Goal: Transaction & Acquisition: Purchase product/service

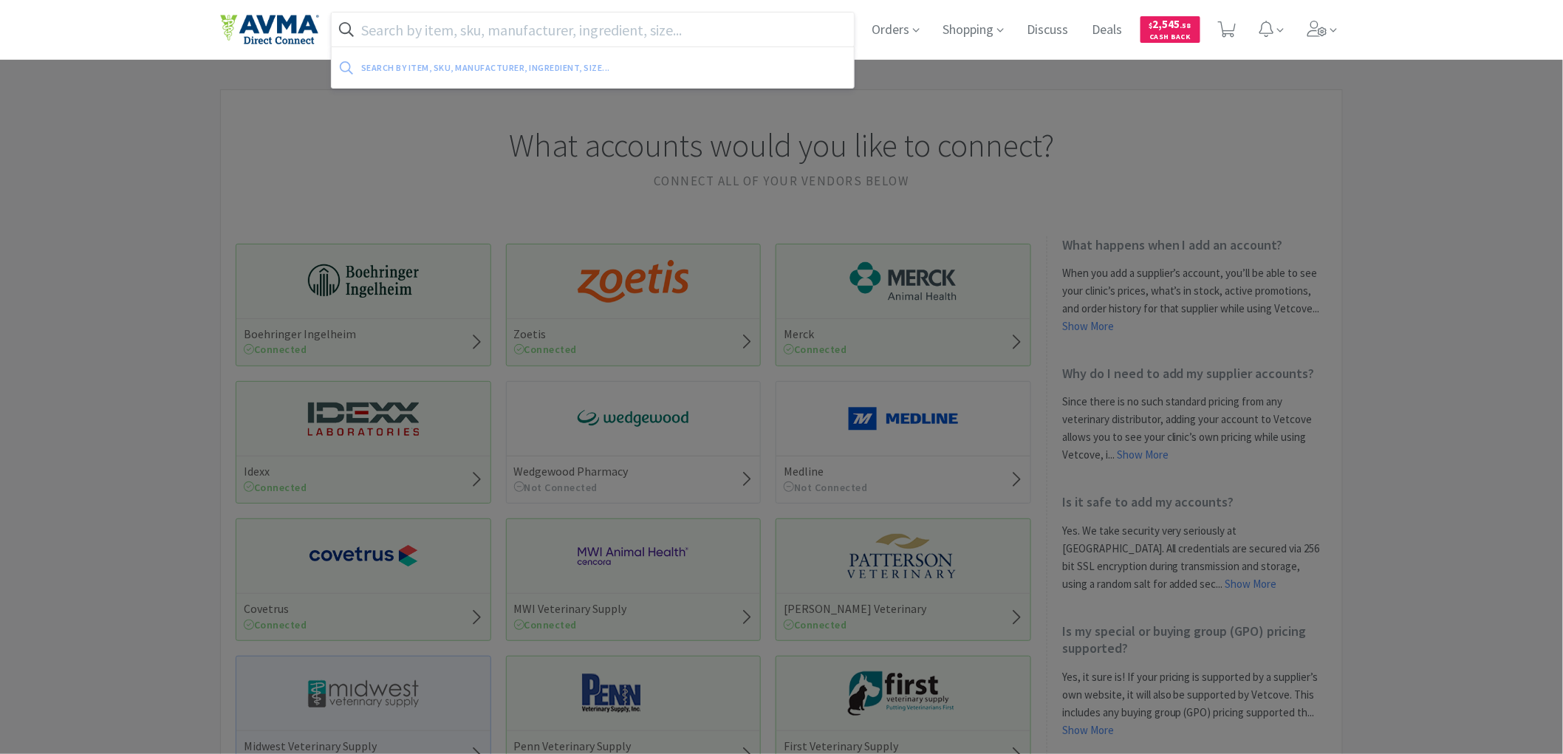
click at [545, 27] on input "text" at bounding box center [593, 30] width 522 height 34
paste input "033193"
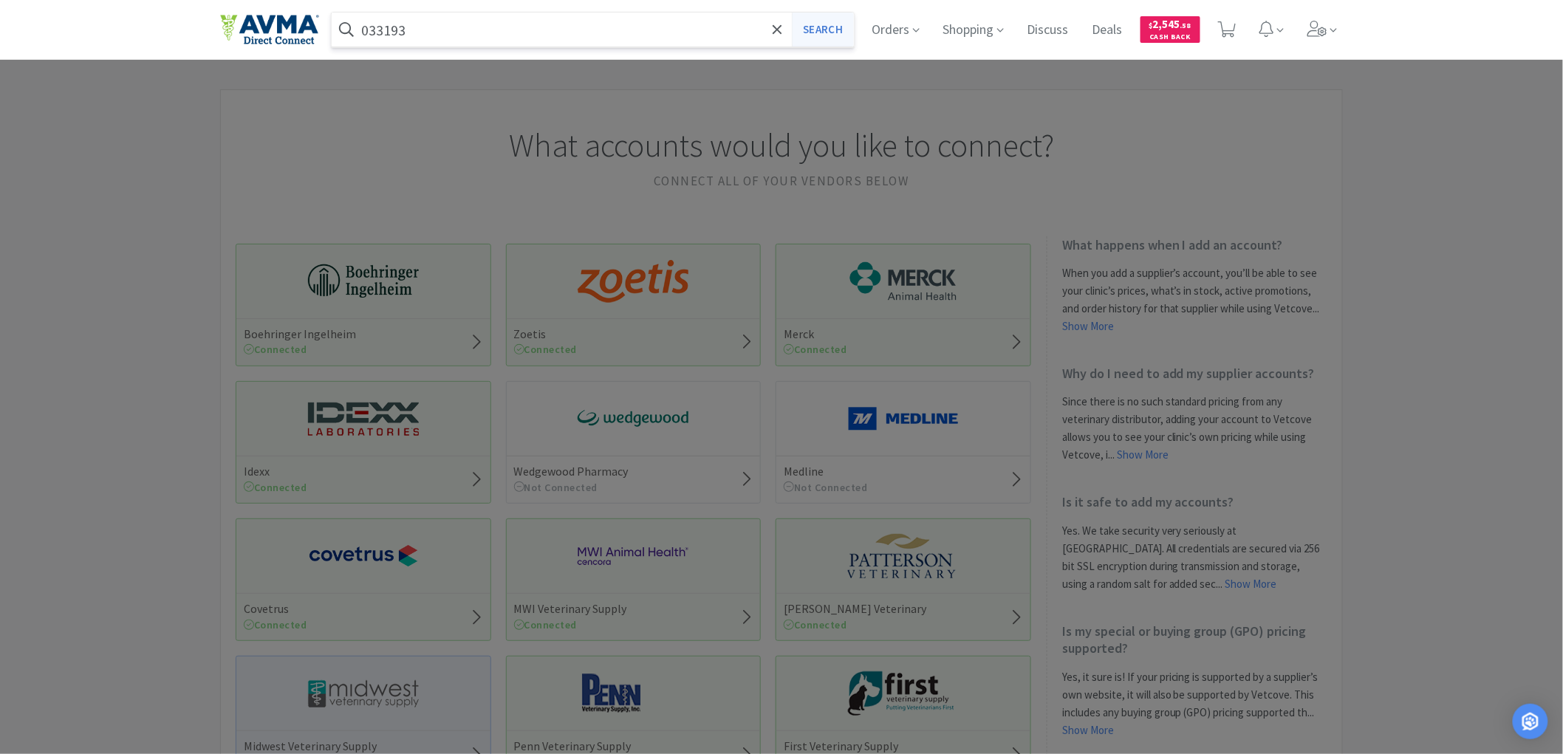
type input "033193"
click at [801, 28] on button "Search" at bounding box center [822, 30] width 61 height 34
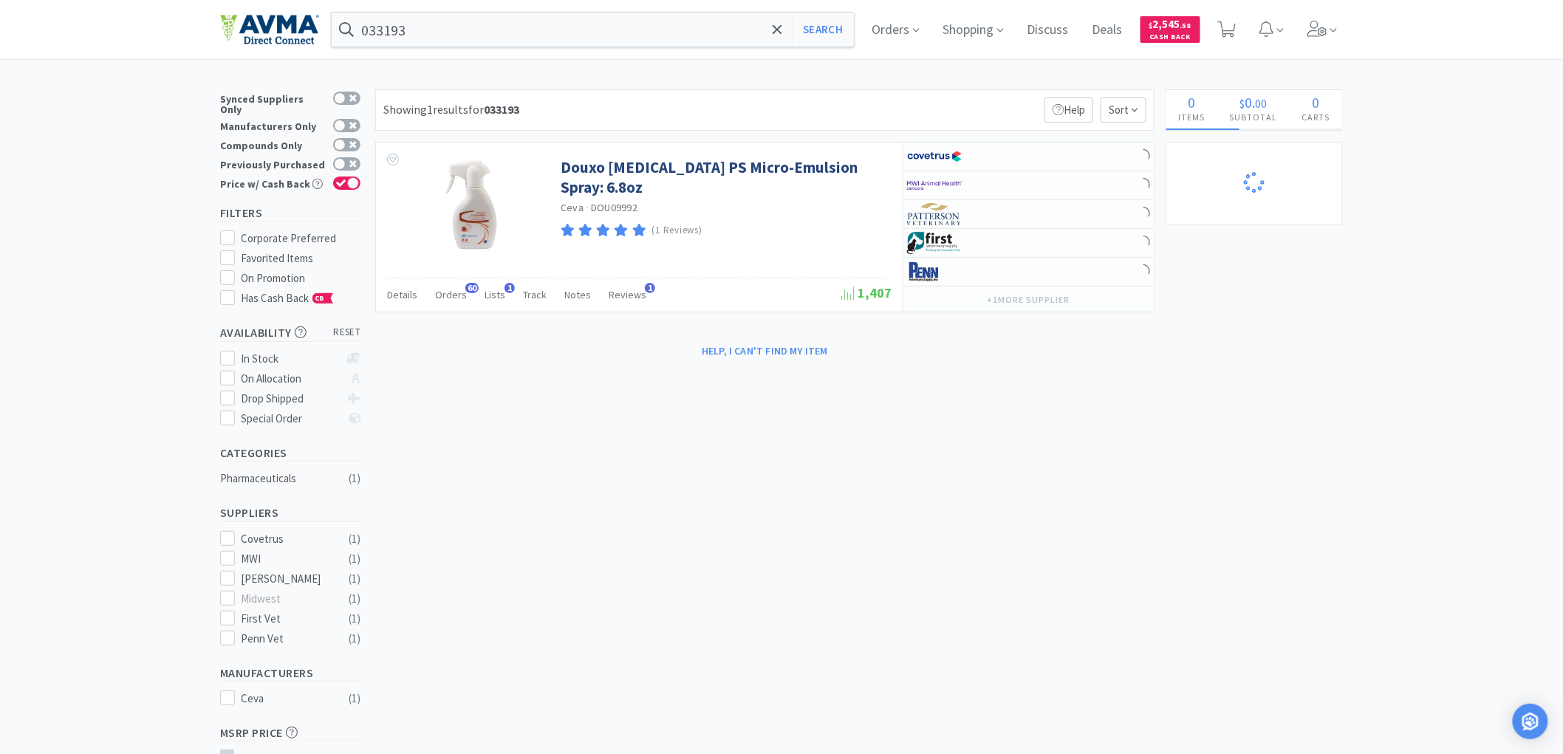
select select "3"
select select "1"
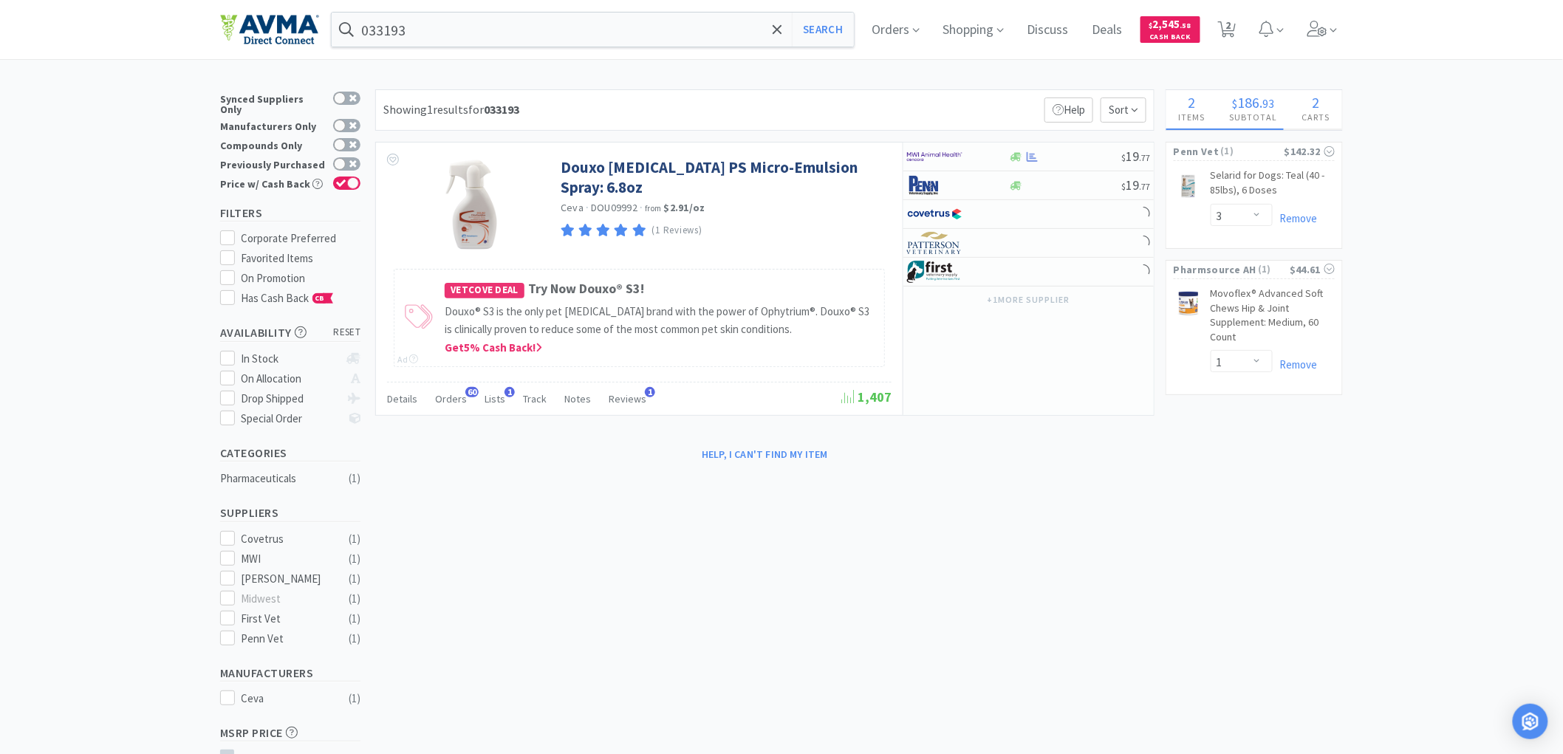
select select "1"
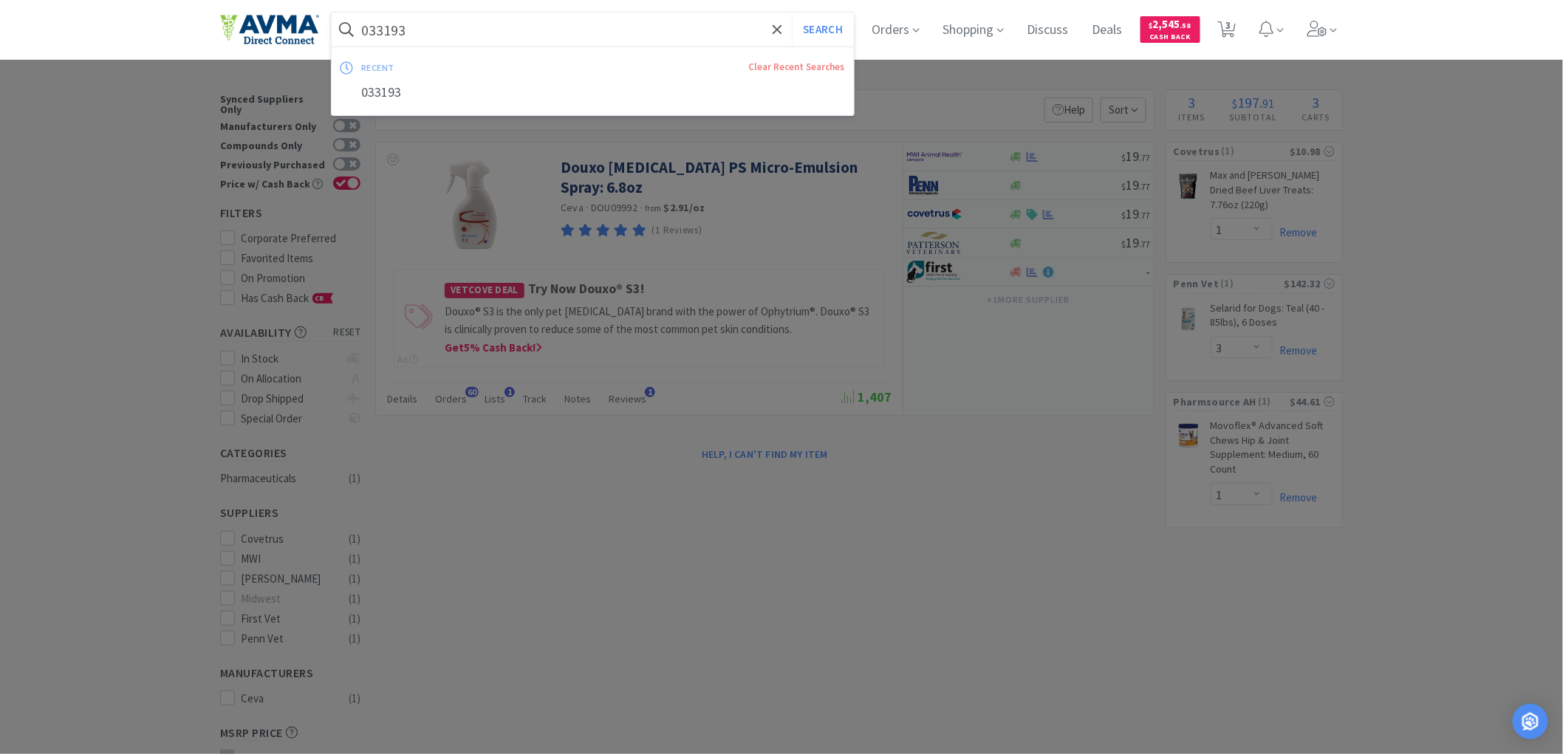
click at [448, 30] on input "033193" at bounding box center [593, 30] width 522 height 34
paste input "48362"
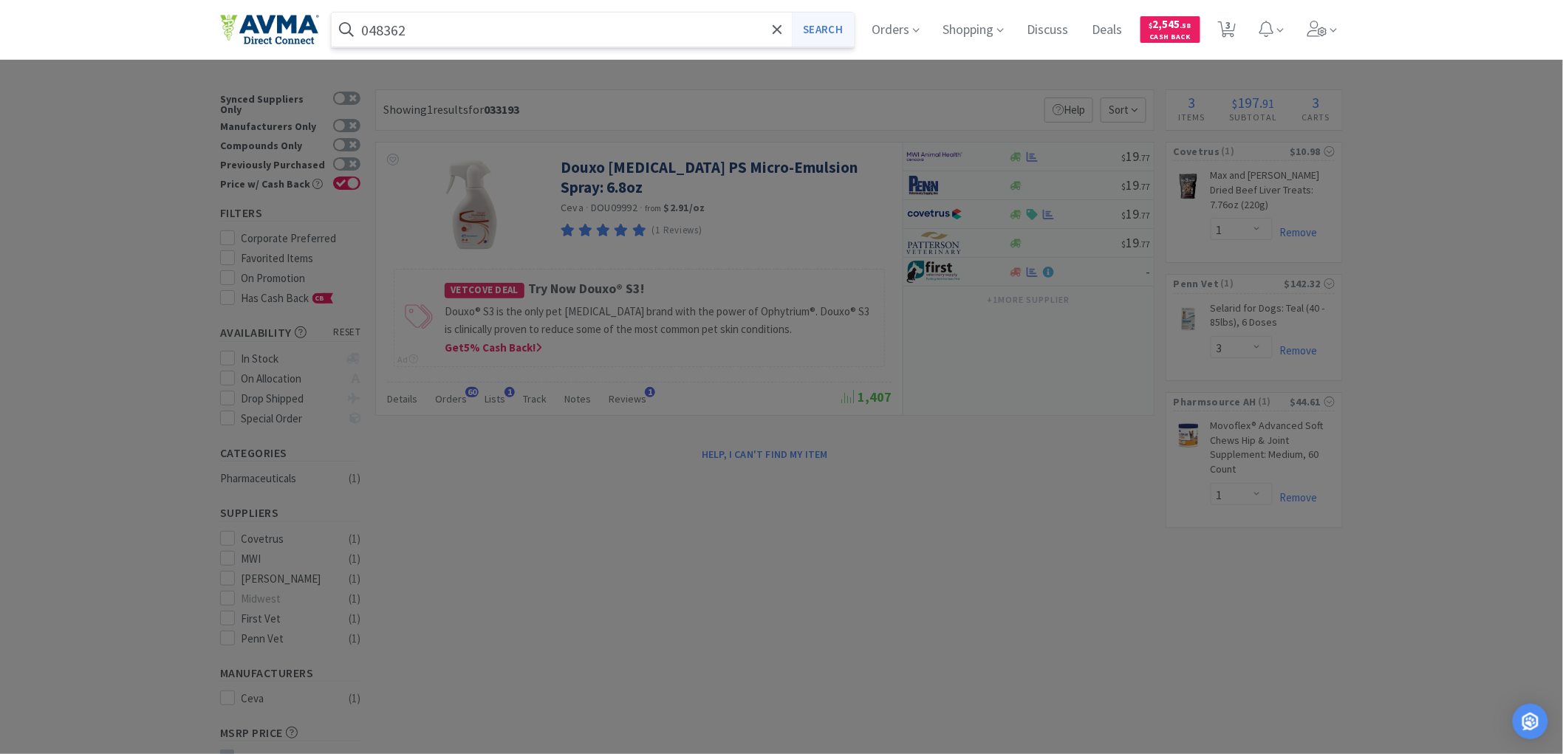
click at [830, 30] on button "Search" at bounding box center [822, 30] width 61 height 34
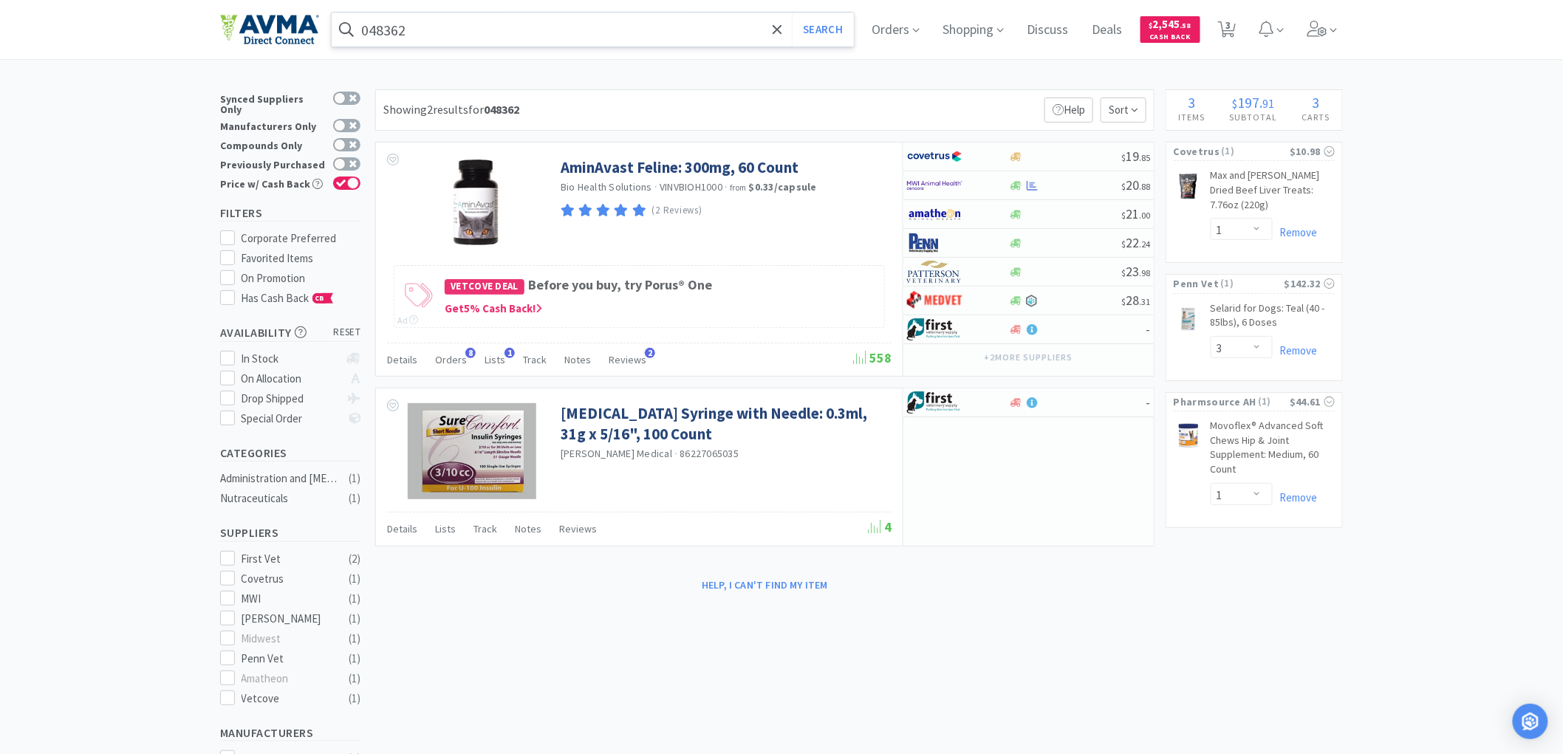
click at [424, 25] on input "048362" at bounding box center [593, 30] width 522 height 34
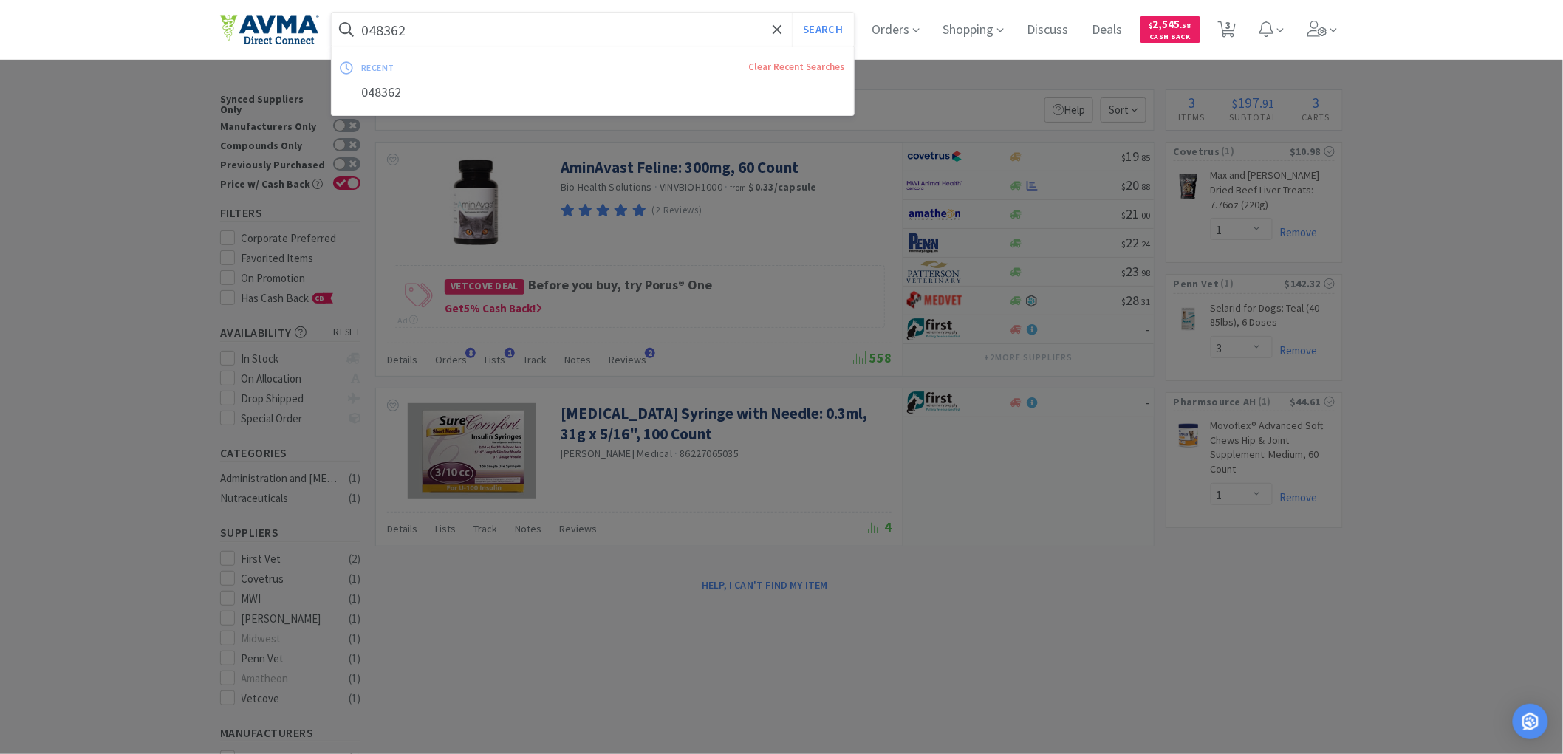
paste input "80531"
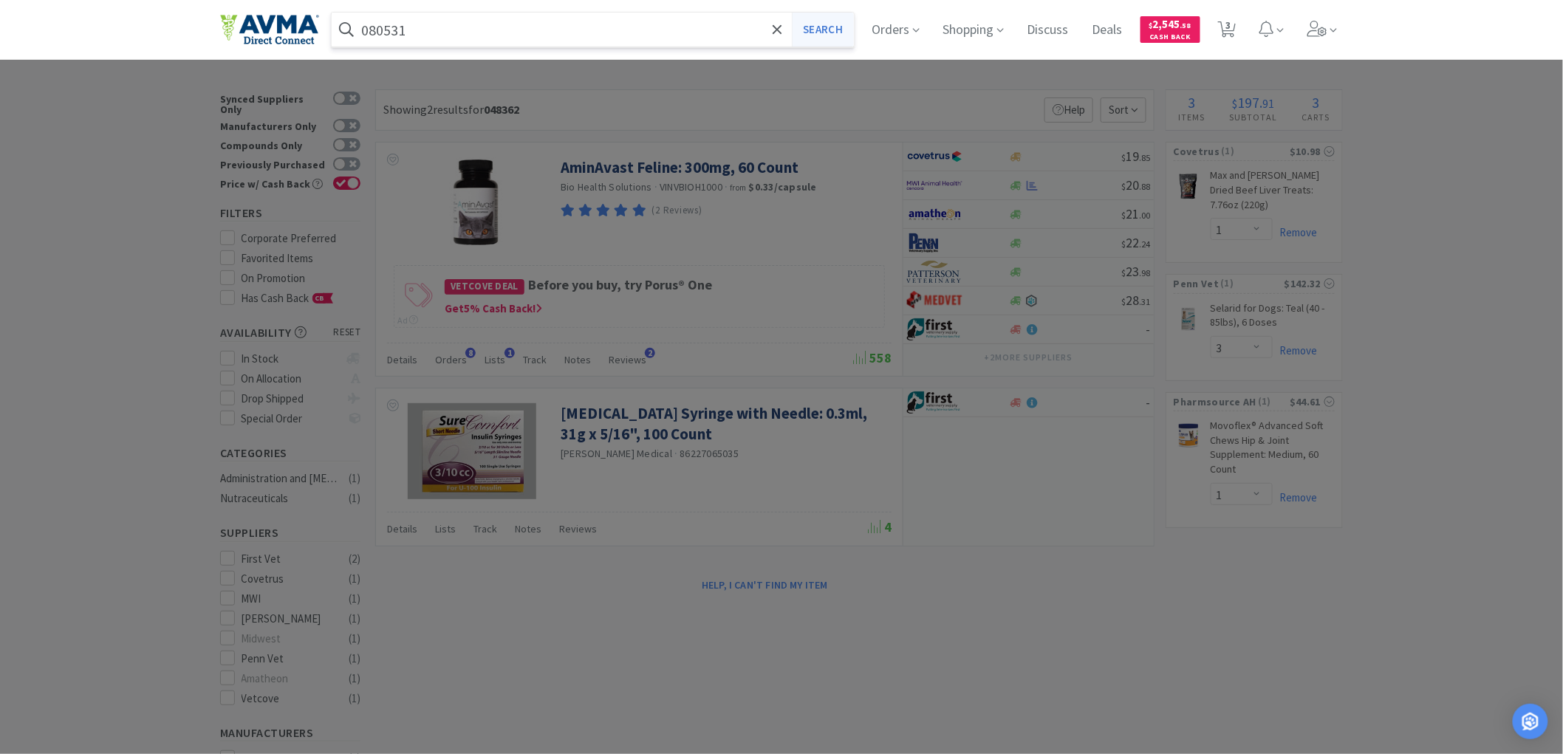
click at [826, 28] on button "Search" at bounding box center [822, 30] width 61 height 34
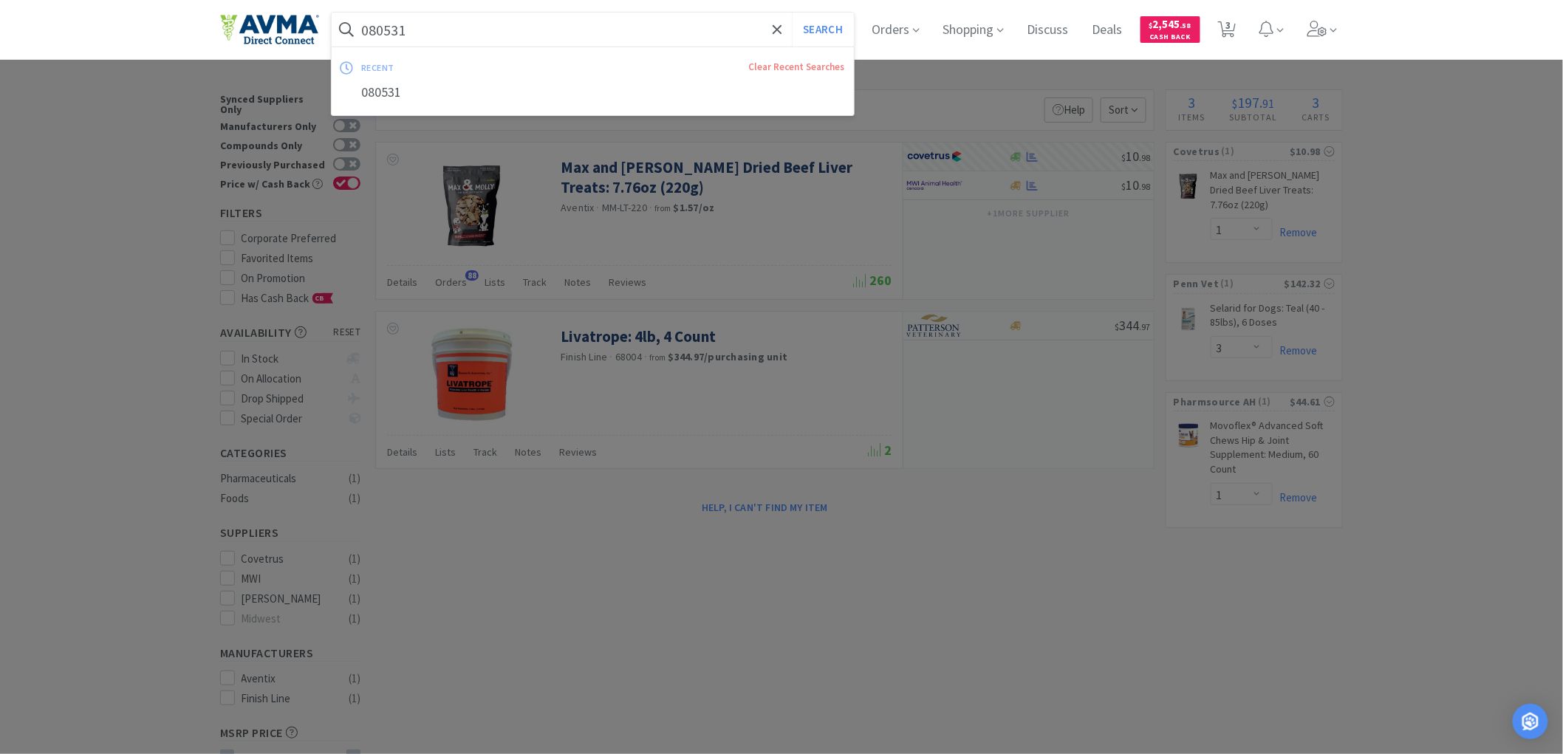
click at [449, 24] on input "080531" at bounding box center [593, 30] width 522 height 34
paste input "33193"
type input "033193"
click at [833, 30] on button "Search" at bounding box center [822, 30] width 61 height 34
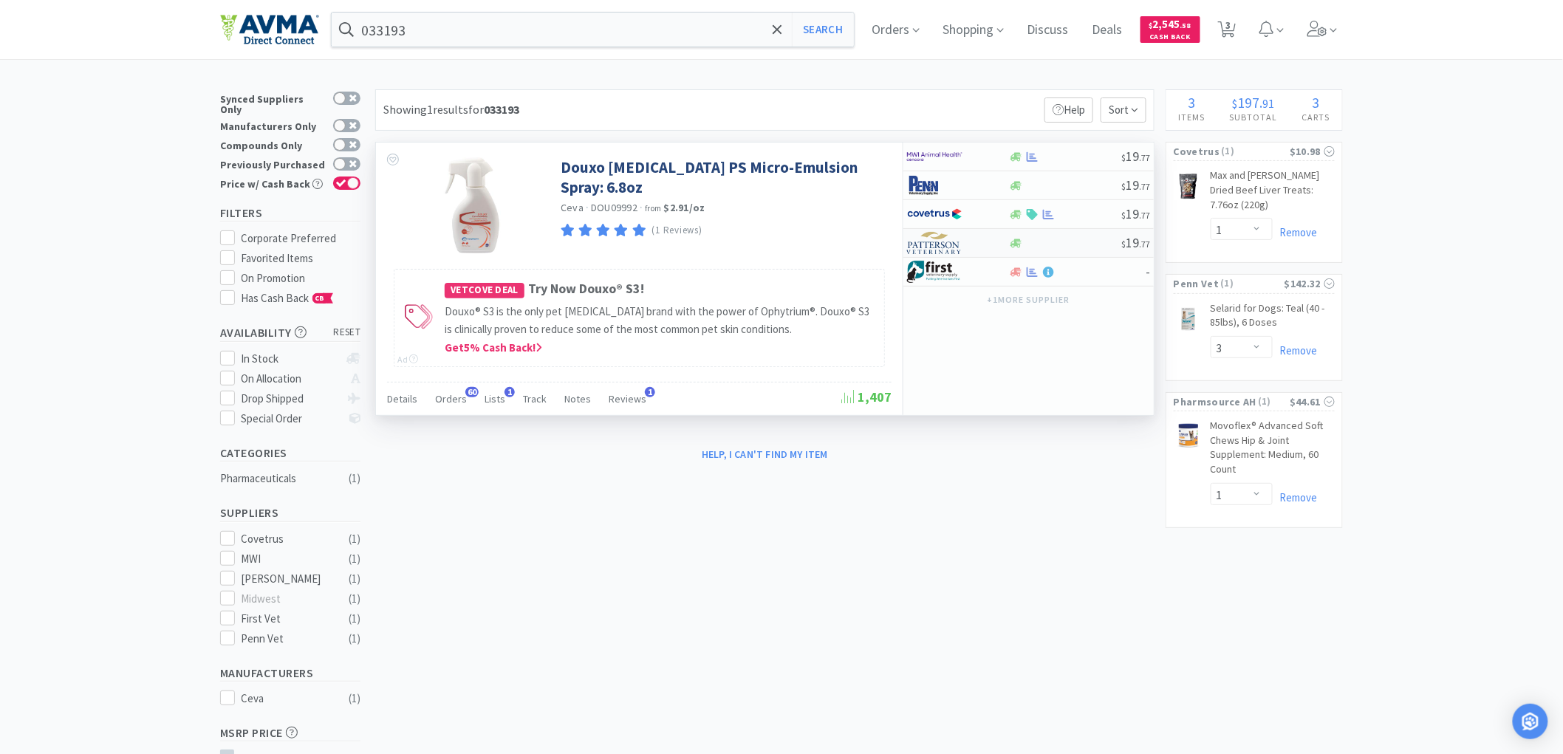
click at [941, 246] on img at bounding box center [934, 243] width 55 height 22
select select "1"
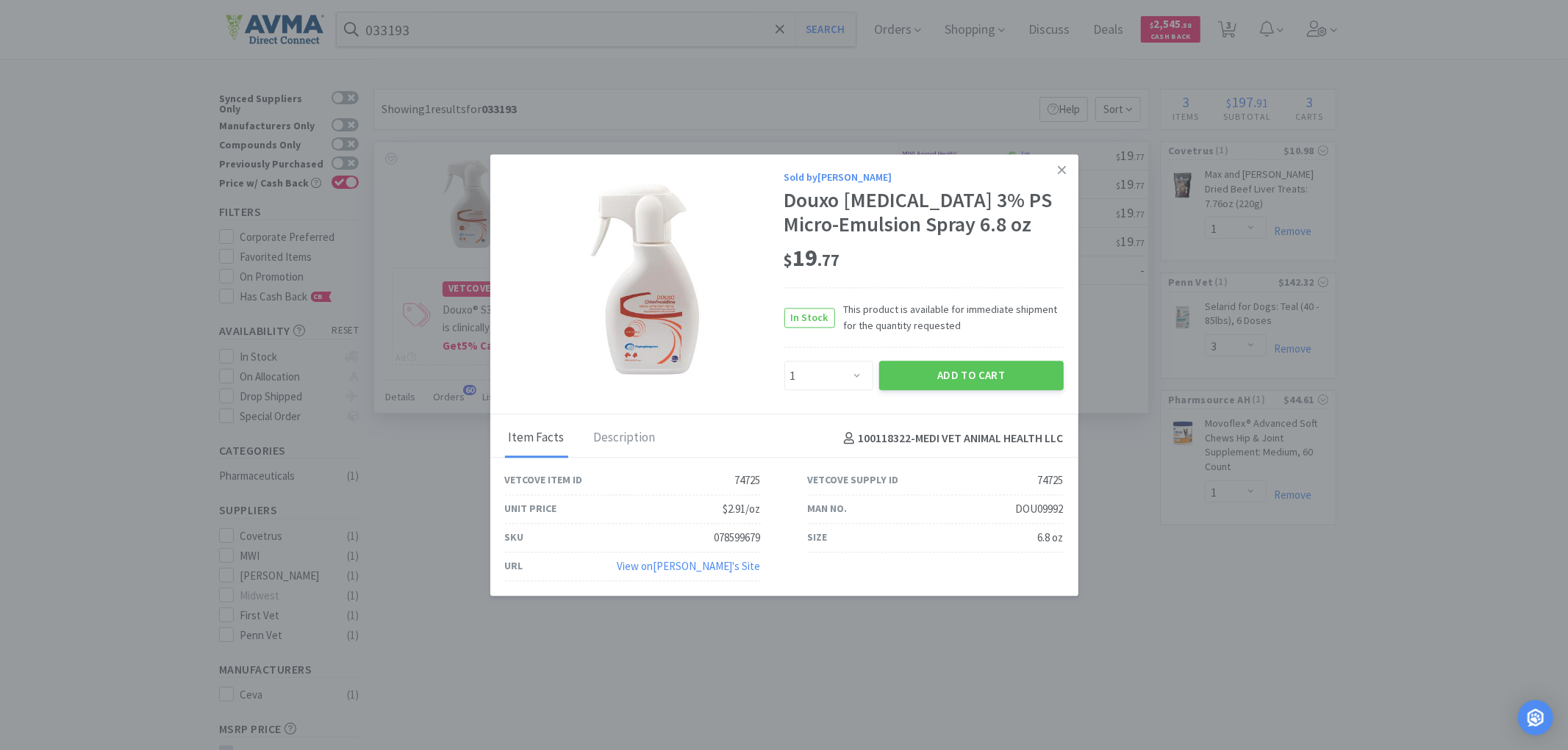
click at [741, 533] on div "078599679" at bounding box center [737, 538] width 47 height 18
copy div "078599679"
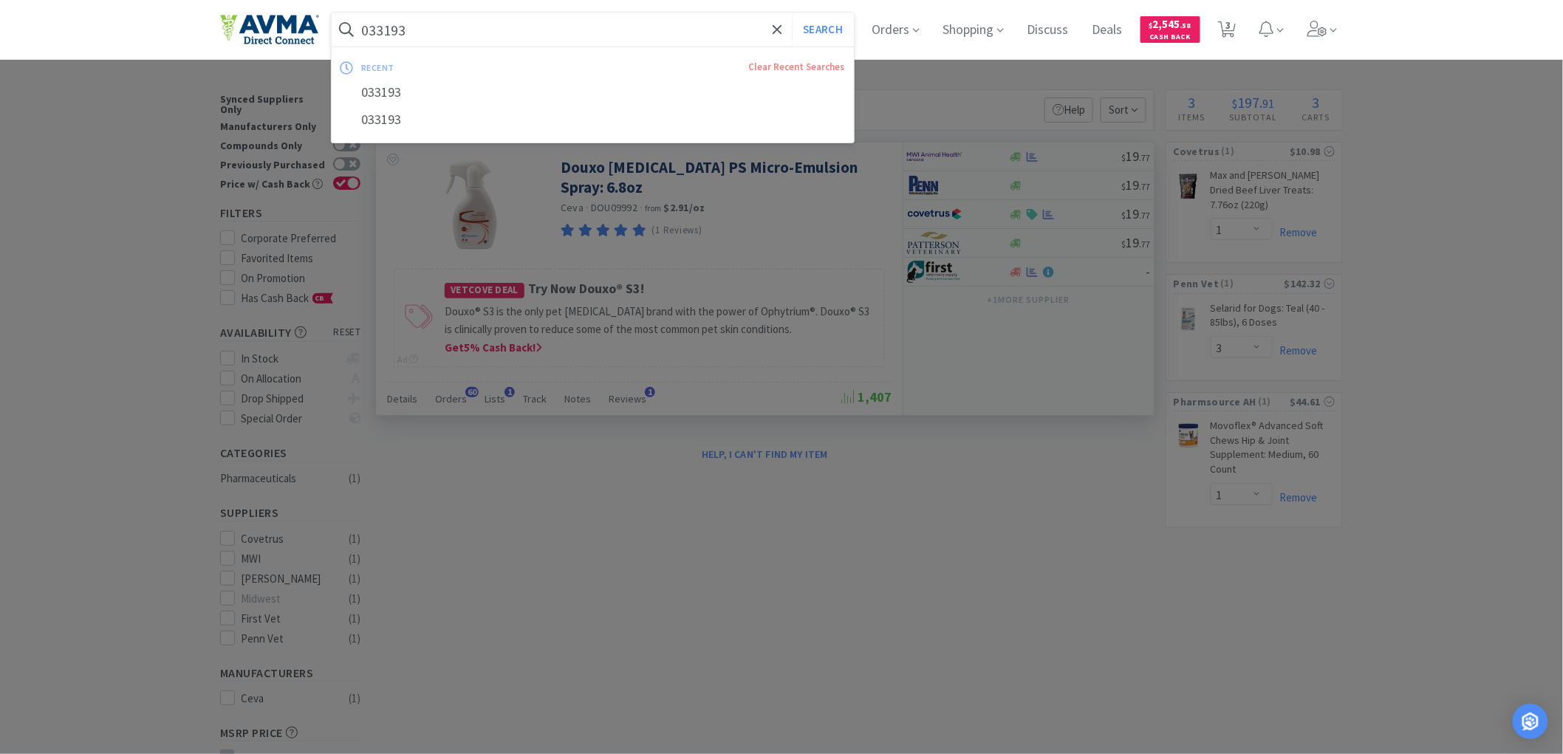
paste input "1048"
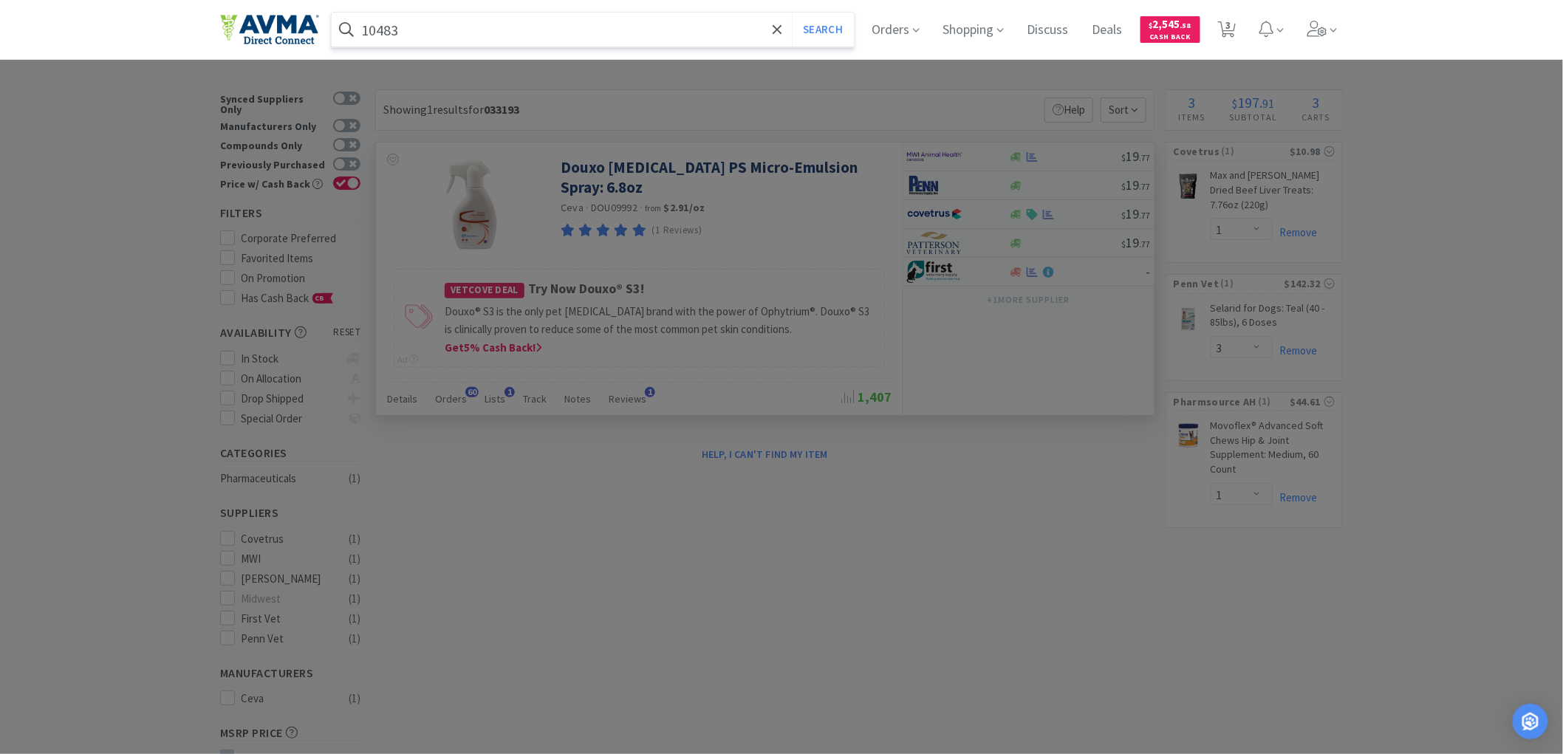
click at [792, 13] on button "Search" at bounding box center [822, 30] width 61 height 34
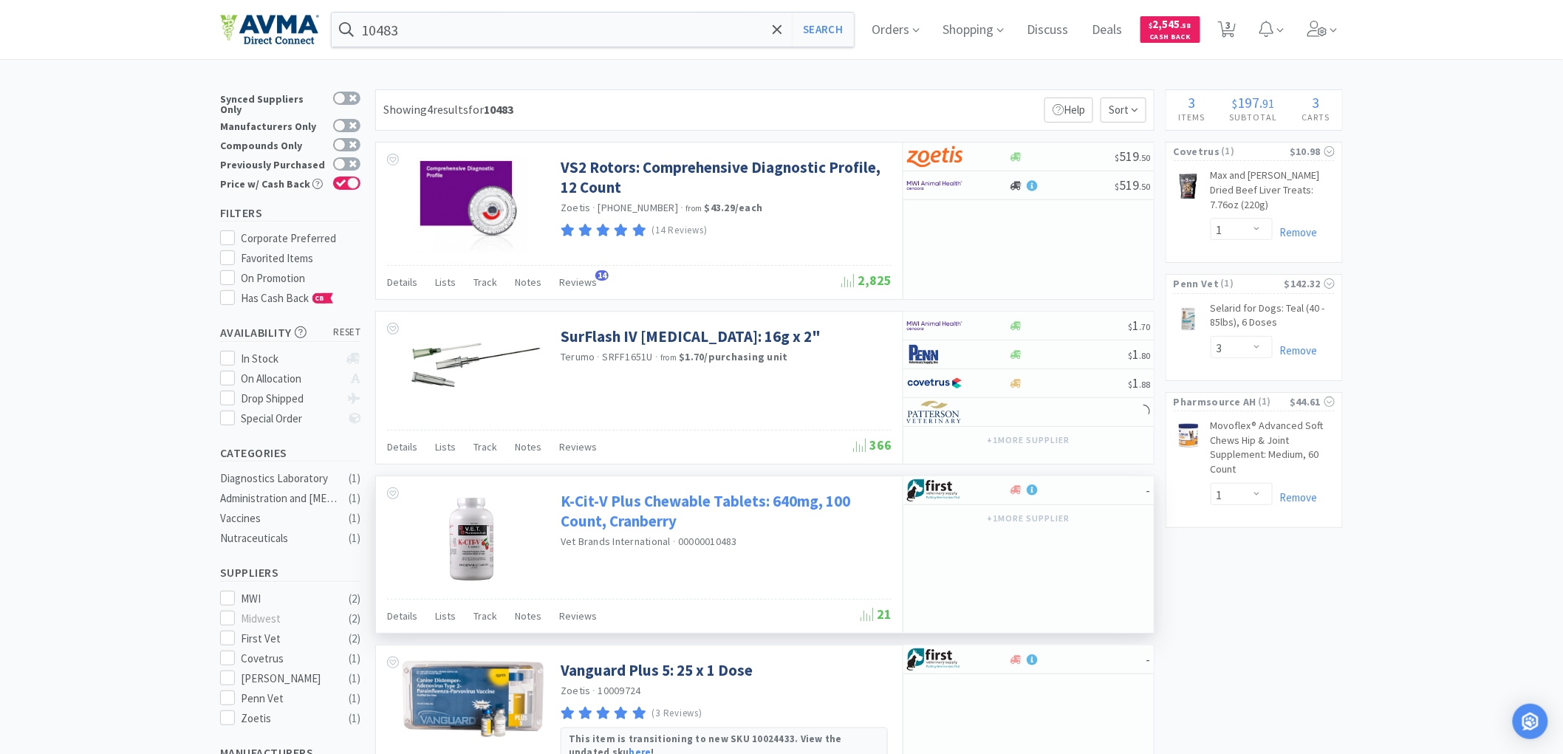
click at [610, 499] on link "K-Cit-V Plus Chewable Tablets: 640mg, 100 Count, Cranberry" at bounding box center [724, 511] width 327 height 41
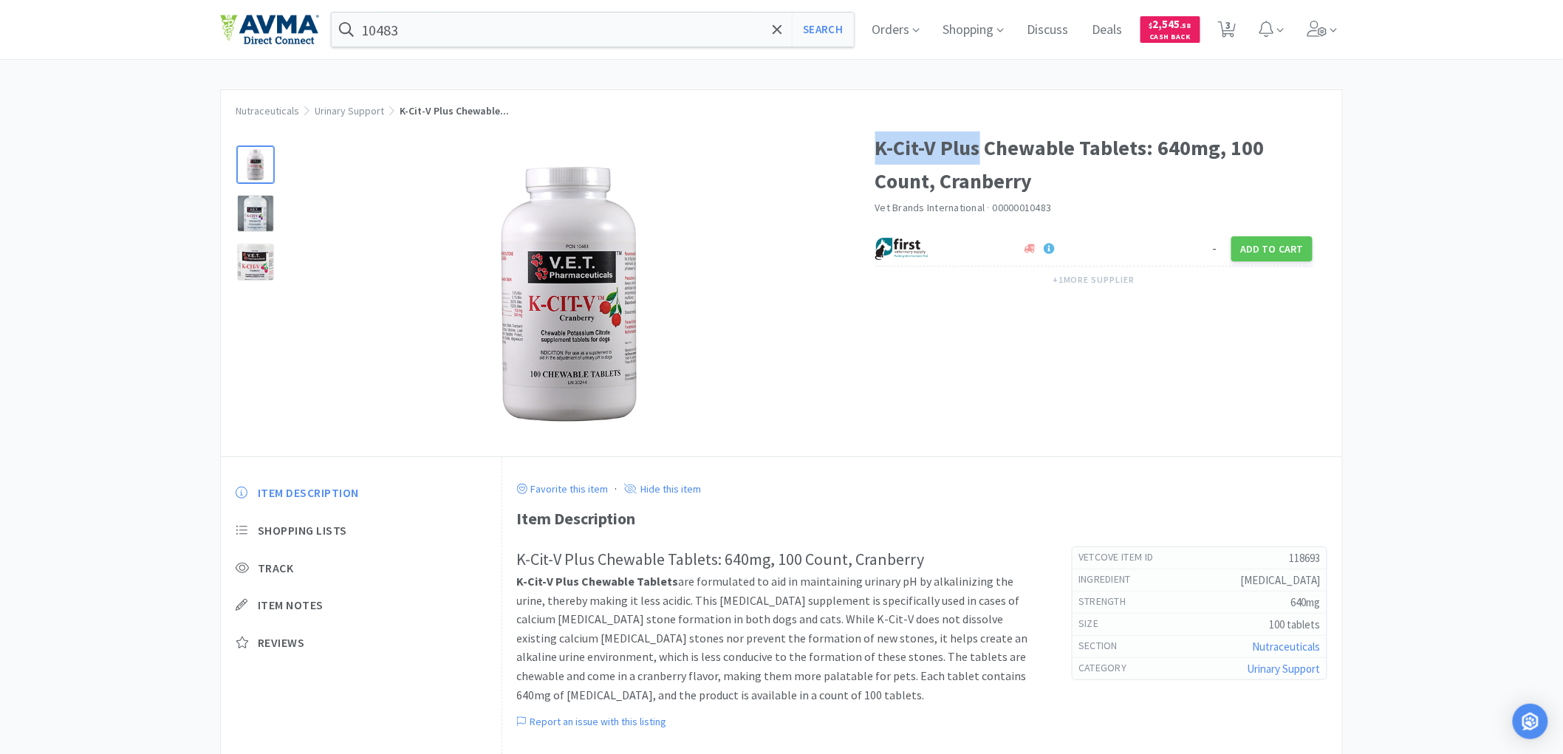
drag, startPoint x: 980, startPoint y: 150, endPoint x: 875, endPoint y: 150, distance: 104.9
click at [875, 150] on h1 "K-Cit-V Plus Chewable Tablets: 640mg, 100 Count, Cranberry" at bounding box center [1094, 165] width 438 height 66
copy h1 "K-Cit-V Plus"
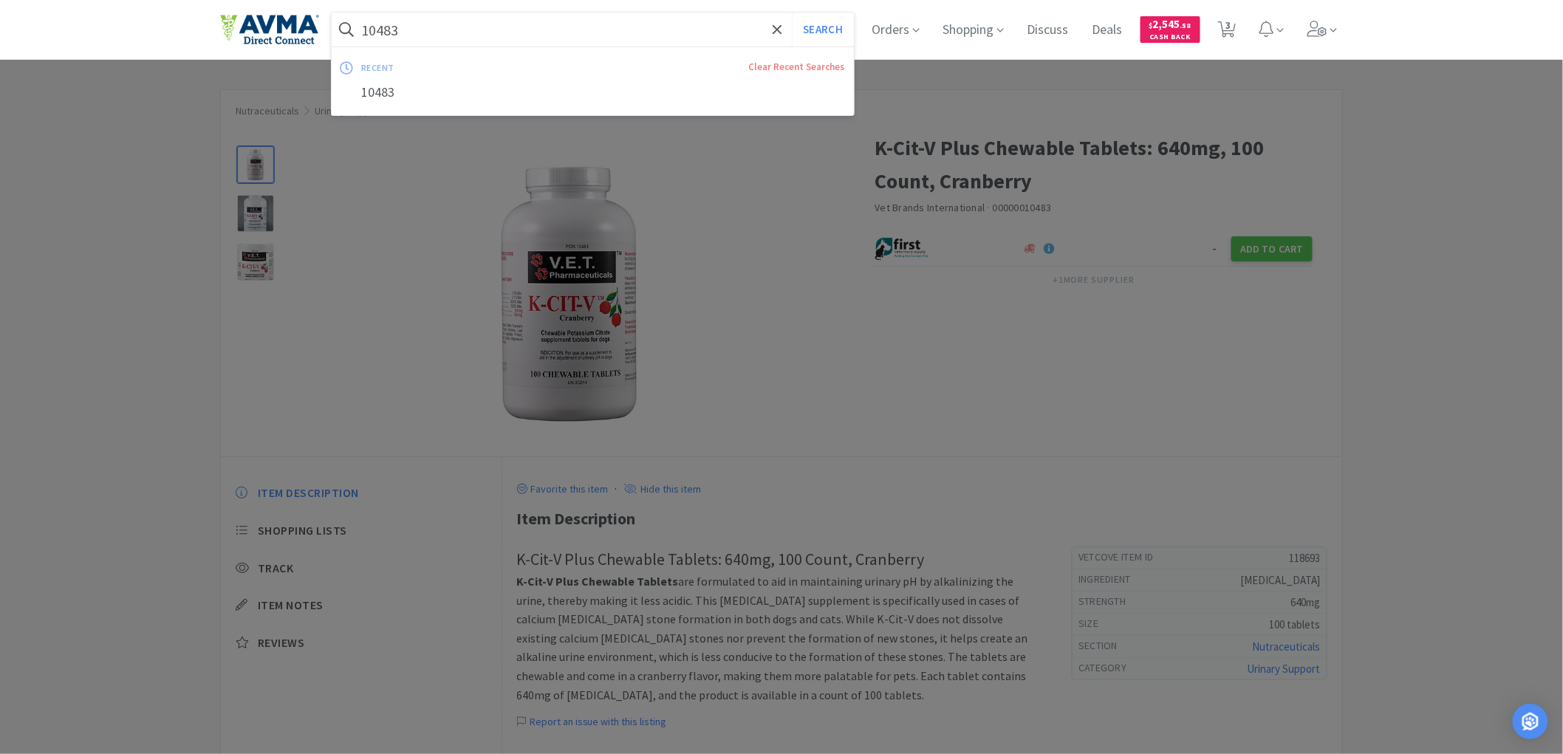
click at [424, 27] on input "10483" at bounding box center [593, 30] width 522 height 34
paste input "K-Cit-V Plus"
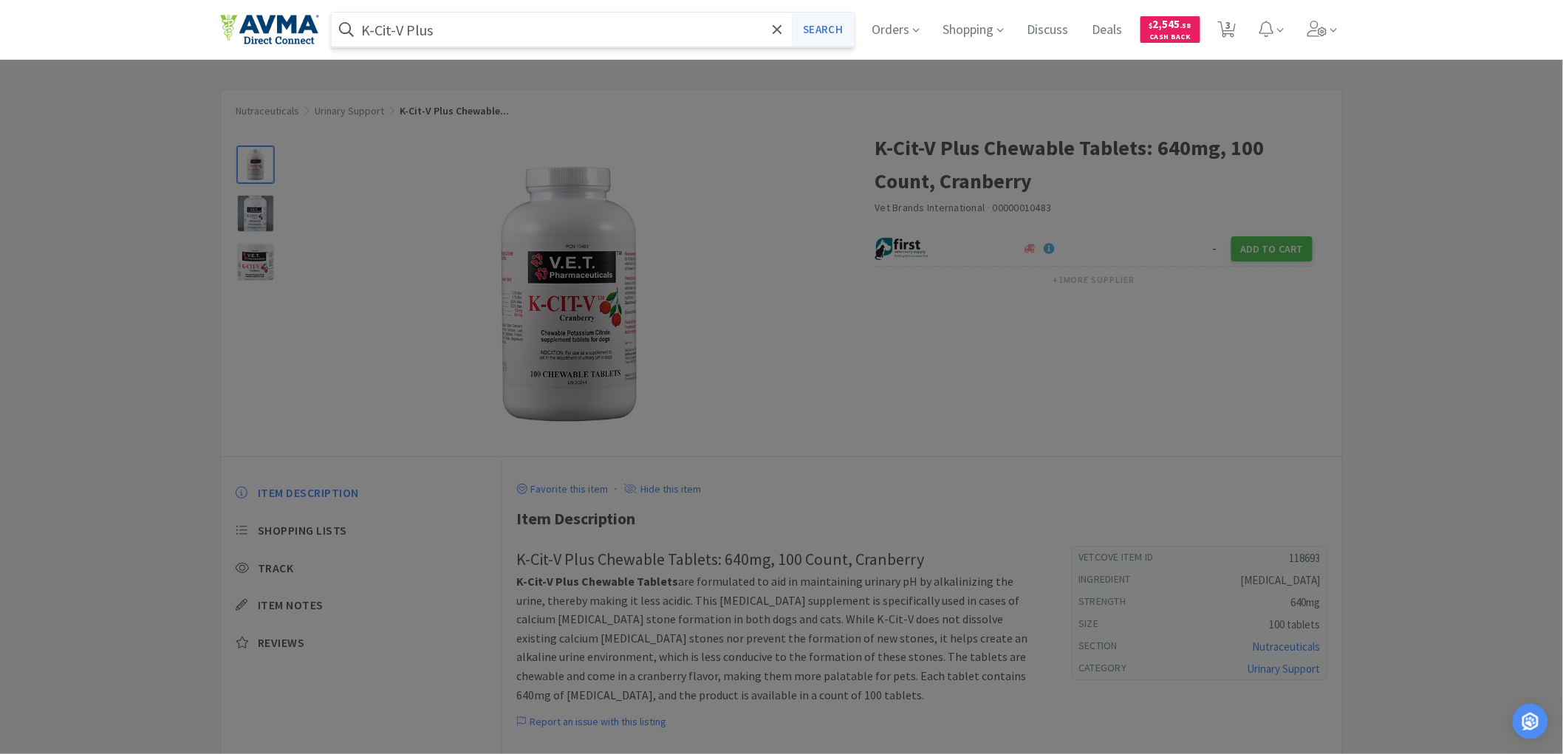
type input "K-Cit-V Plus"
click at [825, 30] on button "Search" at bounding box center [822, 30] width 61 height 34
select select "1"
select select "3"
select select "1"
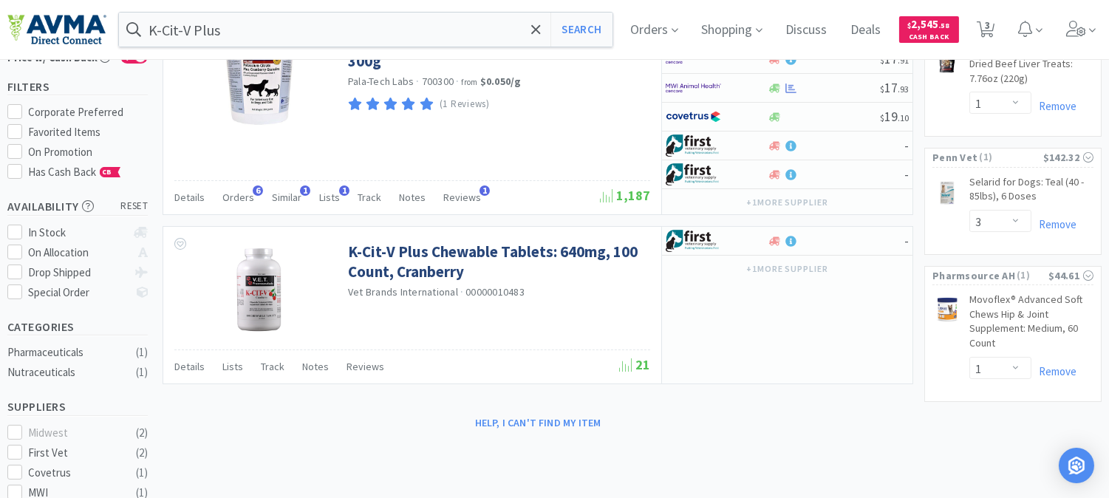
scroll to position [164, 0]
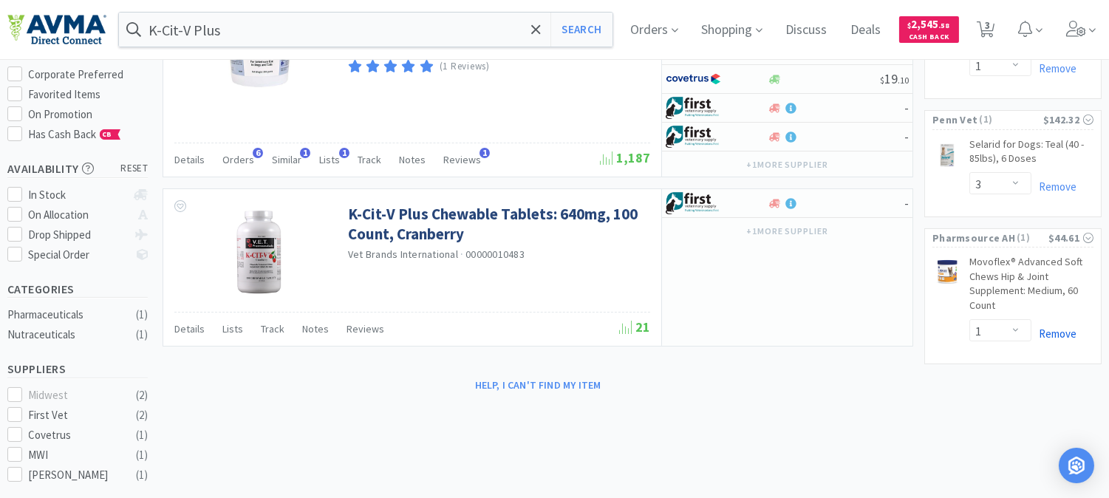
click at [1060, 332] on link "Remove" at bounding box center [1053, 334] width 45 height 14
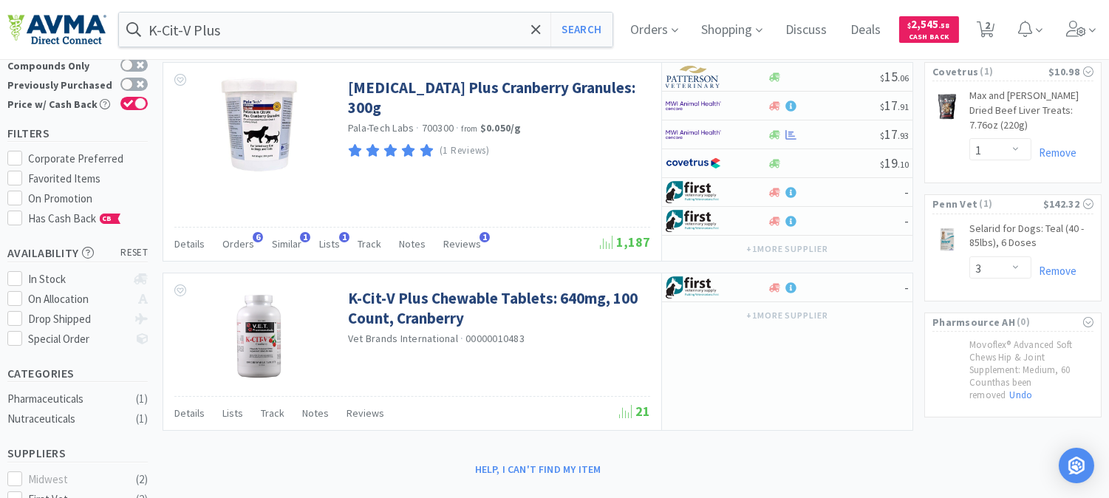
scroll to position [0, 0]
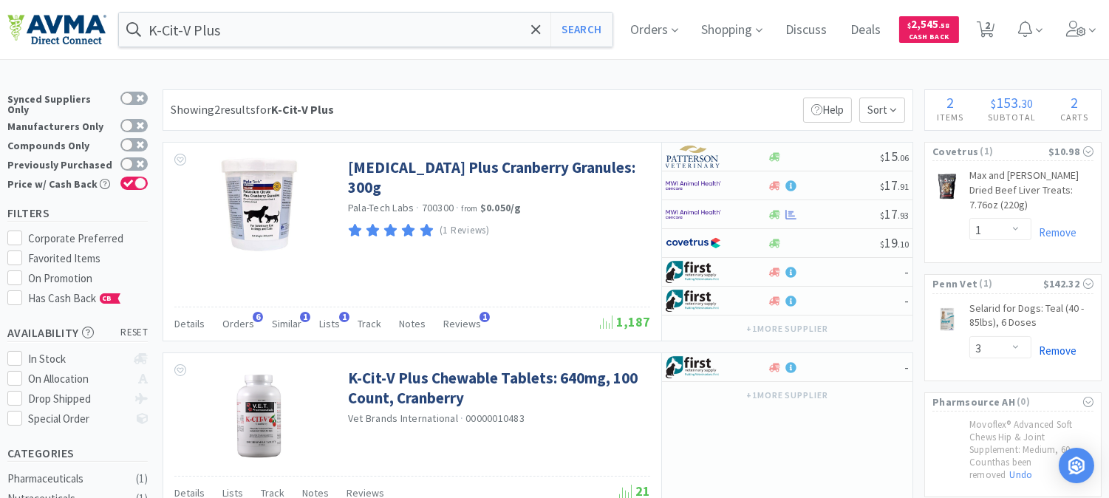
click at [1068, 350] on link "Remove" at bounding box center [1053, 351] width 45 height 14
click at [1058, 231] on link "Remove" at bounding box center [1053, 232] width 45 height 14
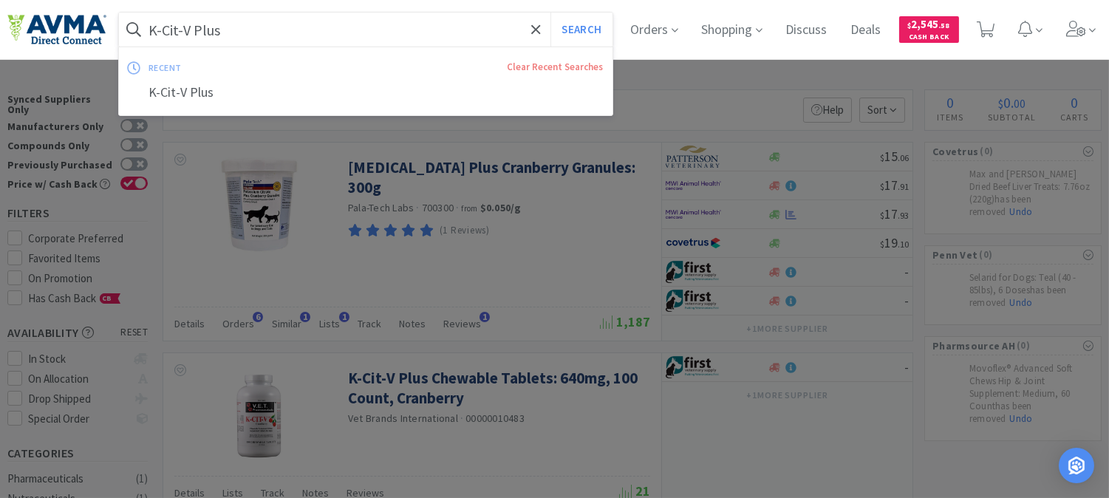
click at [281, 37] on input "K-Cit-V Plus" at bounding box center [366, 30] width 494 height 34
paste input "078943941"
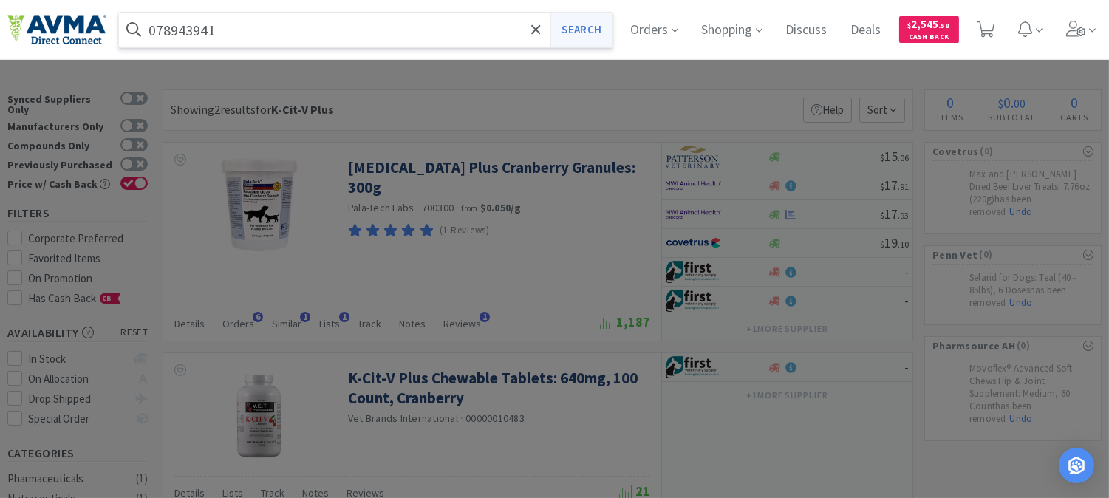
type input "078943941"
click at [597, 24] on button "Search" at bounding box center [580, 30] width 61 height 34
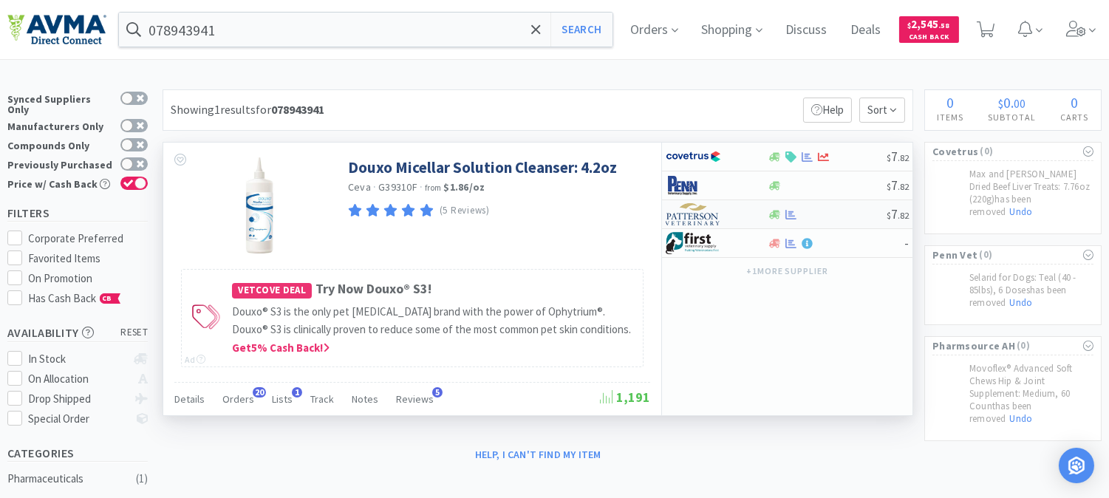
click at [703, 219] on img at bounding box center [693, 214] width 55 height 22
select select "1"
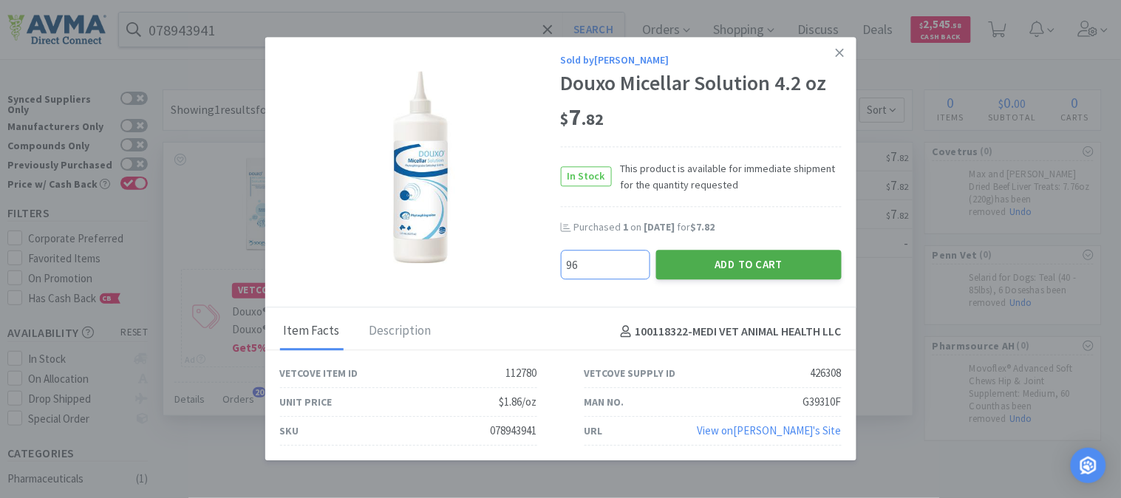
type input "96"
click at [745, 259] on button "Add to Cart" at bounding box center [748, 265] width 185 height 30
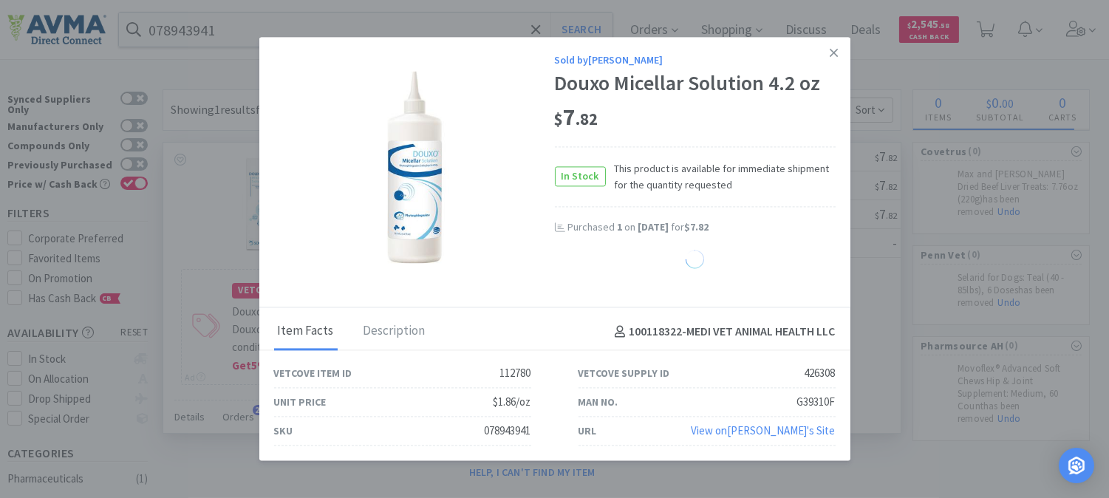
select select "96"
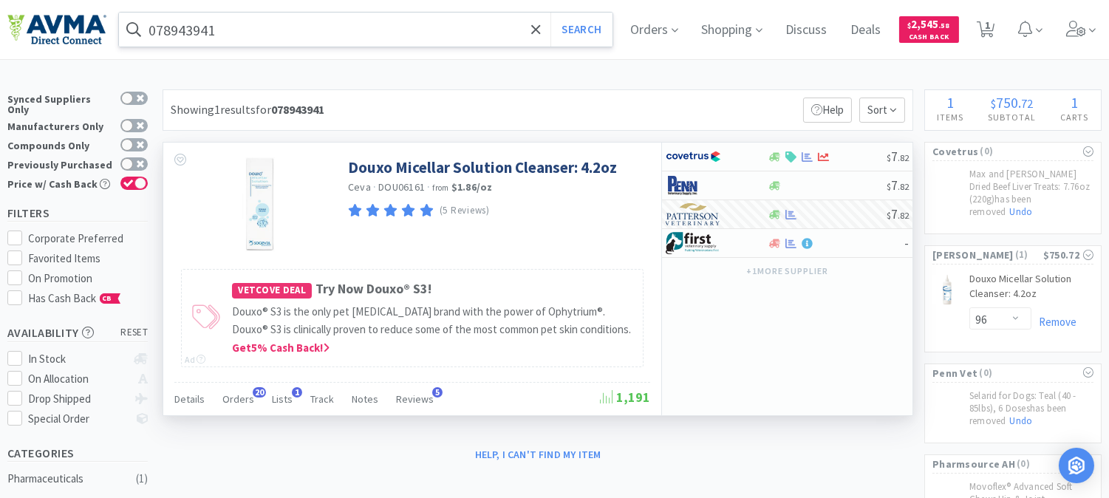
click at [181, 25] on input "078943941" at bounding box center [366, 30] width 494 height 34
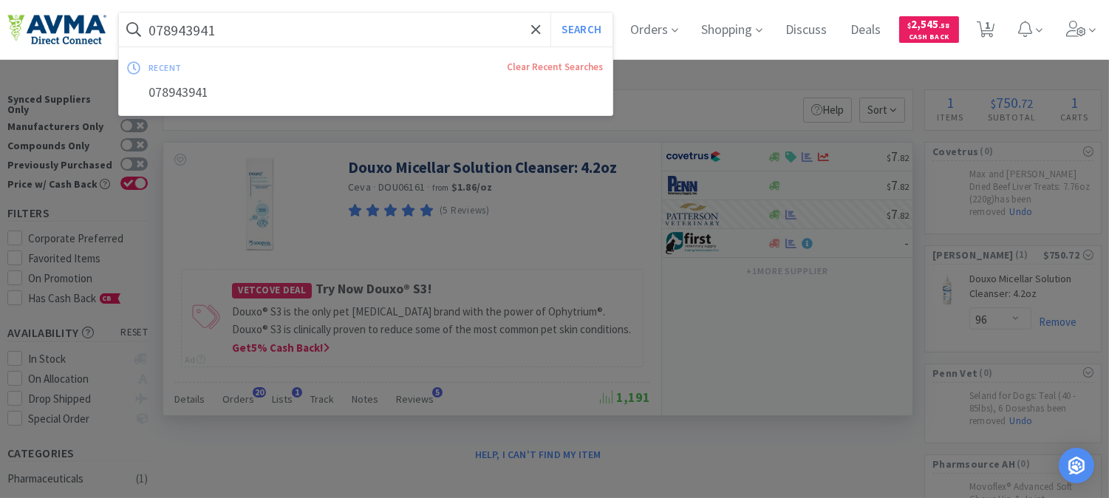
paste input "29493"
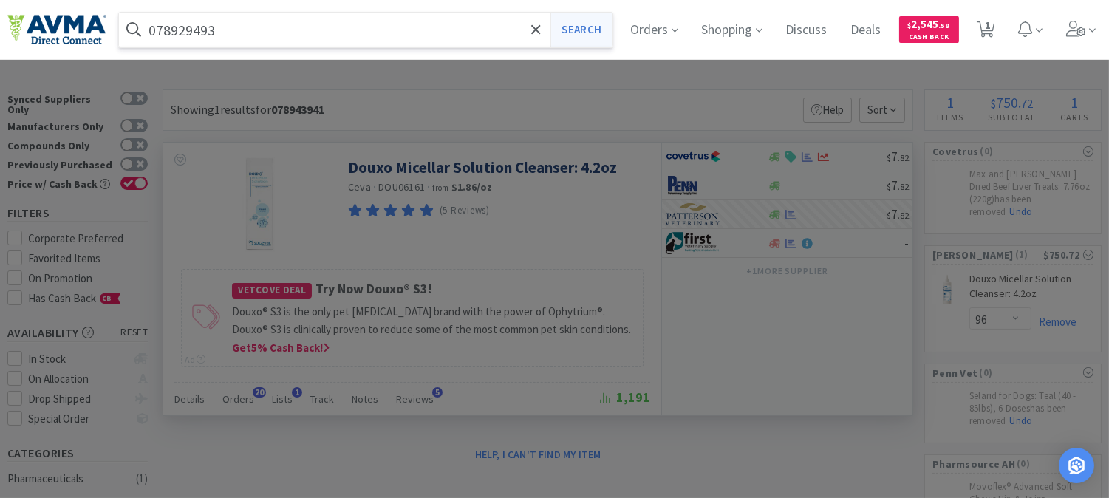
type input "078929493"
click at [582, 27] on button "Search" at bounding box center [580, 30] width 61 height 34
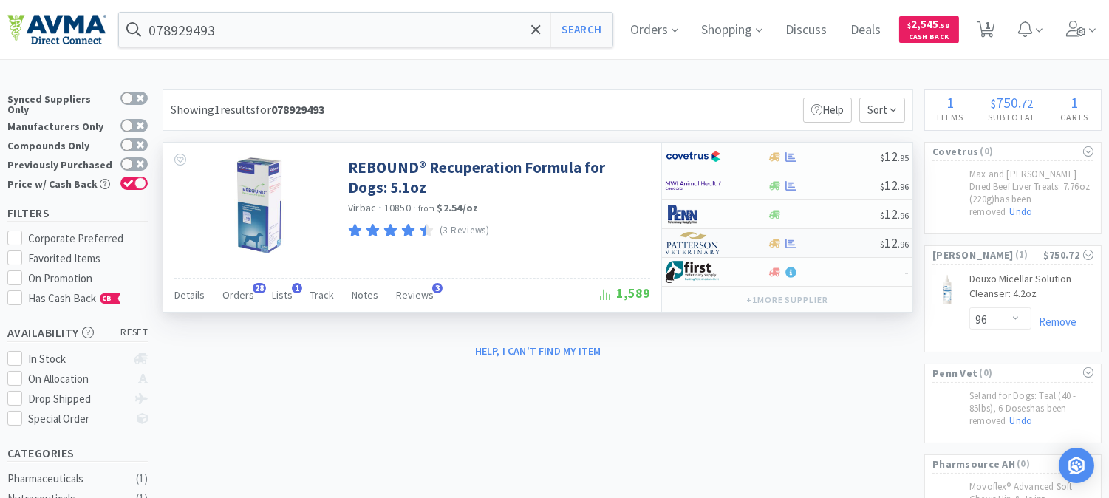
click at [687, 246] on img at bounding box center [693, 243] width 55 height 22
select select "1"
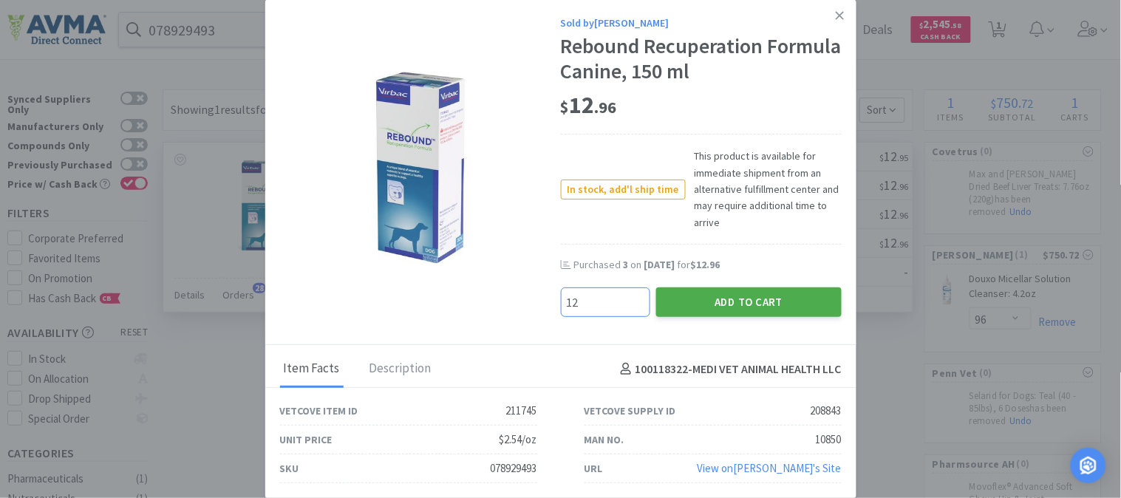
type input "12"
click at [746, 294] on button "Add to Cart" at bounding box center [748, 302] width 185 height 30
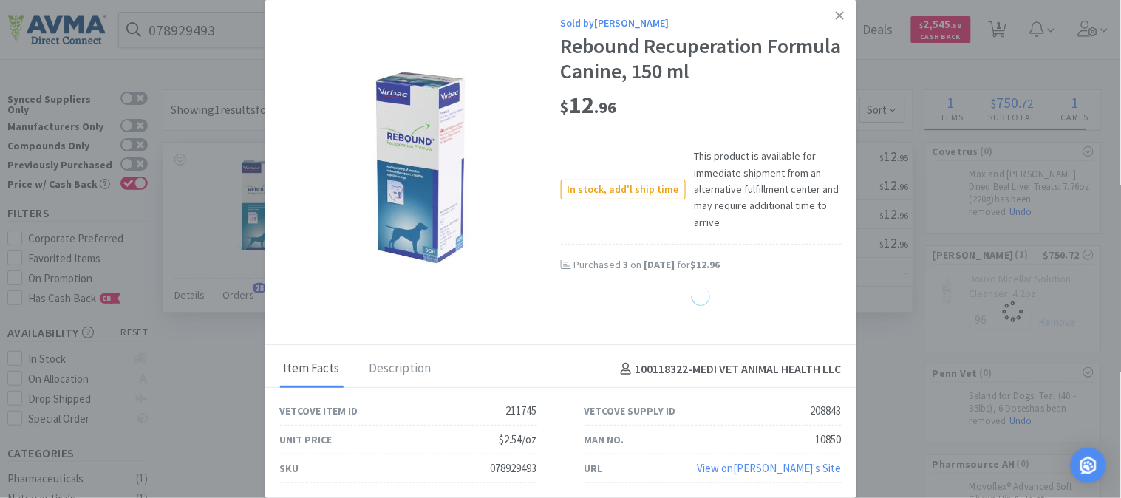
select select "12"
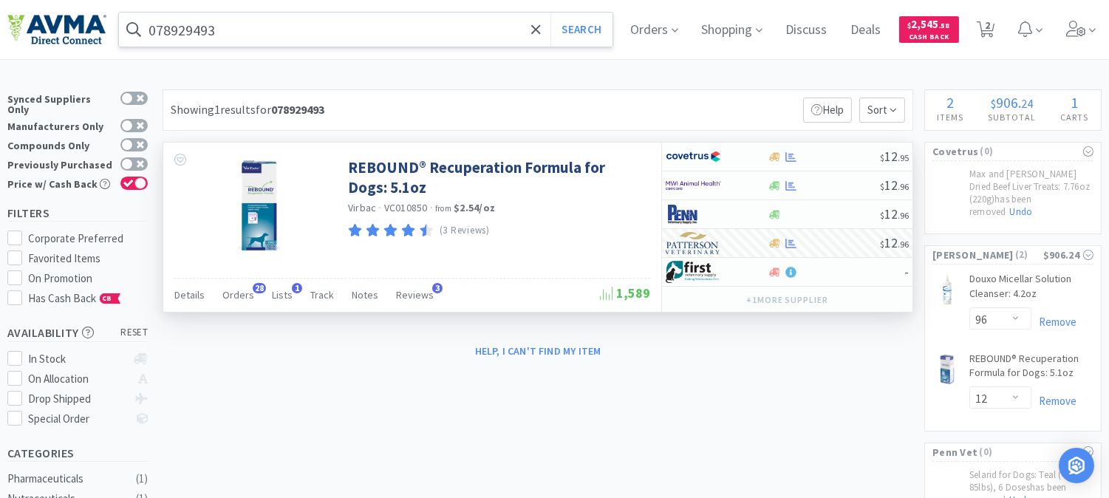
click at [181, 24] on input "078929493" at bounding box center [366, 30] width 494 height 34
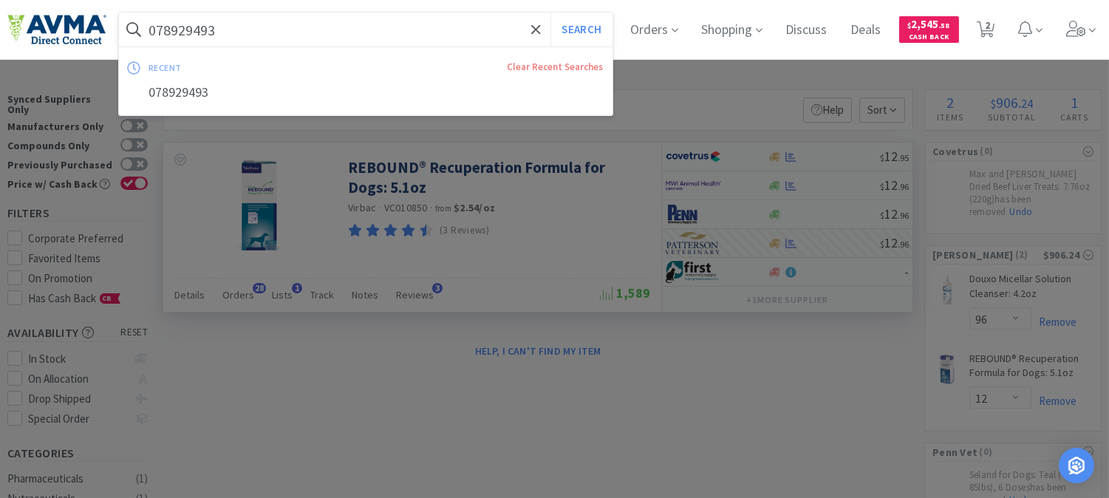
paste input "502314"
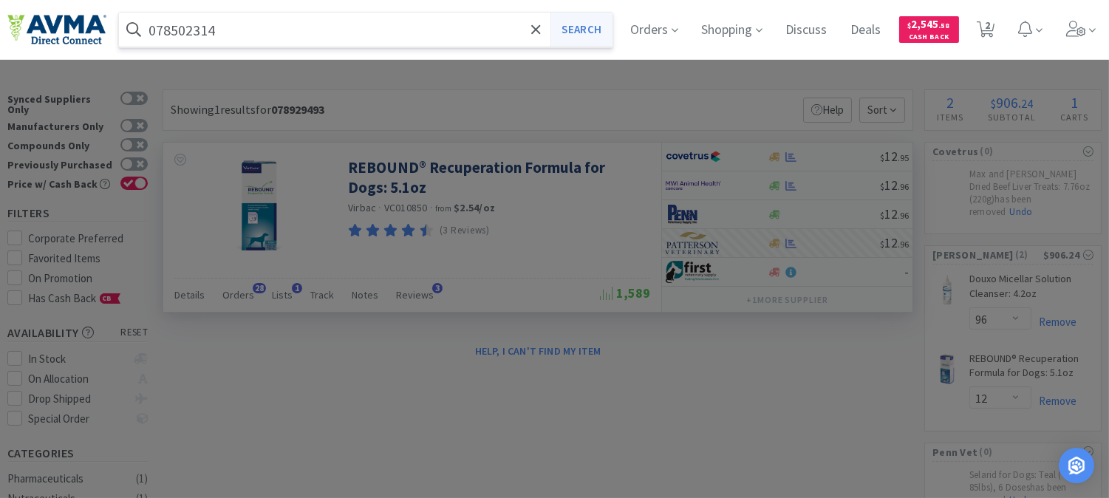
type input "078502314"
click at [612, 34] on button "Search" at bounding box center [580, 30] width 61 height 34
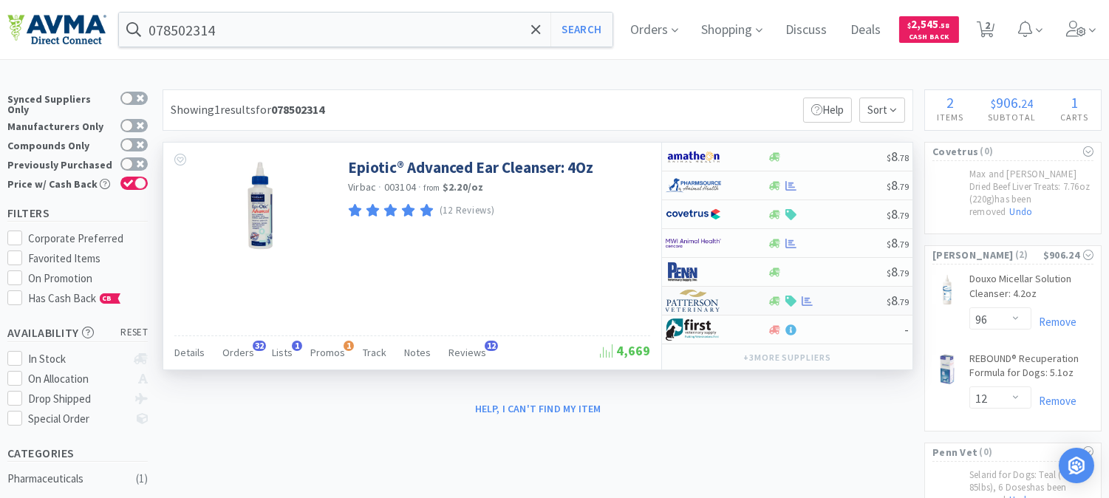
click at [689, 304] on img at bounding box center [693, 301] width 55 height 22
select select "1"
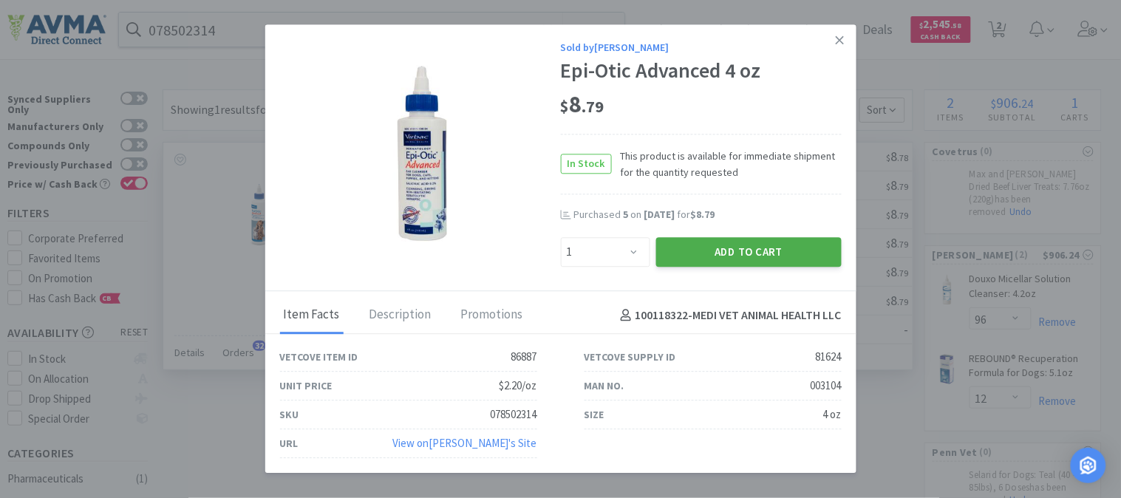
click at [750, 248] on button "Add to Cart" at bounding box center [748, 252] width 185 height 30
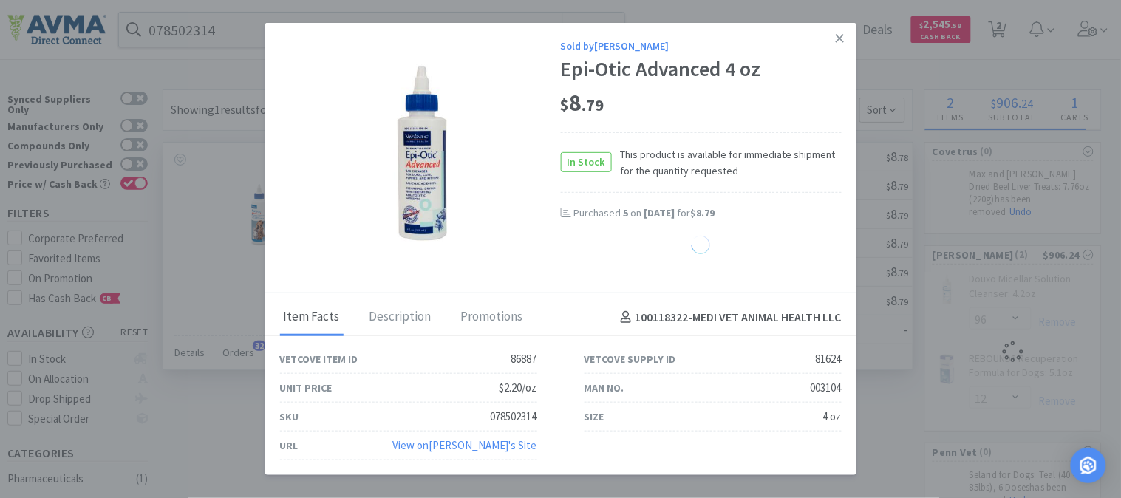
select select "1"
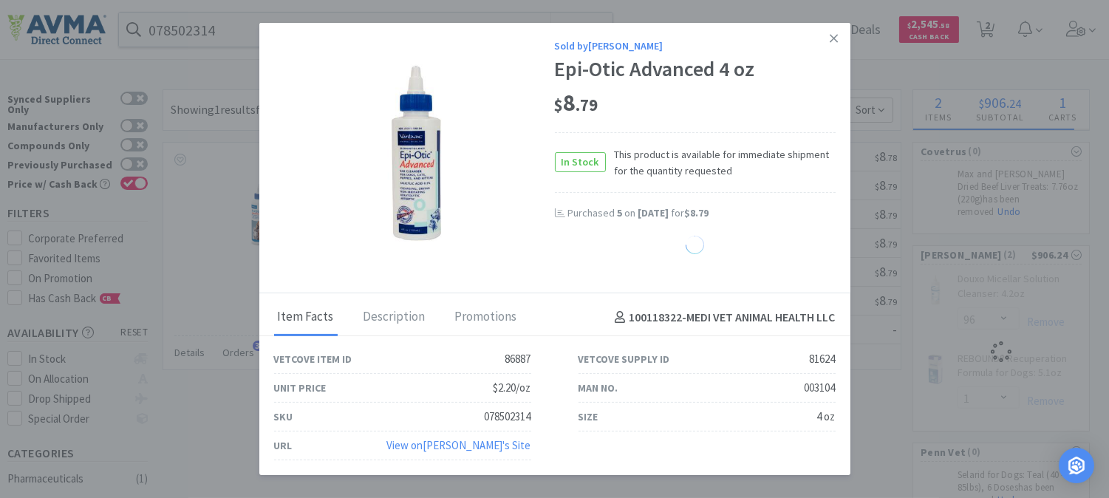
select select "12"
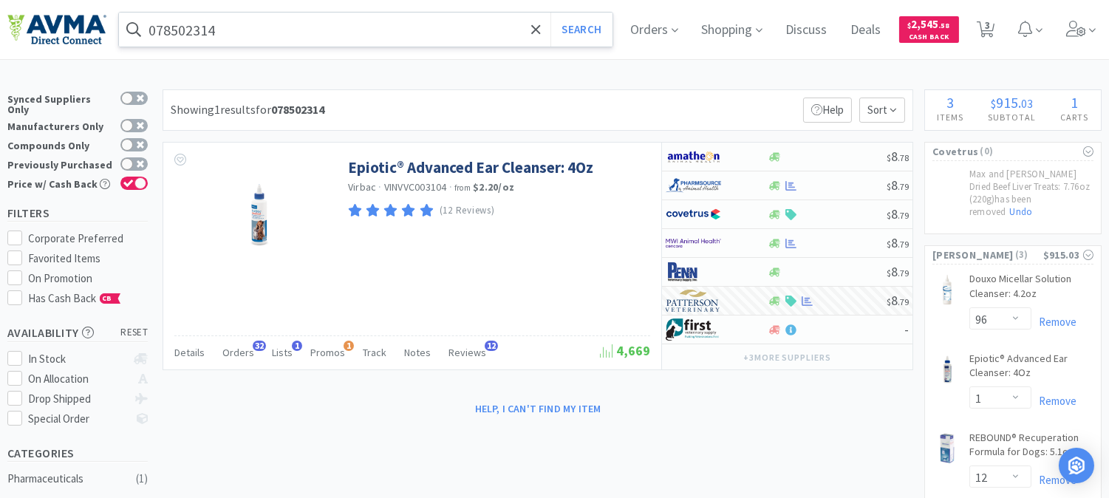
click at [282, 42] on input "078502314" at bounding box center [366, 30] width 494 height 34
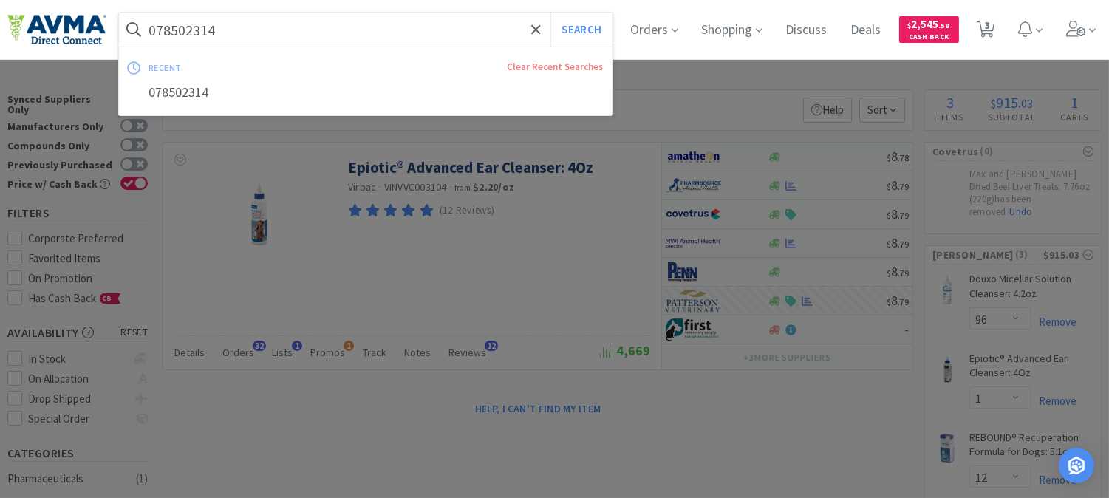
paste input "77812"
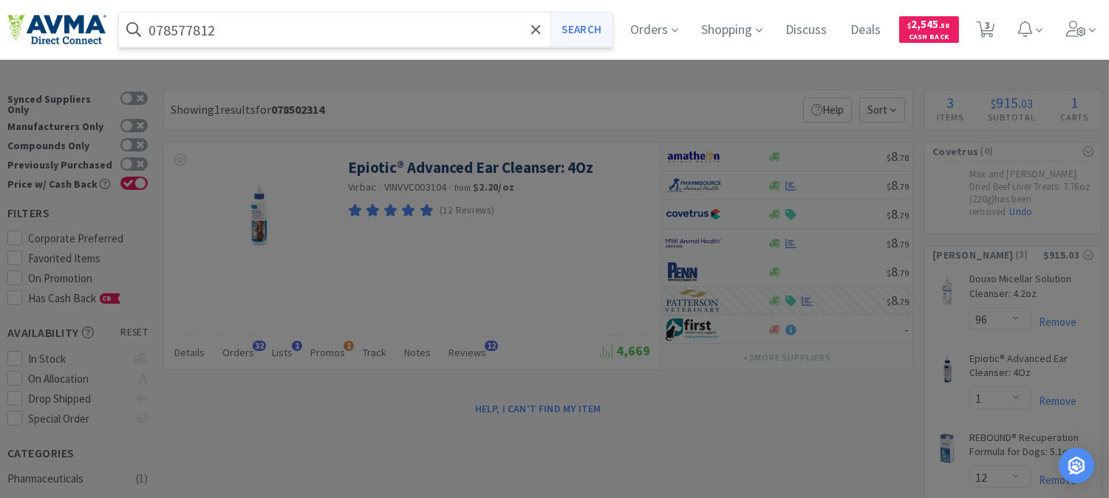
click at [595, 31] on button "Search" at bounding box center [580, 30] width 61 height 34
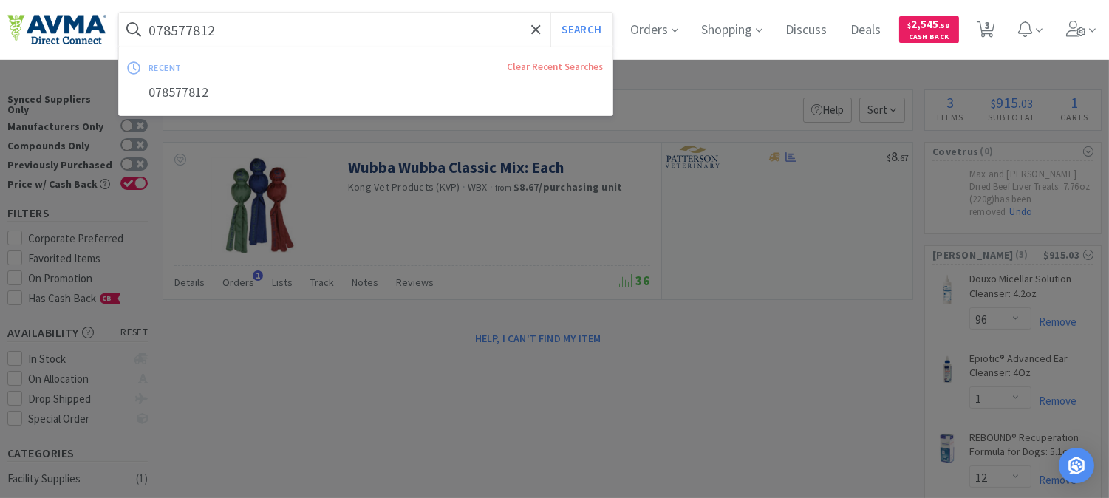
click at [296, 35] on input "078577812" at bounding box center [366, 30] width 494 height 34
paste input "347173"
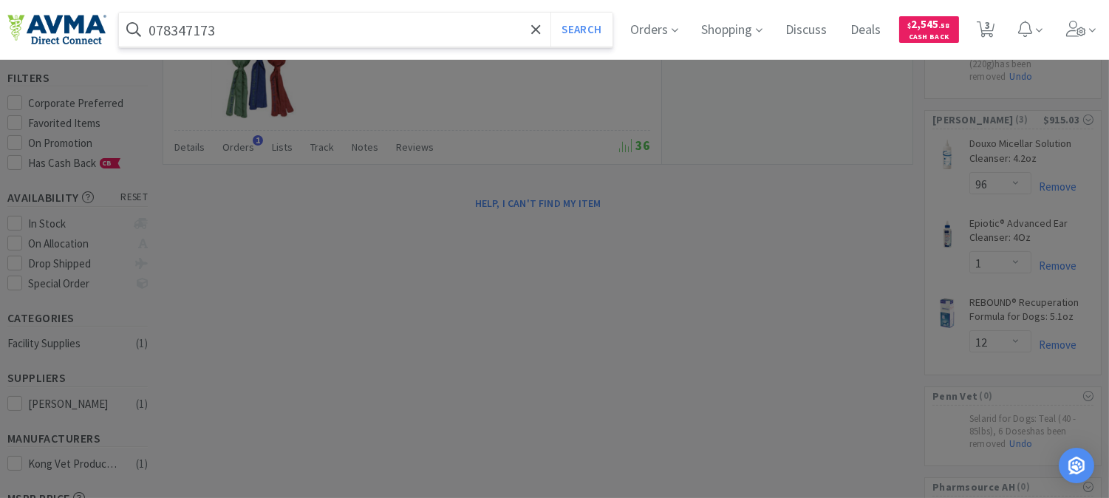
scroll to position [82, 0]
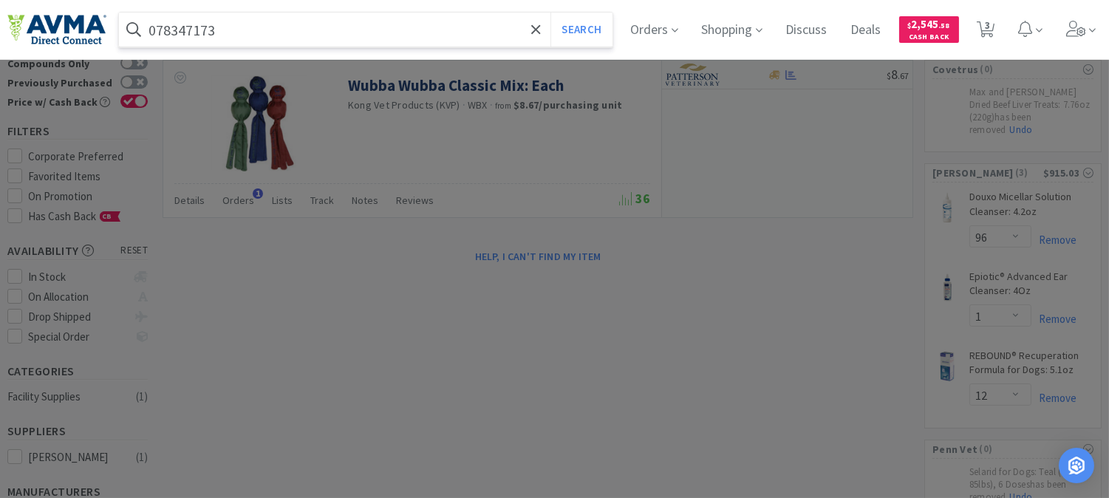
type input "078347173"
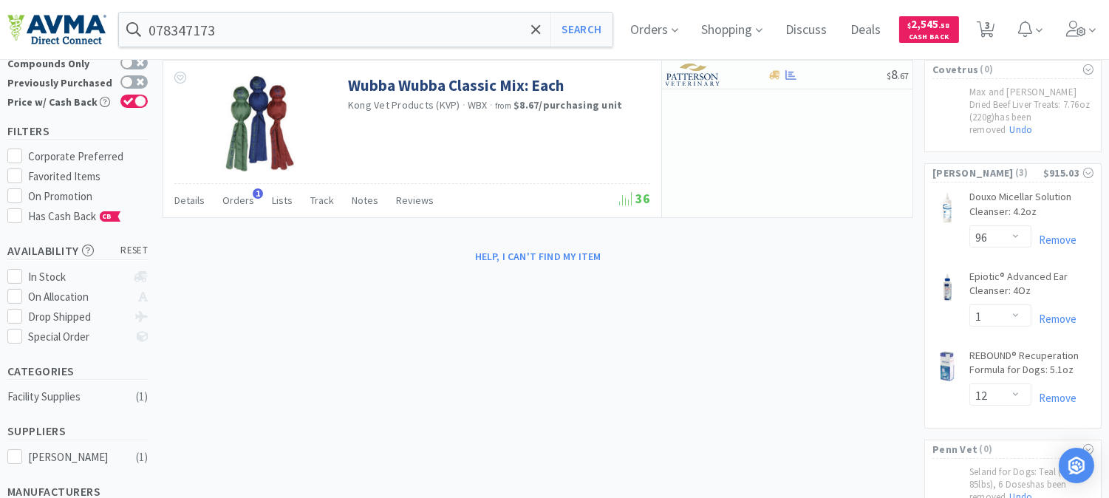
click at [819, 275] on div at bounding box center [554, 249] width 1109 height 498
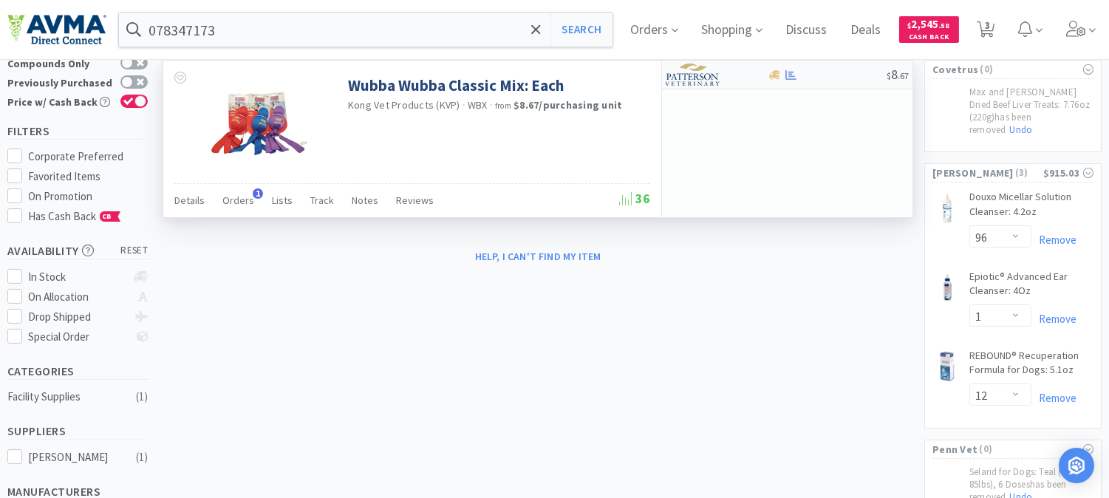
click at [692, 74] on img at bounding box center [693, 75] width 55 height 22
select select "1"
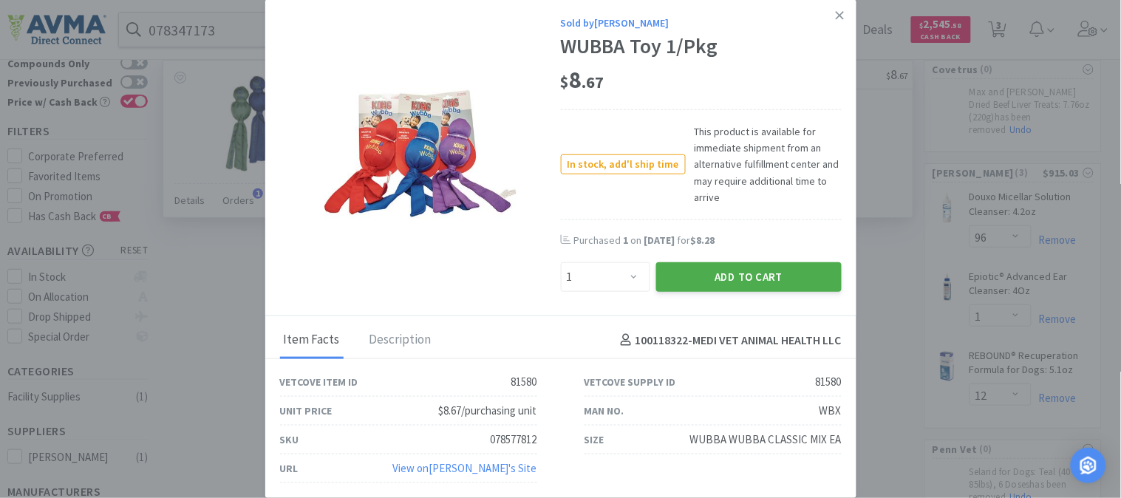
click at [747, 281] on button "Add to Cart" at bounding box center [748, 277] width 185 height 30
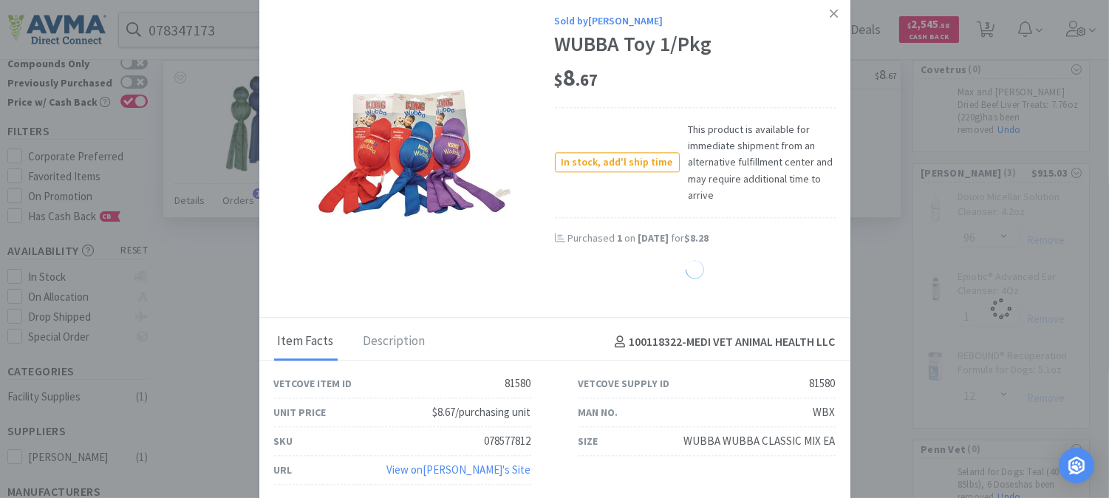
select select "1"
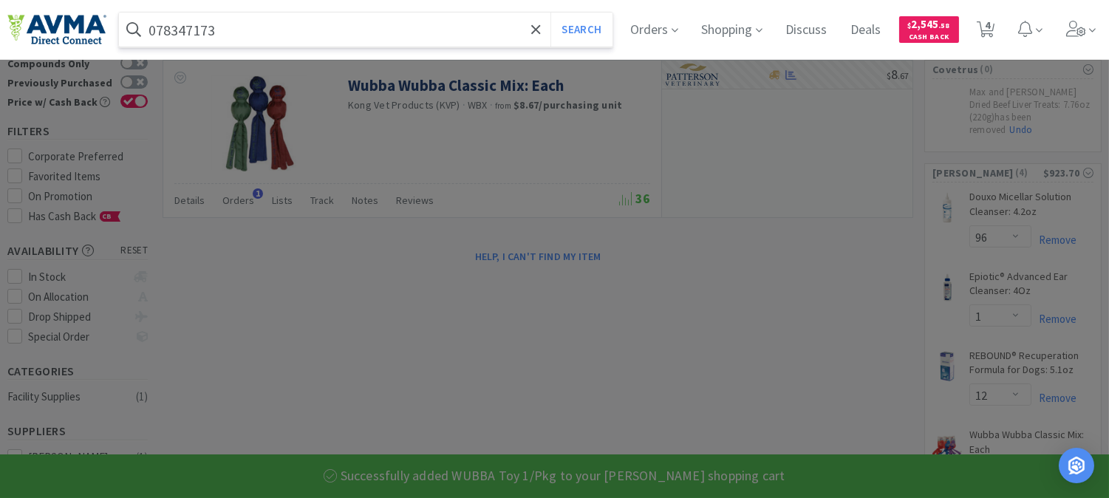
click at [370, 38] on input "078347173" at bounding box center [366, 30] width 494 height 34
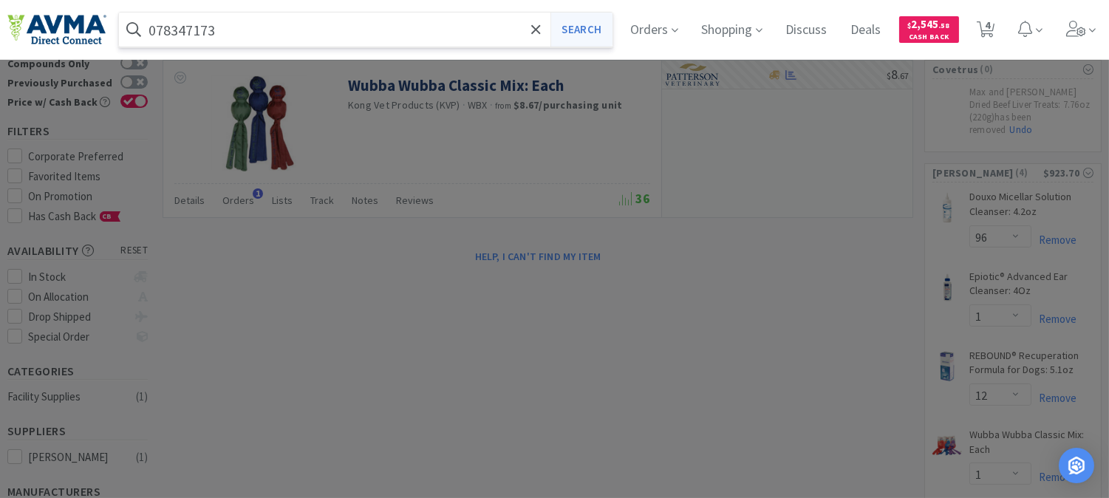
click at [606, 24] on button "Search" at bounding box center [580, 30] width 61 height 34
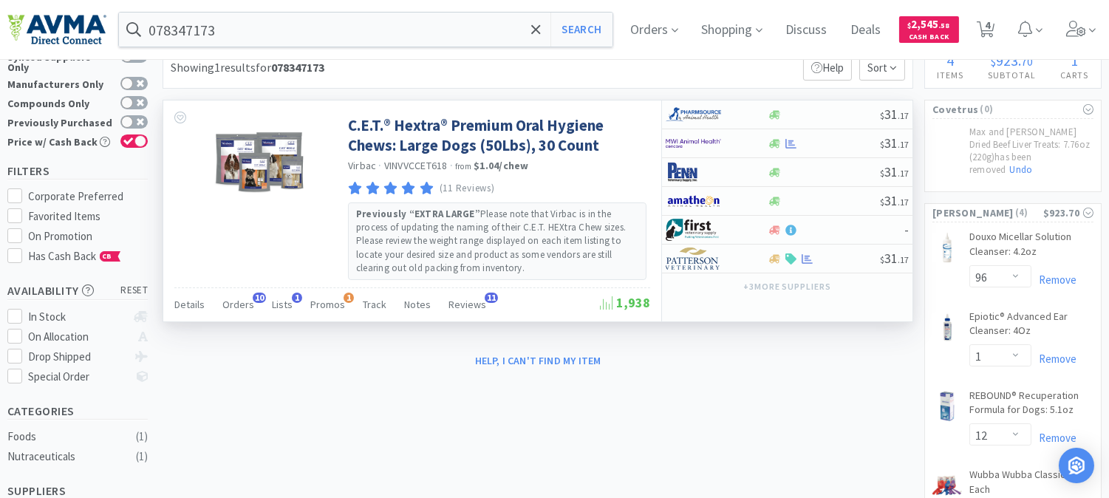
scroll to position [82, 0]
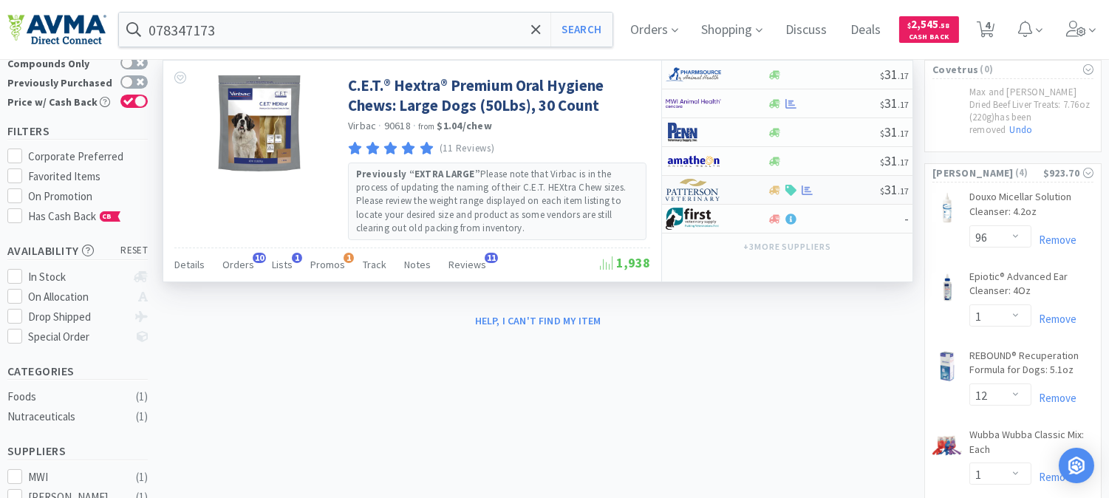
click at [697, 194] on img at bounding box center [693, 190] width 55 height 22
select select "1"
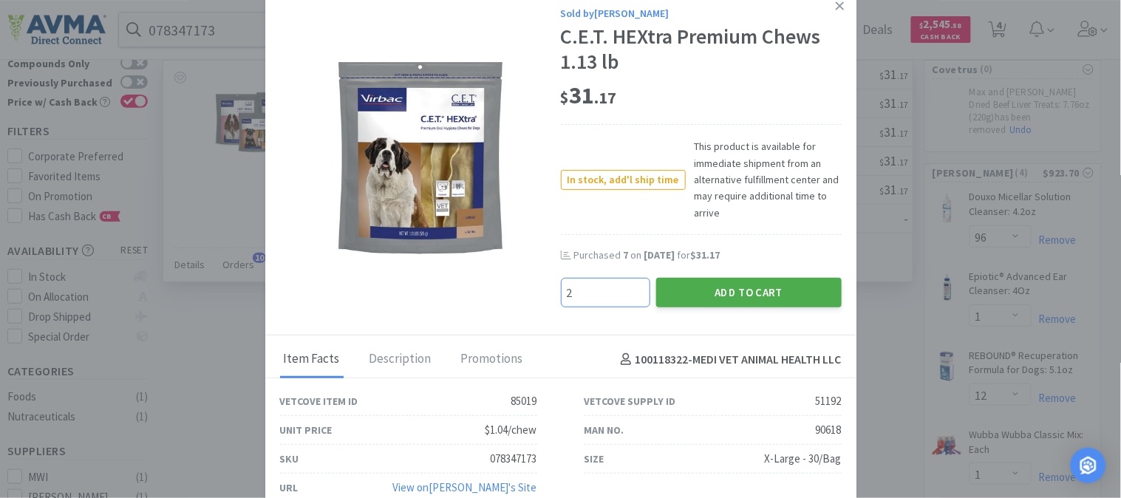
type input "2"
click at [743, 298] on button "Add to Cart" at bounding box center [748, 293] width 185 height 30
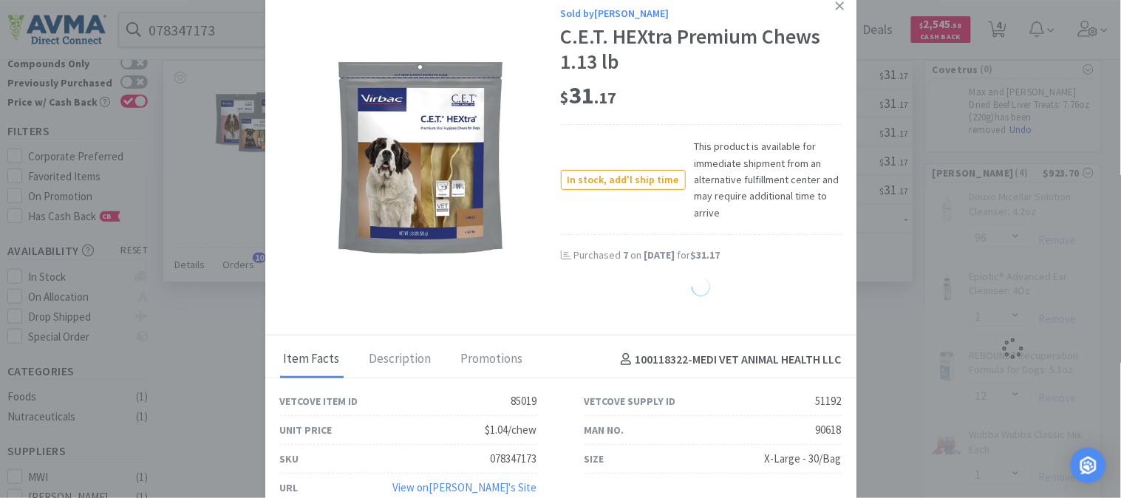
select select "2"
select select "1"
select select "12"
select select "96"
select select "1"
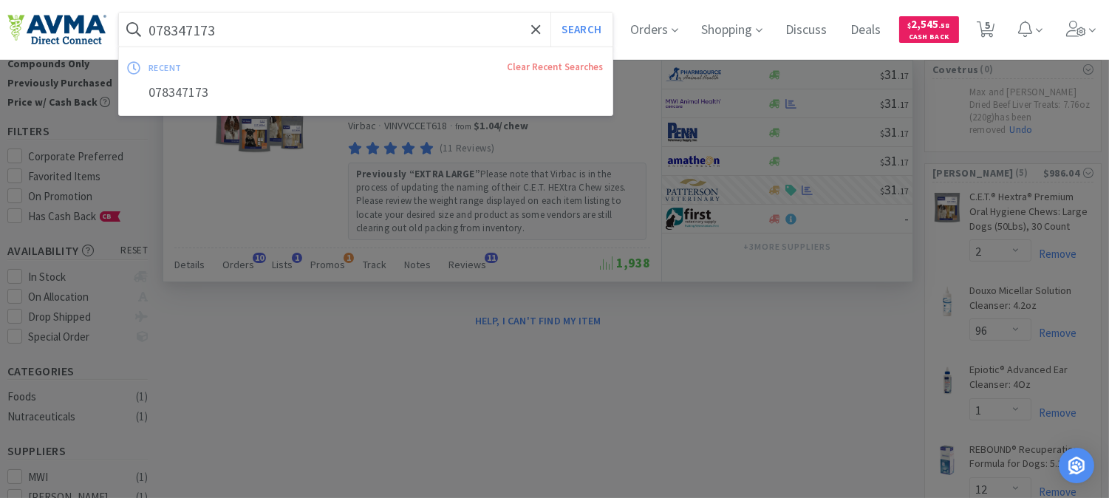
click at [353, 35] on input "078347173" at bounding box center [366, 30] width 494 height 34
paste input "915422"
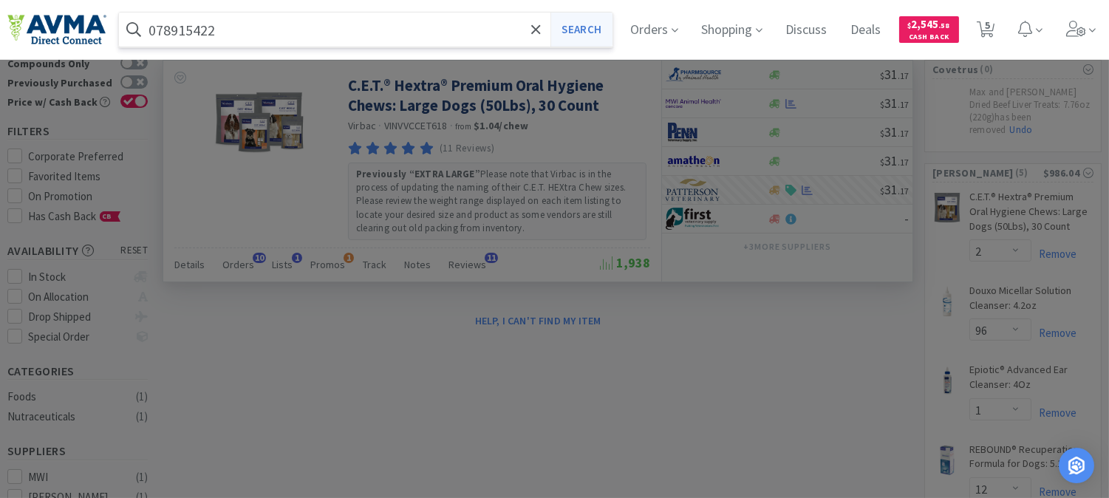
type input "078915422"
click at [600, 30] on button "Search" at bounding box center [580, 30] width 61 height 34
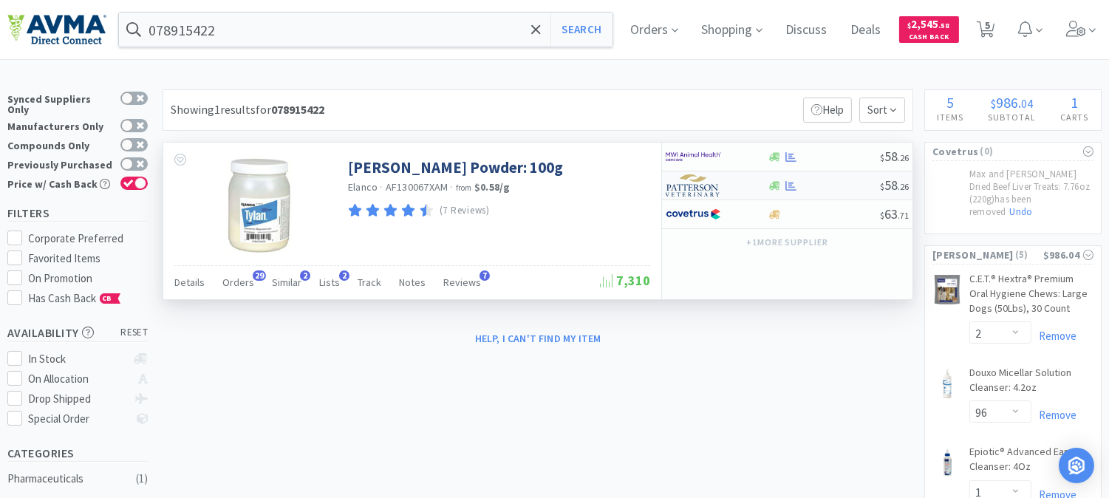
click at [695, 189] on img at bounding box center [693, 185] width 55 height 22
select select "1"
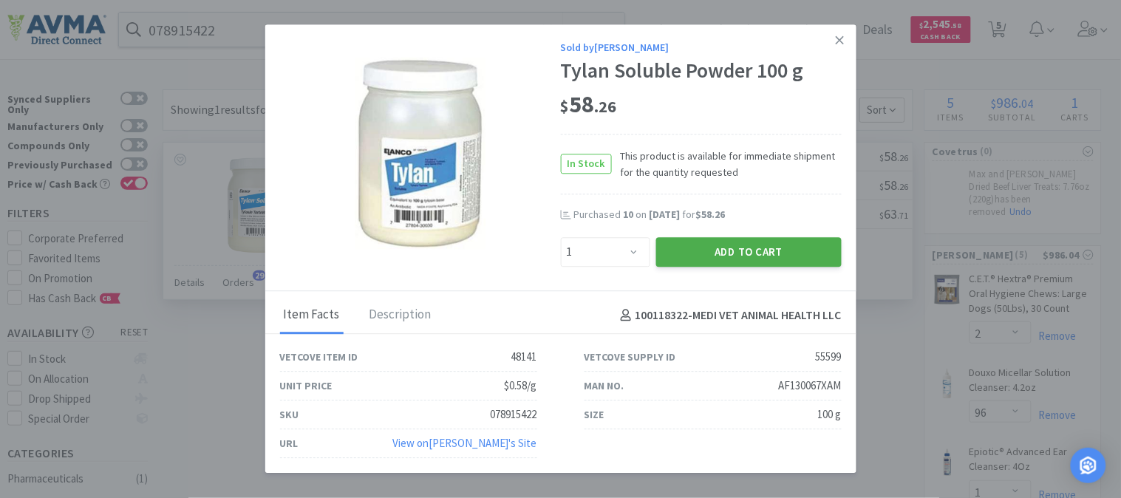
click at [745, 239] on button "Add to Cart" at bounding box center [748, 252] width 185 height 30
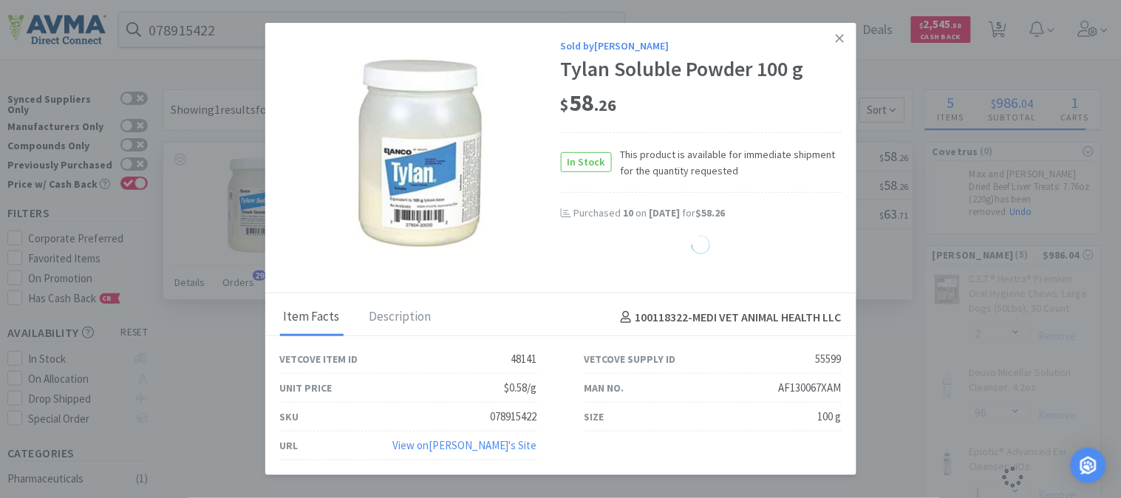
select select "1"
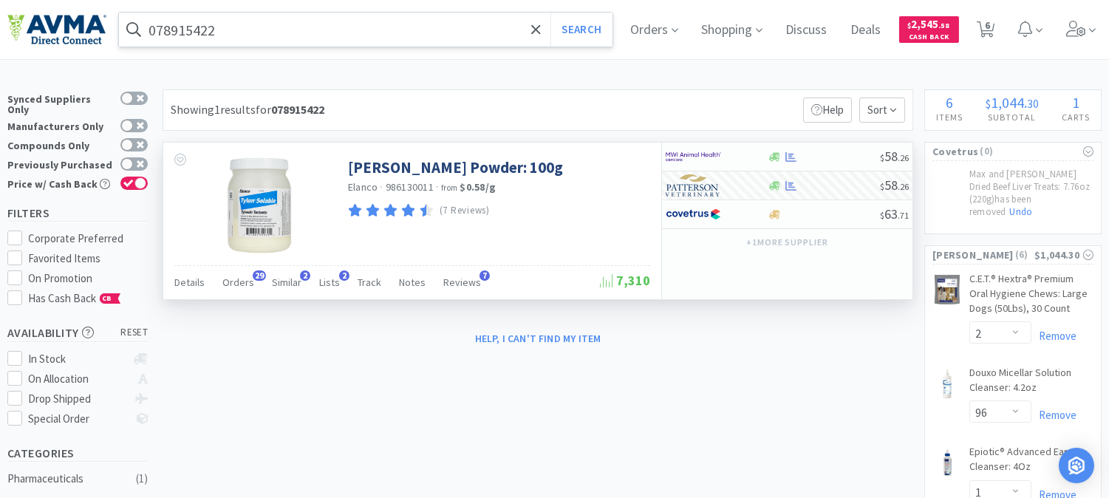
click at [334, 34] on input "078915422" at bounding box center [366, 30] width 494 height 34
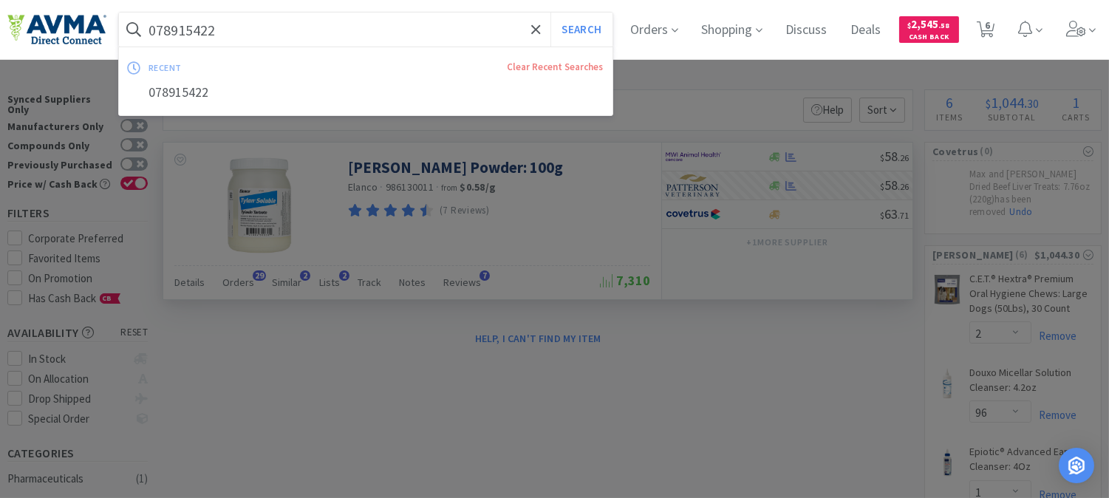
paste input "599679"
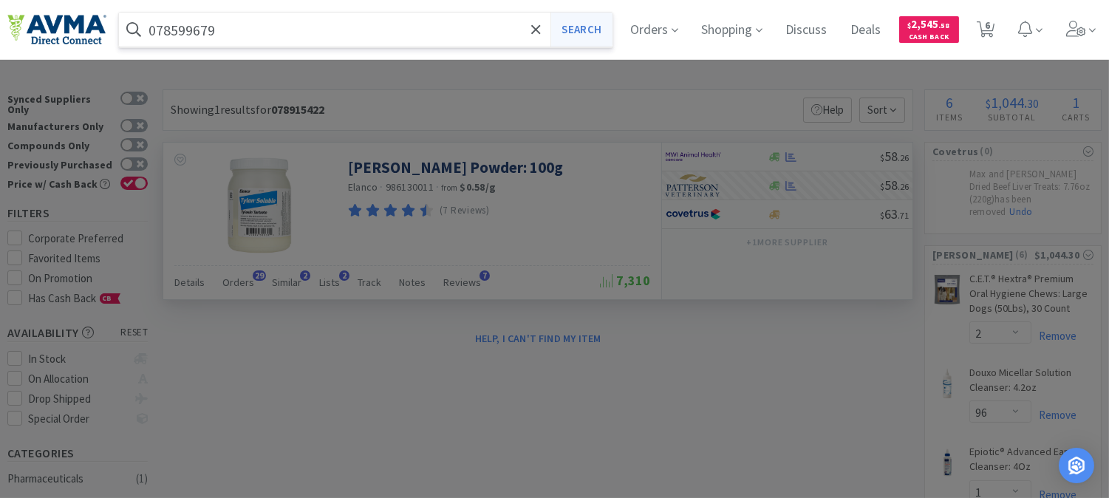
type input "078599679"
click at [591, 27] on button "Search" at bounding box center [580, 30] width 61 height 34
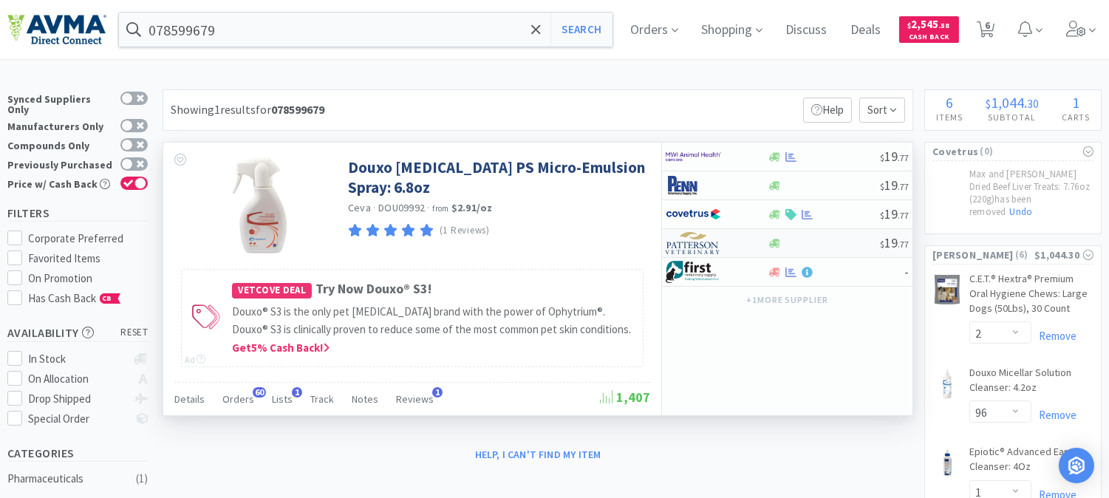
click at [692, 245] on img at bounding box center [693, 243] width 55 height 22
select select "1"
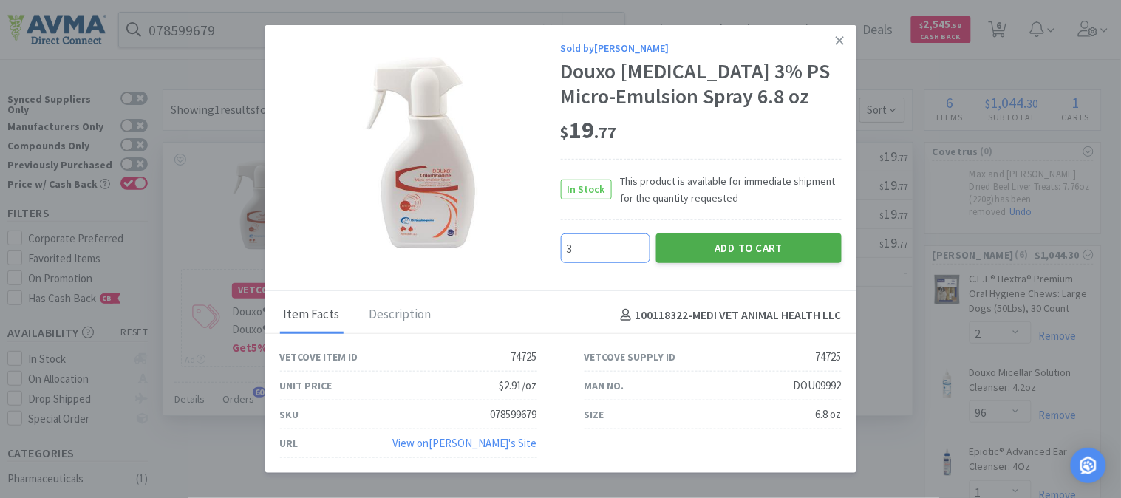
type input "3"
click at [744, 242] on button "Add to Cart" at bounding box center [748, 248] width 185 height 30
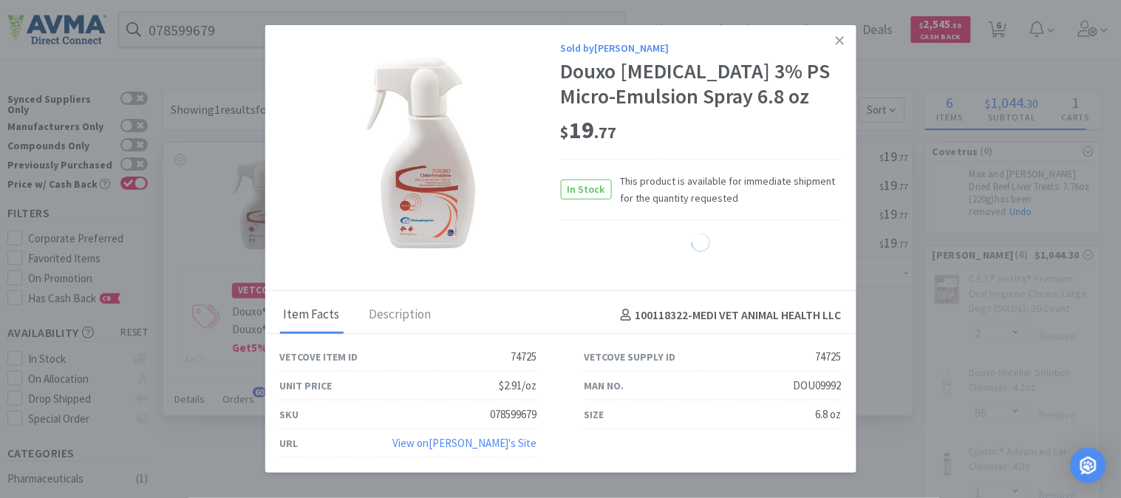
select select "3"
select select "1"
select select "12"
select select "96"
select select "1"
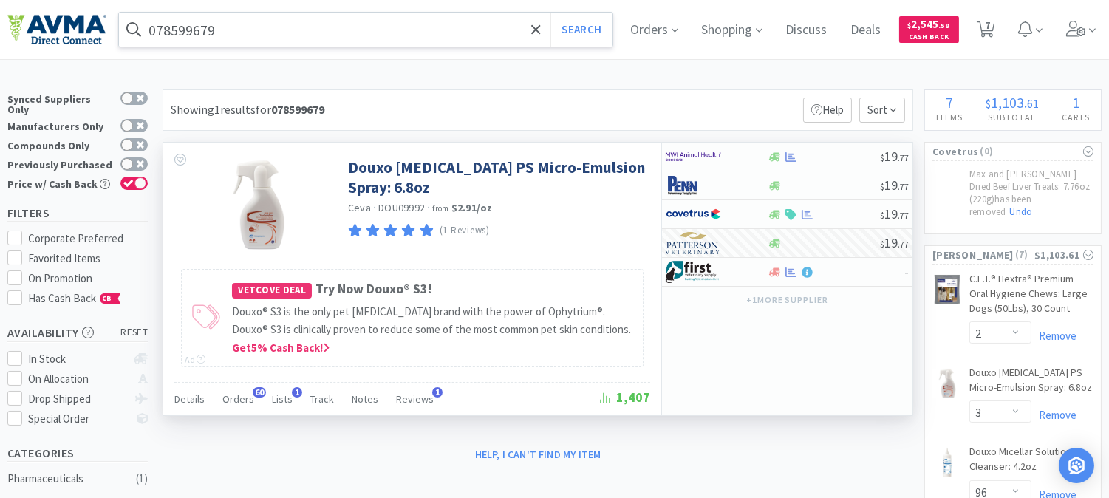
click at [316, 32] on input "078599679" at bounding box center [366, 30] width 494 height 34
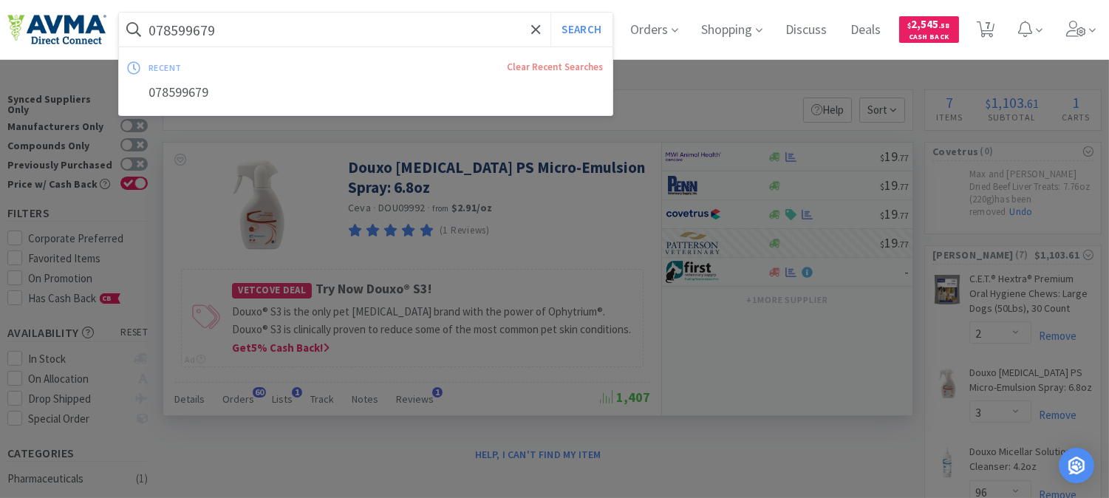
paste input "949033"
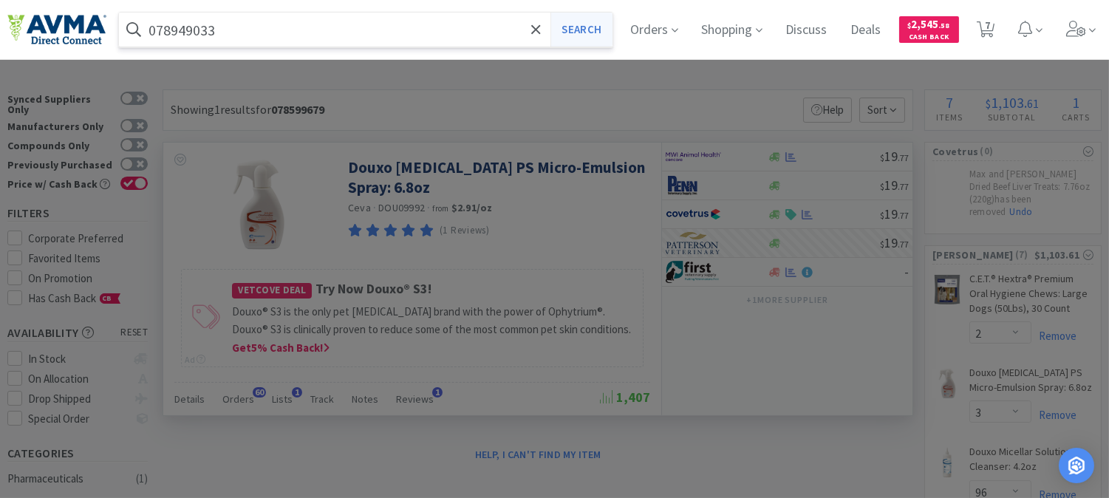
type input "078949033"
click at [574, 24] on button "Search" at bounding box center [580, 30] width 61 height 34
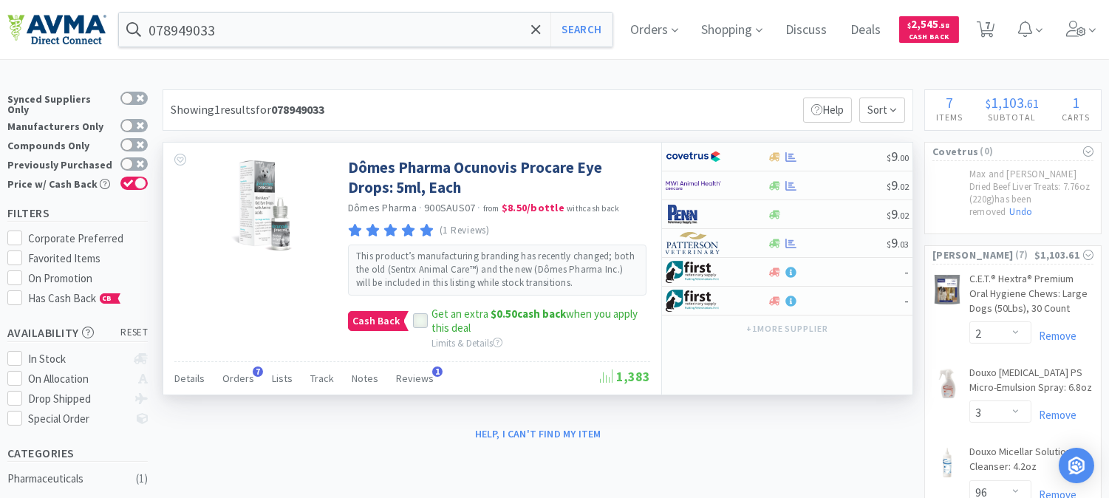
click at [425, 315] on label at bounding box center [422, 320] width 18 height 15
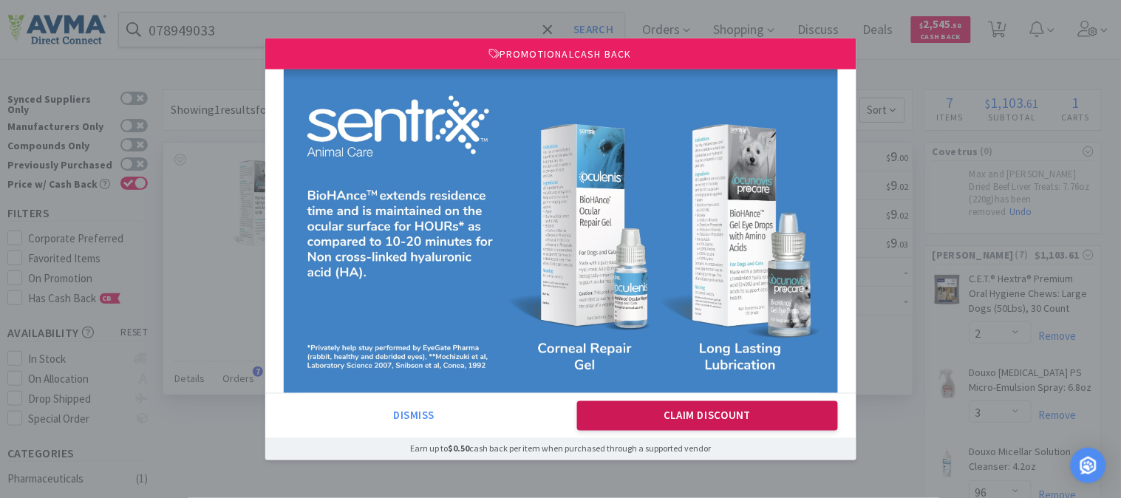
click at [697, 411] on button "Claim Discount" at bounding box center [707, 416] width 261 height 30
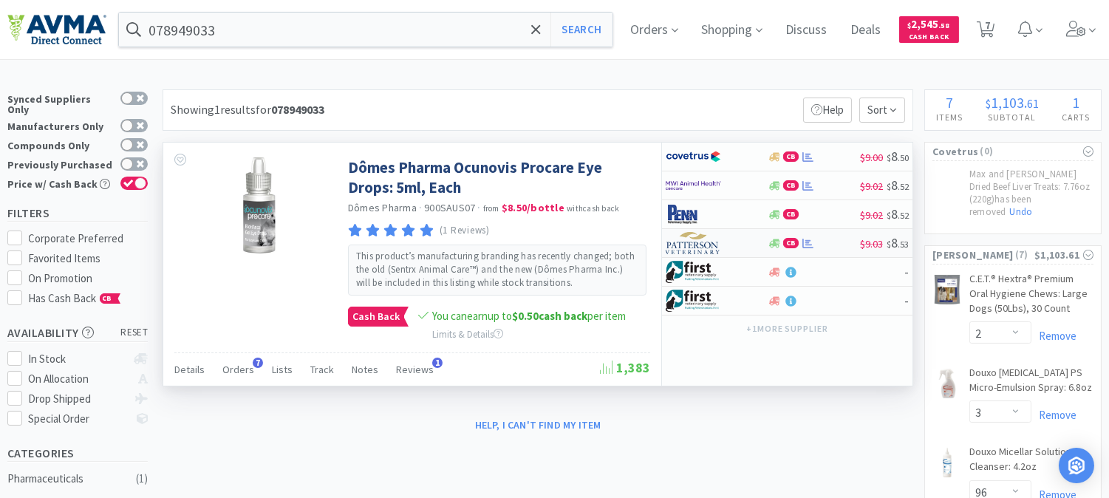
click at [704, 247] on img at bounding box center [693, 243] width 55 height 22
select select "1"
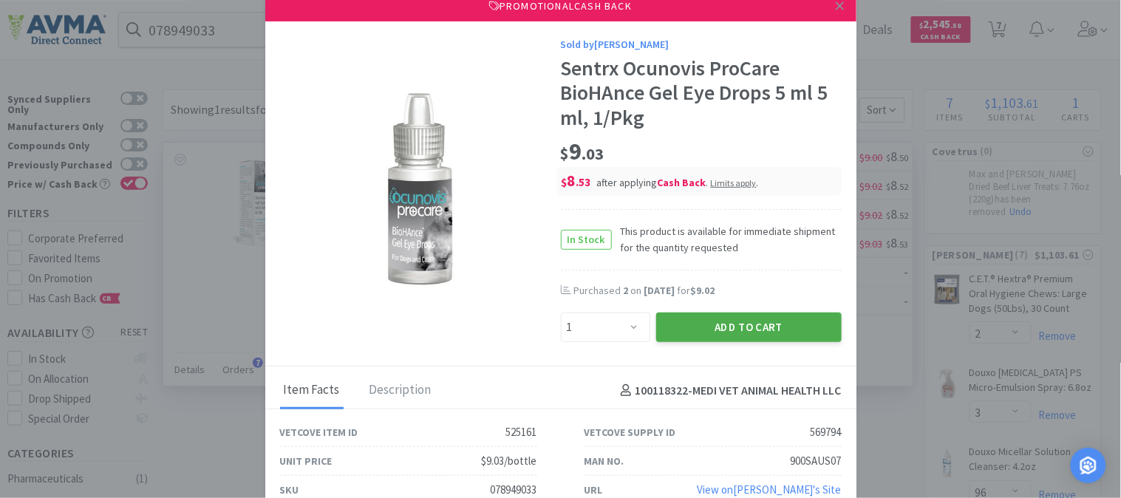
click at [737, 318] on button "Add to Cart" at bounding box center [748, 328] width 185 height 30
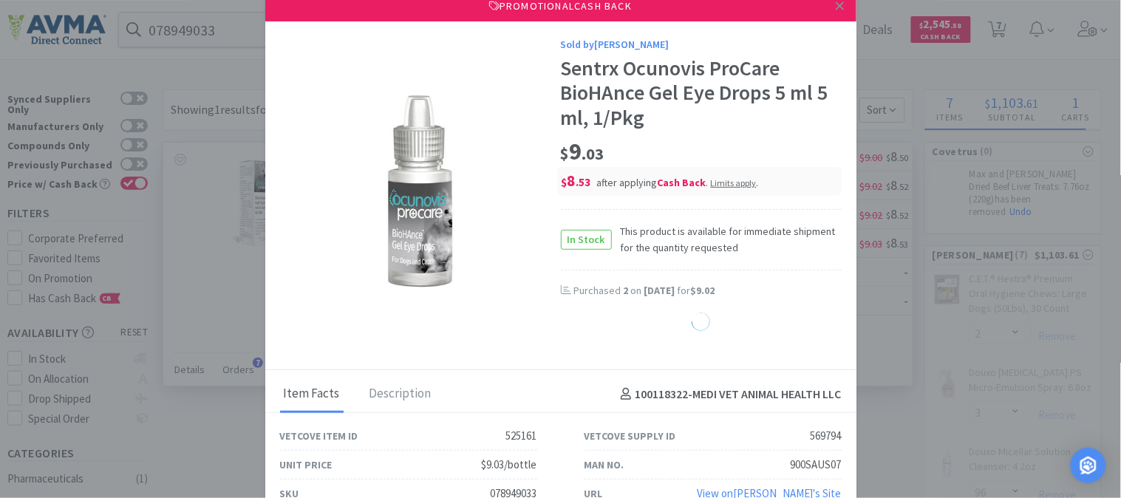
select select "1"
select select "12"
select select "1"
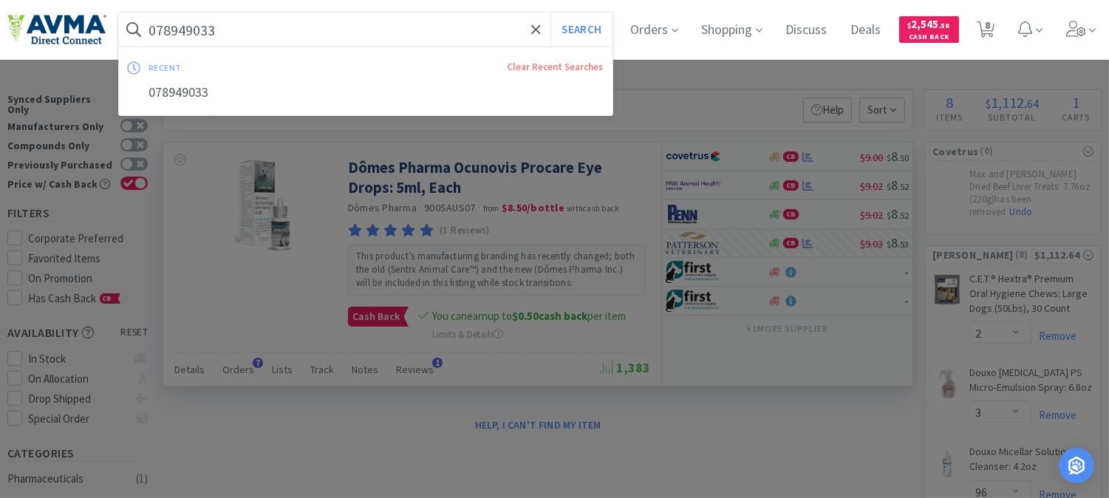
click at [344, 35] on input "078949033" at bounding box center [366, 30] width 494 height 34
paste input "0"
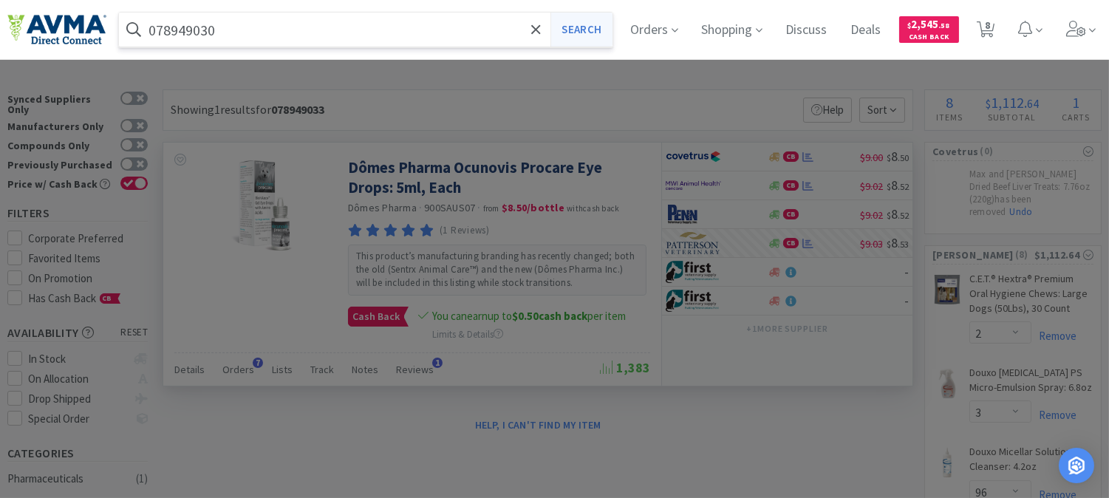
type input "078949030"
click at [587, 25] on button "Search" at bounding box center [580, 30] width 61 height 34
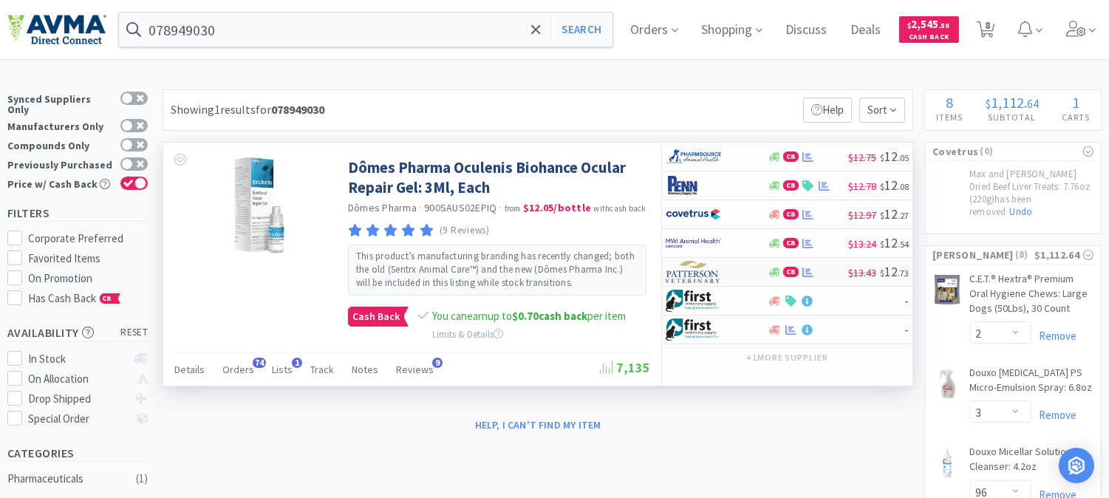
click at [695, 270] on img at bounding box center [693, 272] width 55 height 22
select select "1"
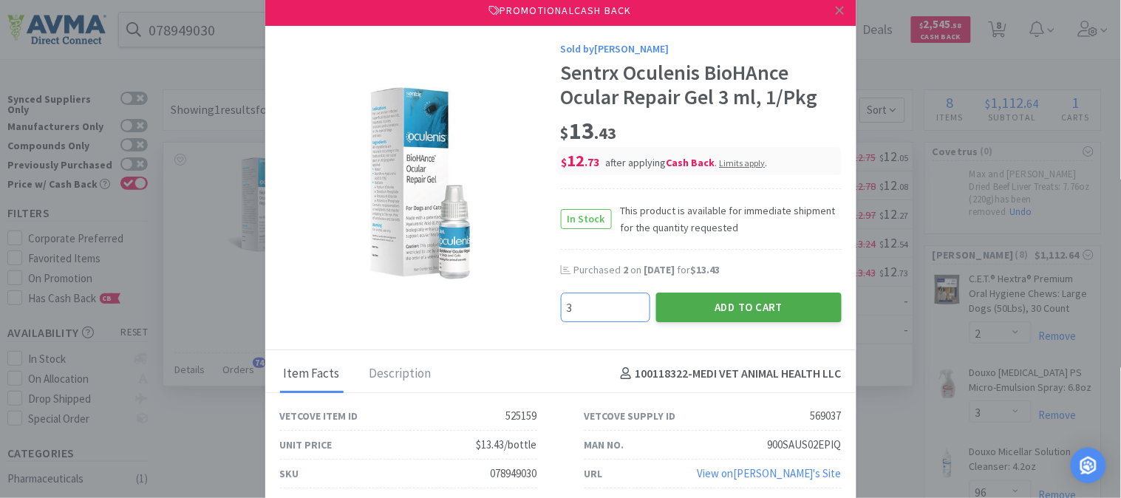
type input "3"
click at [746, 299] on button "Add to Cart" at bounding box center [748, 308] width 185 height 30
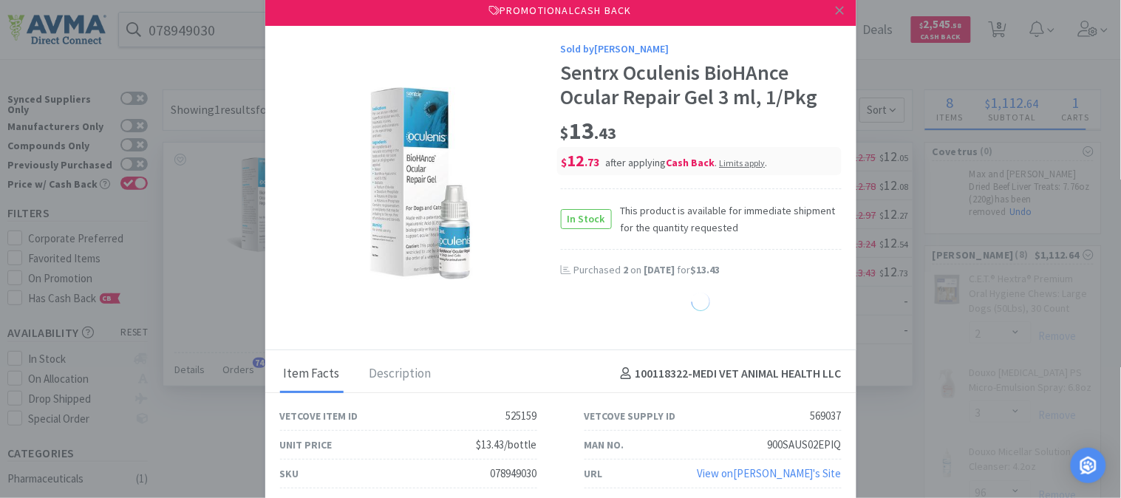
select select "3"
select select "1"
select select "12"
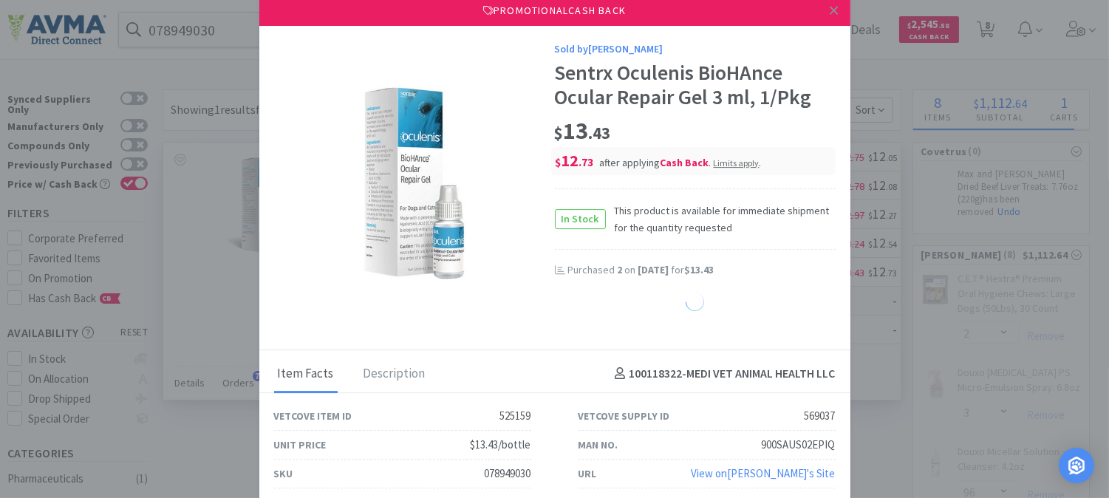
select select "1"
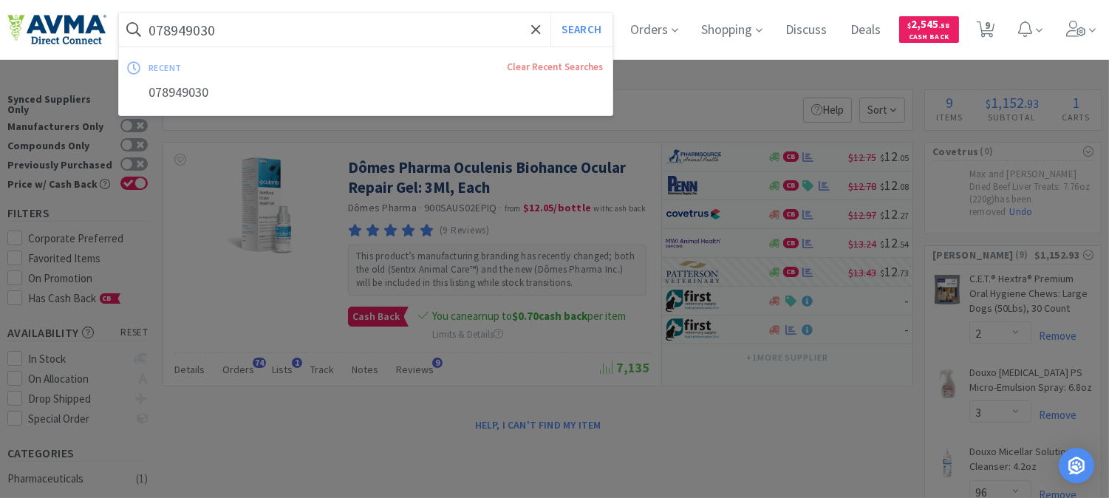
click at [275, 28] on input "078949030" at bounding box center [366, 30] width 494 height 34
paste input "21164"
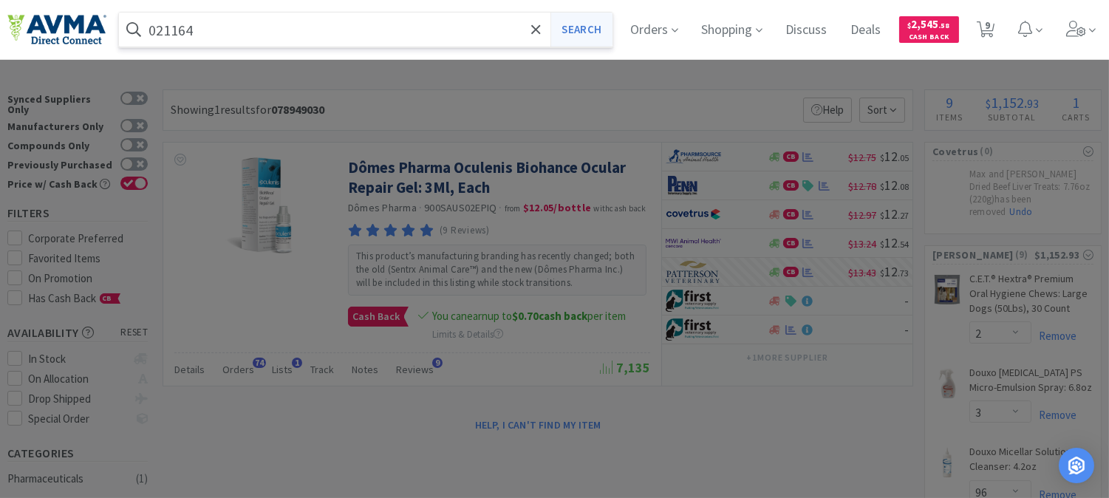
type input "021164"
click at [585, 27] on button "Search" at bounding box center [580, 30] width 61 height 34
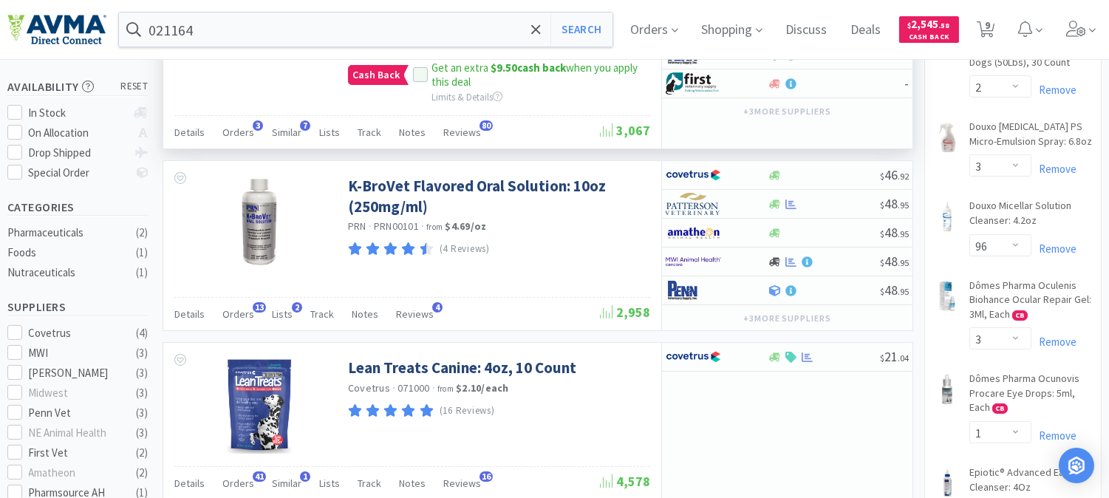
scroll to position [328, 0]
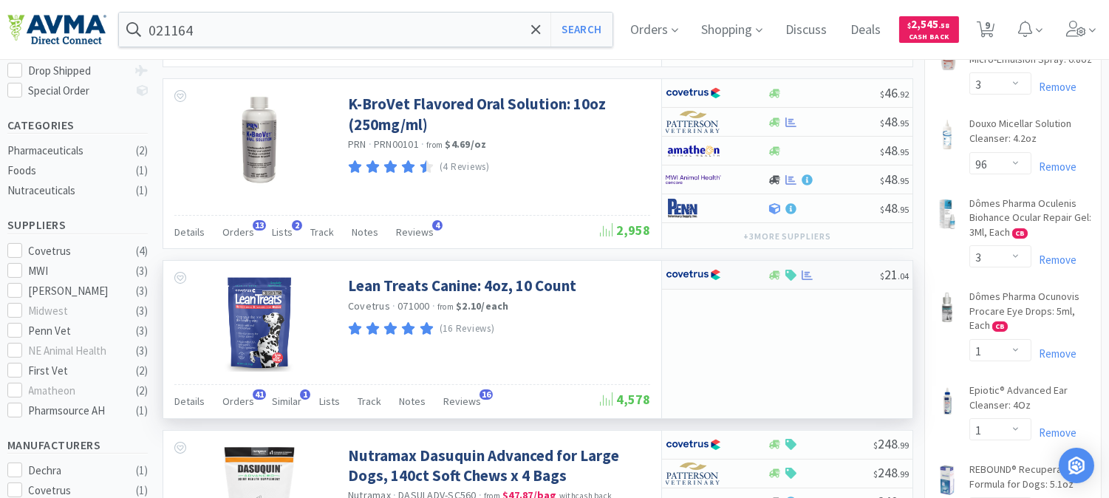
click at [703, 276] on img at bounding box center [693, 275] width 55 height 22
select select "1"
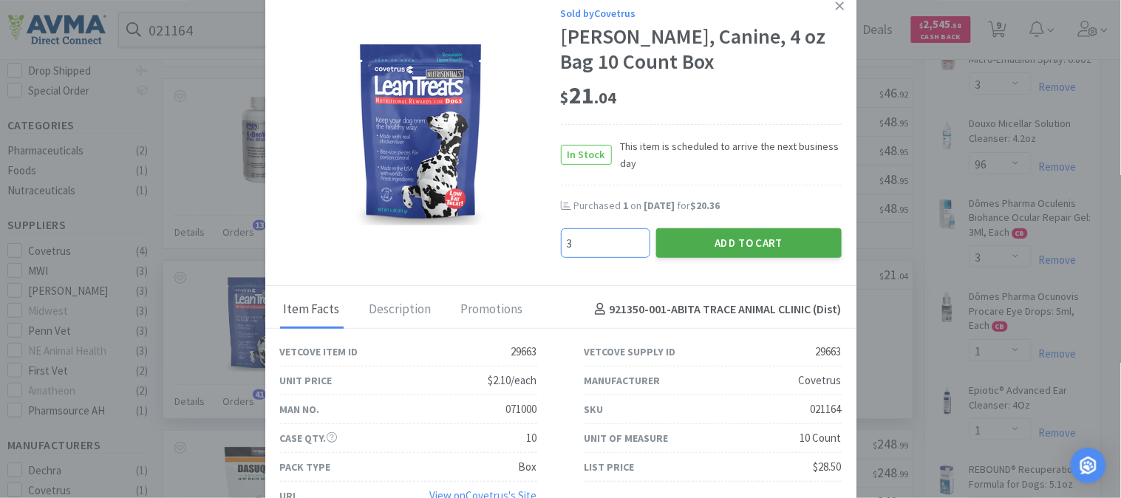
type input "3"
click at [754, 237] on button "Add to Cart" at bounding box center [748, 243] width 185 height 30
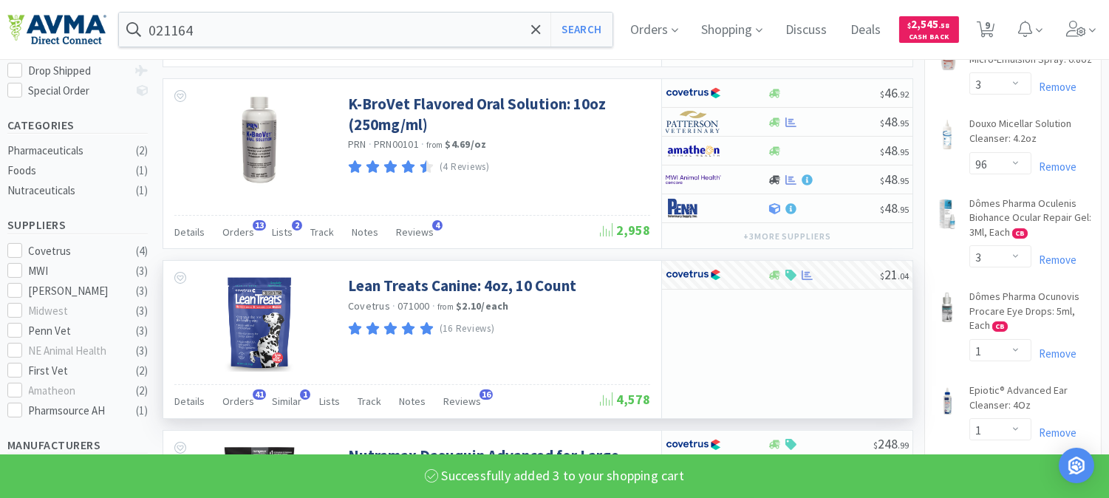
select select "3"
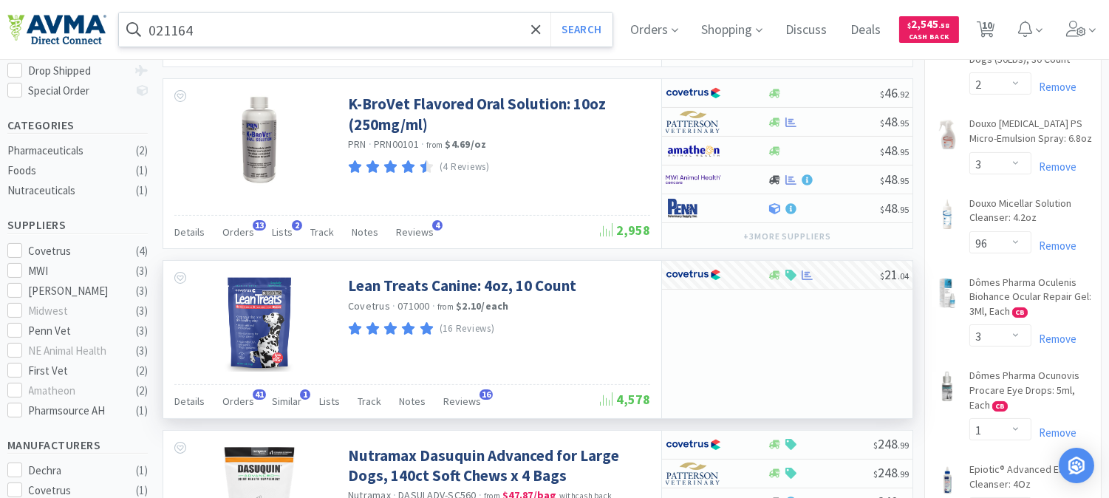
click at [278, 25] on input "021164" at bounding box center [366, 30] width 494 height 34
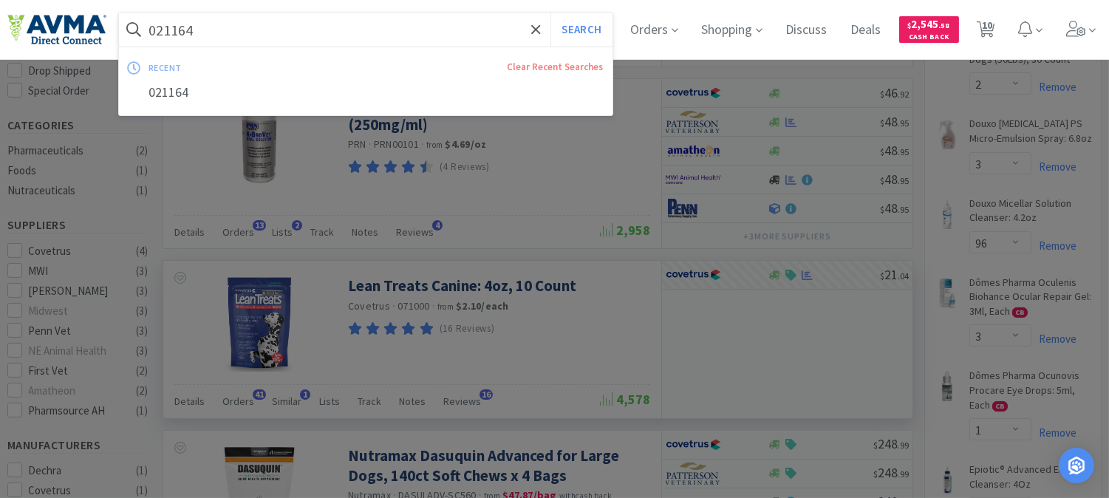
paste input "05612"
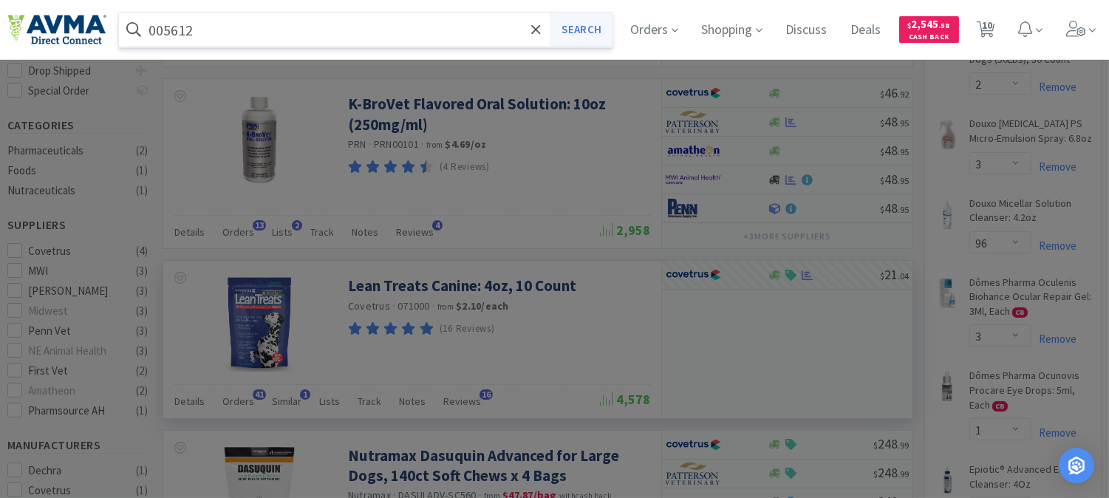
type input "005612"
click at [582, 21] on button "Search" at bounding box center [580, 30] width 61 height 34
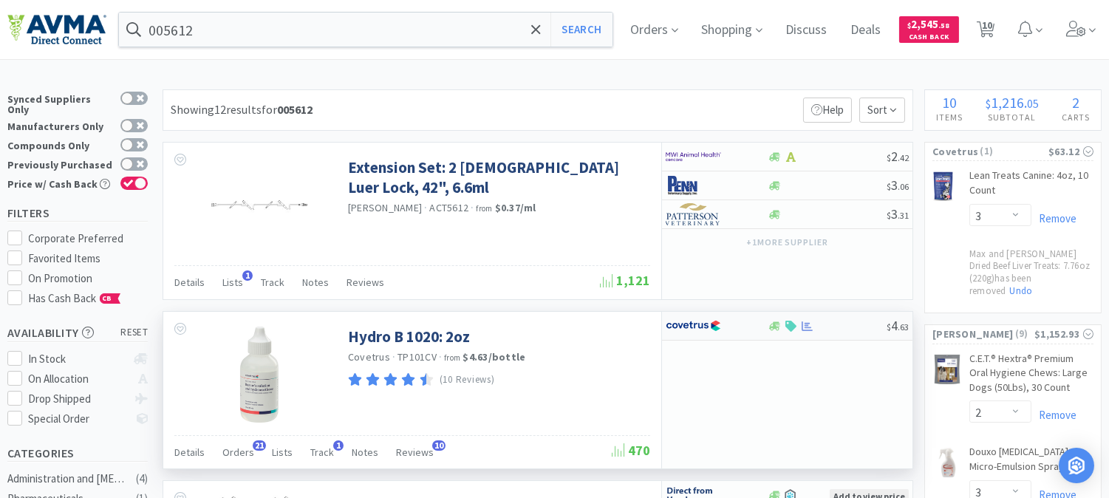
click at [690, 327] on img at bounding box center [693, 326] width 55 height 22
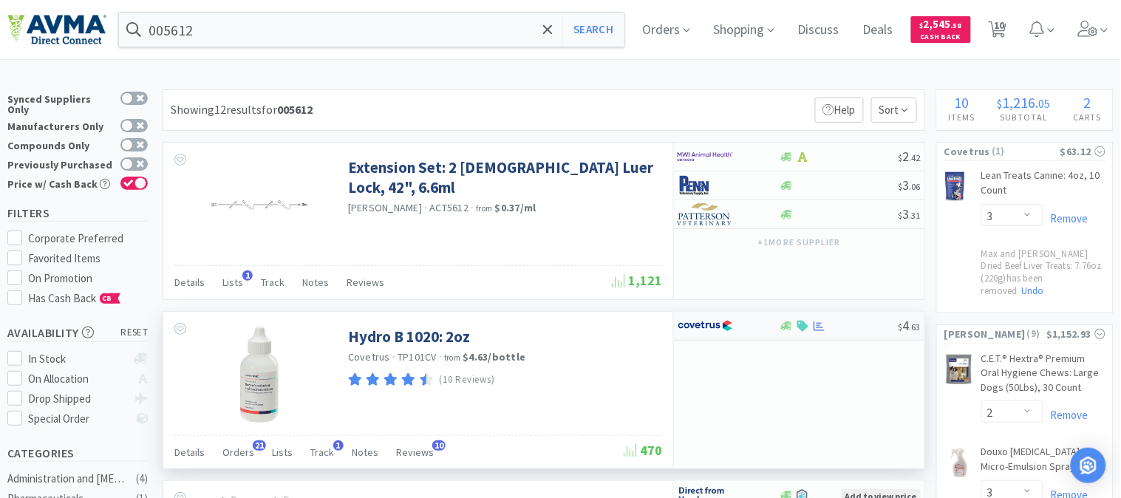
select select "1"
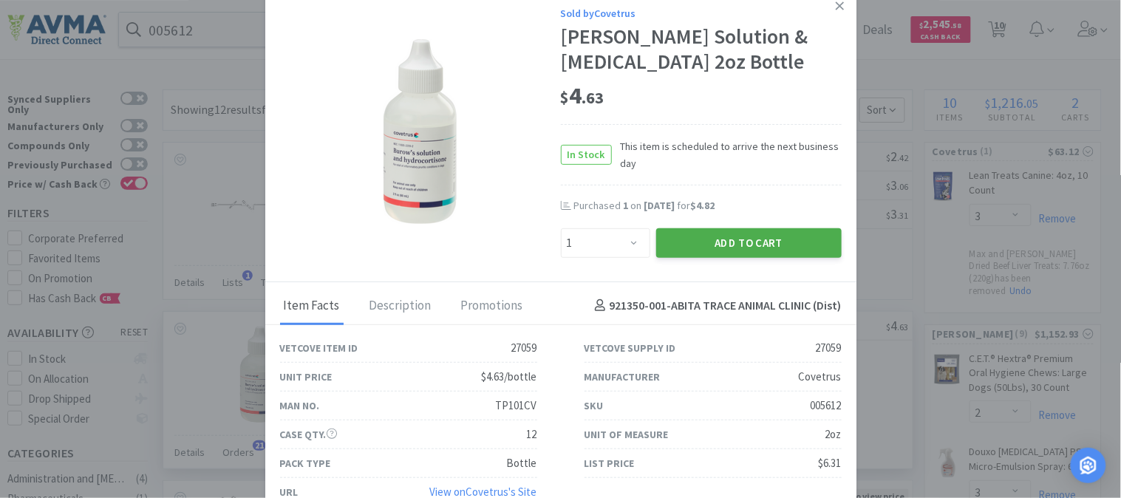
click at [751, 242] on button "Add to Cart" at bounding box center [748, 243] width 185 height 30
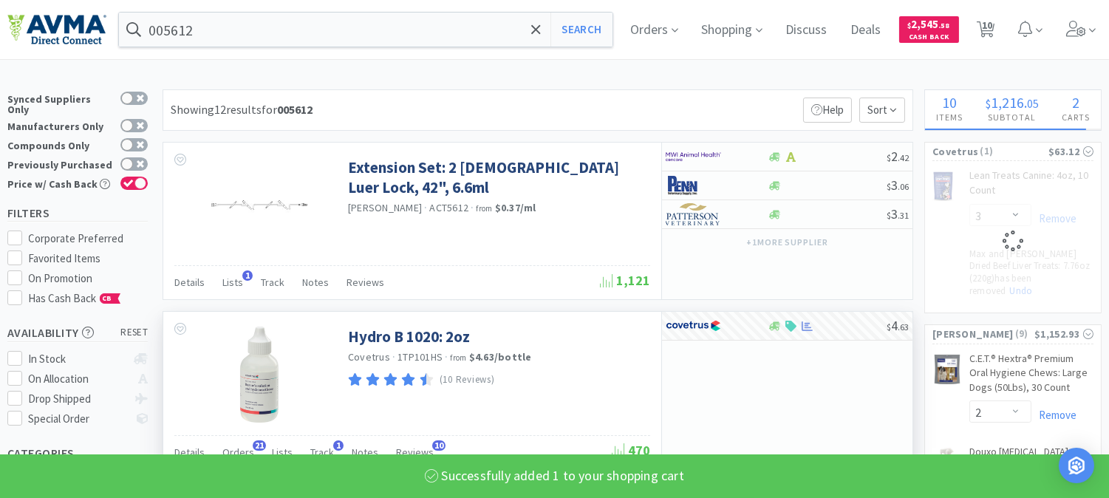
select select "1"
select select "3"
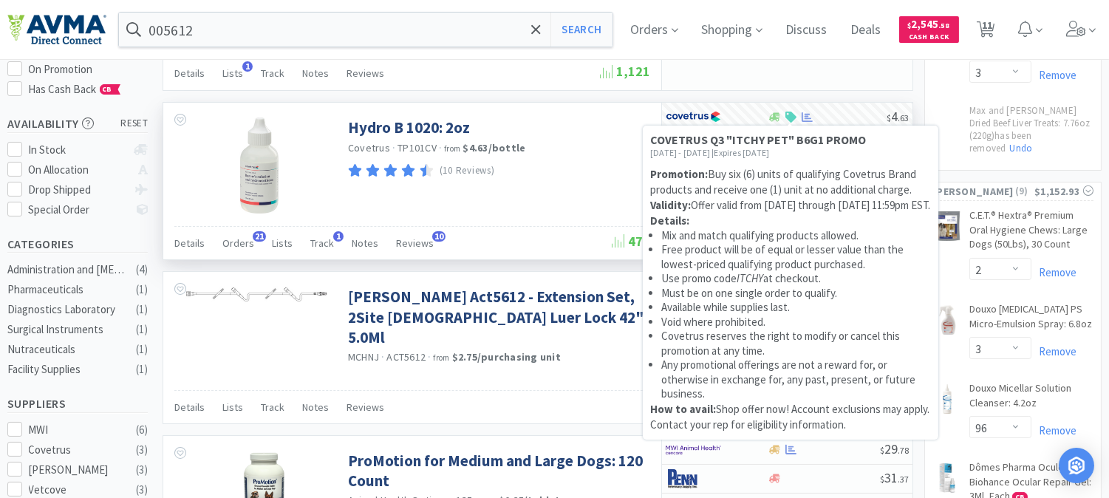
scroll to position [246, 0]
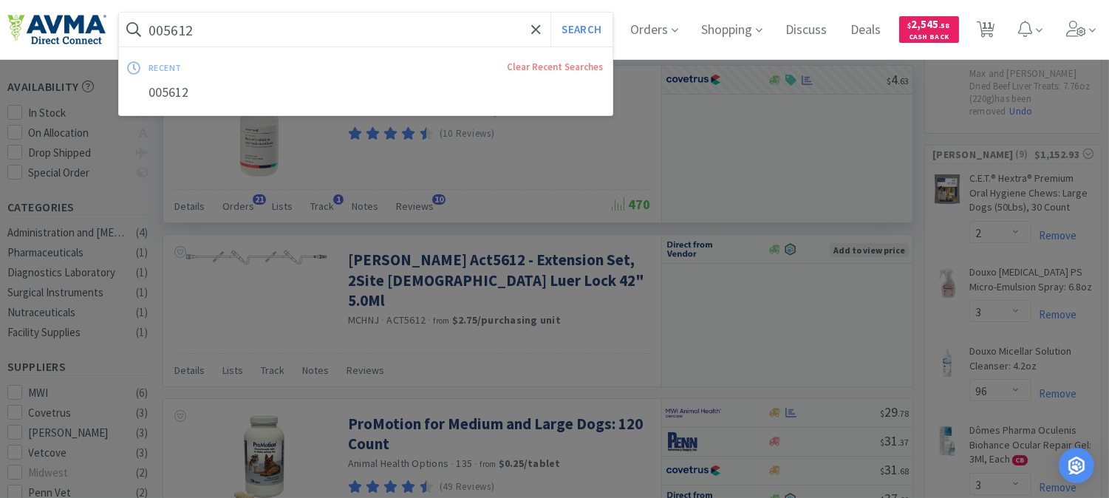
click at [256, 24] on input "005612" at bounding box center [366, 30] width 494 height 34
paste input "48362"
type input "048362"
click at [589, 30] on button "Search" at bounding box center [580, 30] width 61 height 34
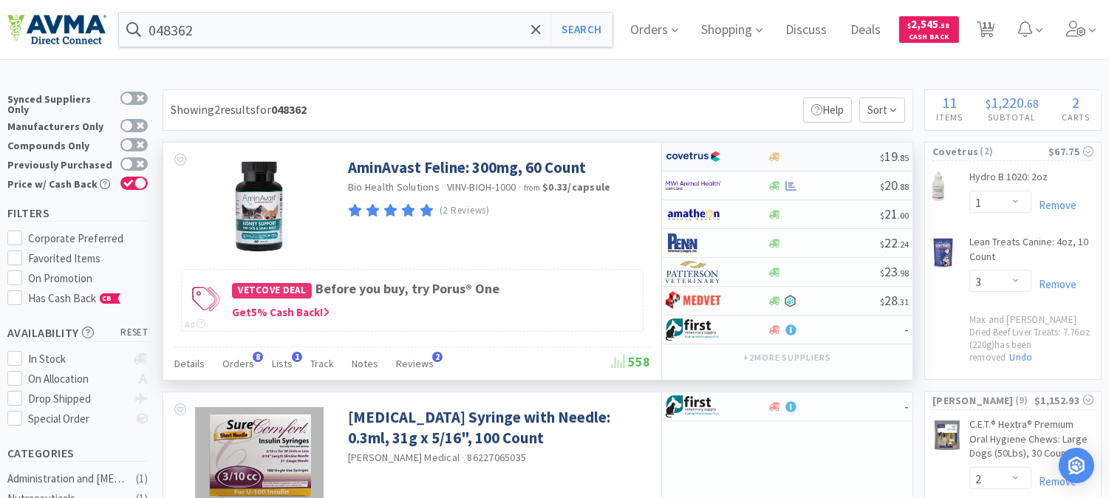
click at [699, 155] on img at bounding box center [693, 157] width 55 height 22
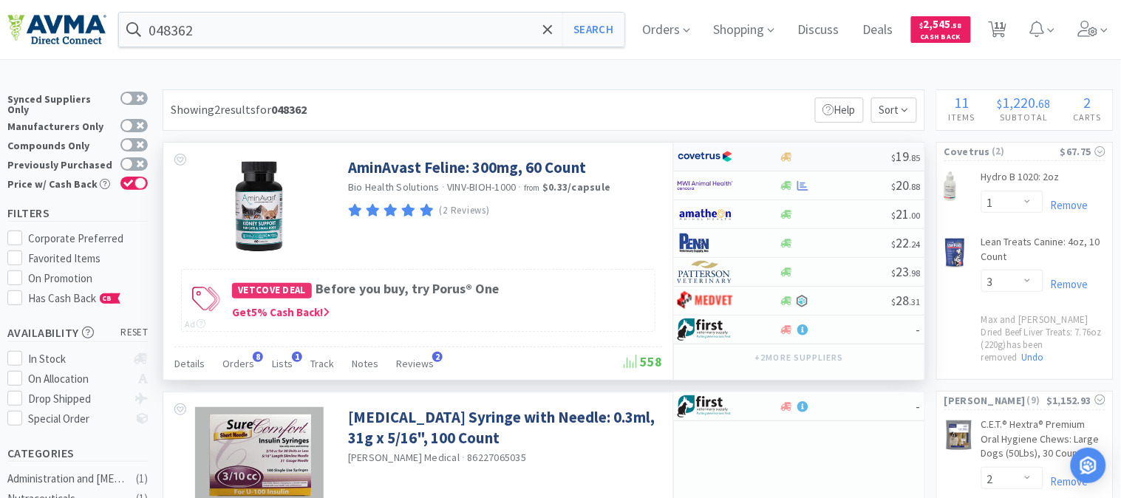
select select "1"
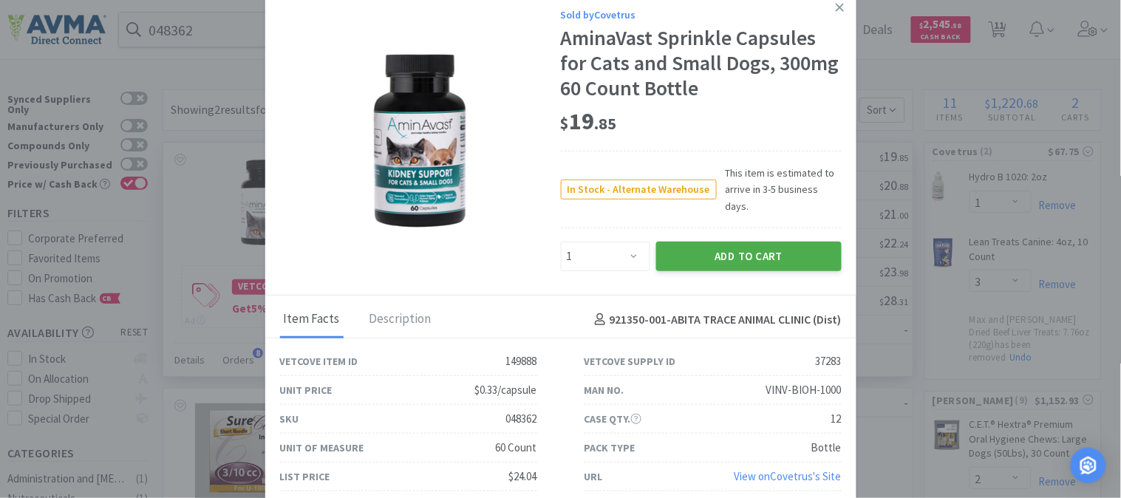
click at [755, 242] on button "Add to Cart" at bounding box center [748, 257] width 185 height 30
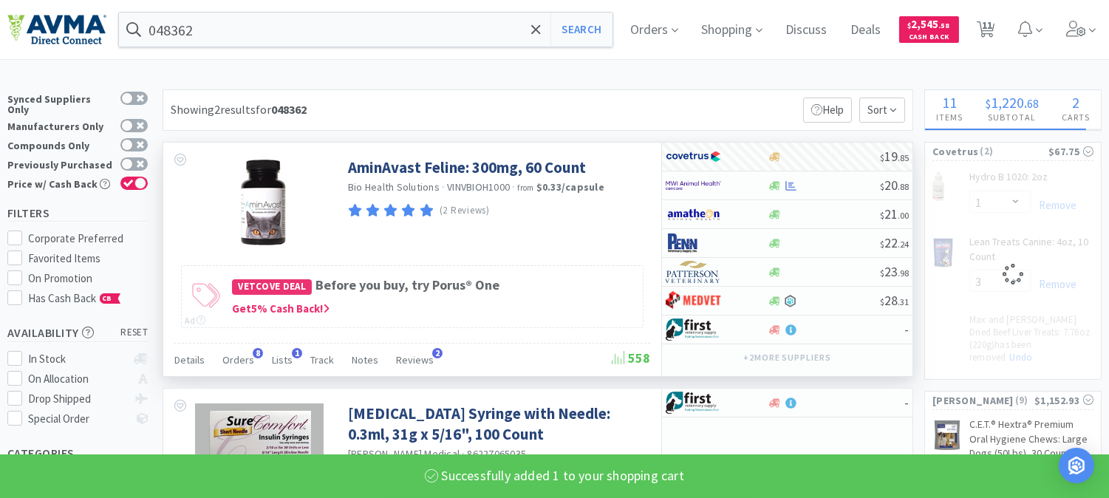
select select "1"
select select "3"
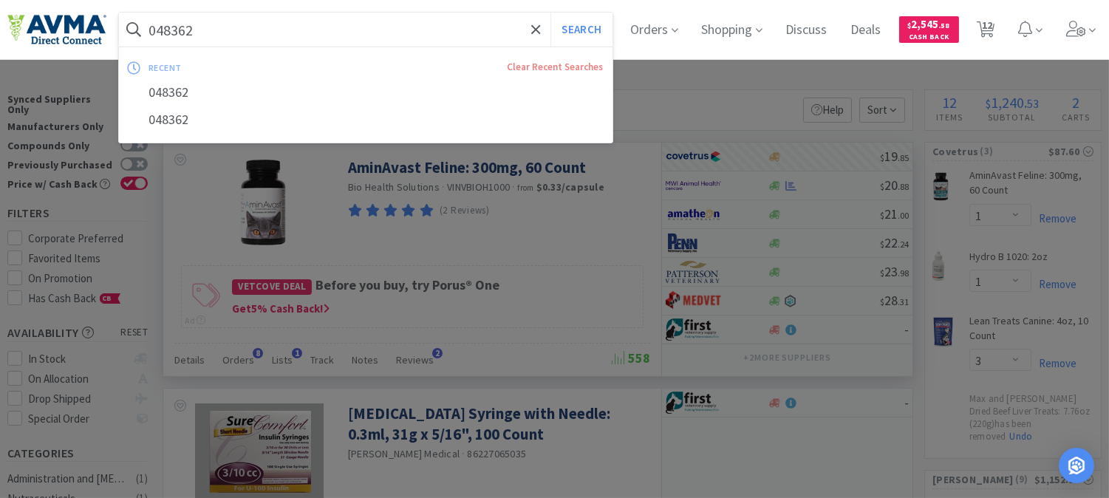
click at [344, 42] on input "048362" at bounding box center [366, 30] width 494 height 34
paste input "80531"
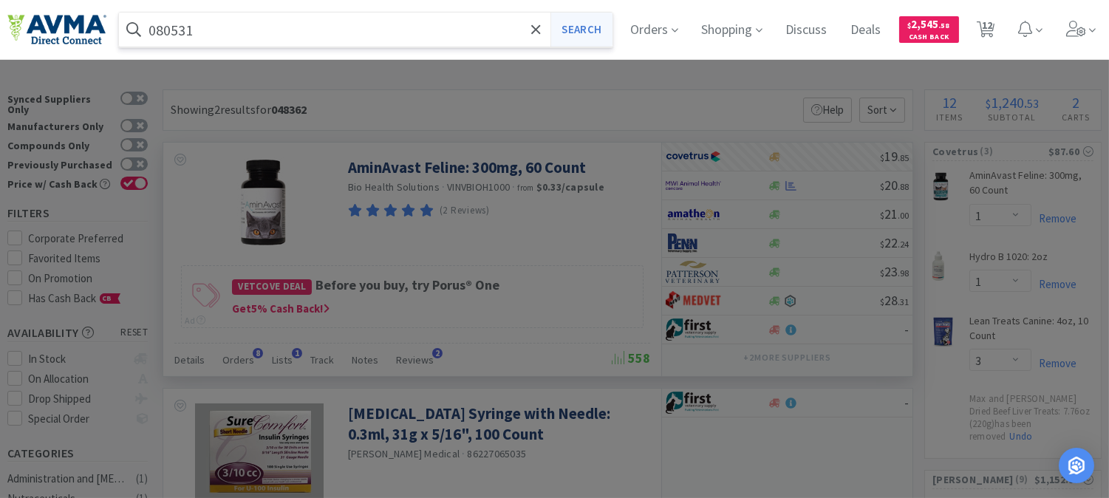
type input "080531"
click at [574, 30] on button "Search" at bounding box center [580, 30] width 61 height 34
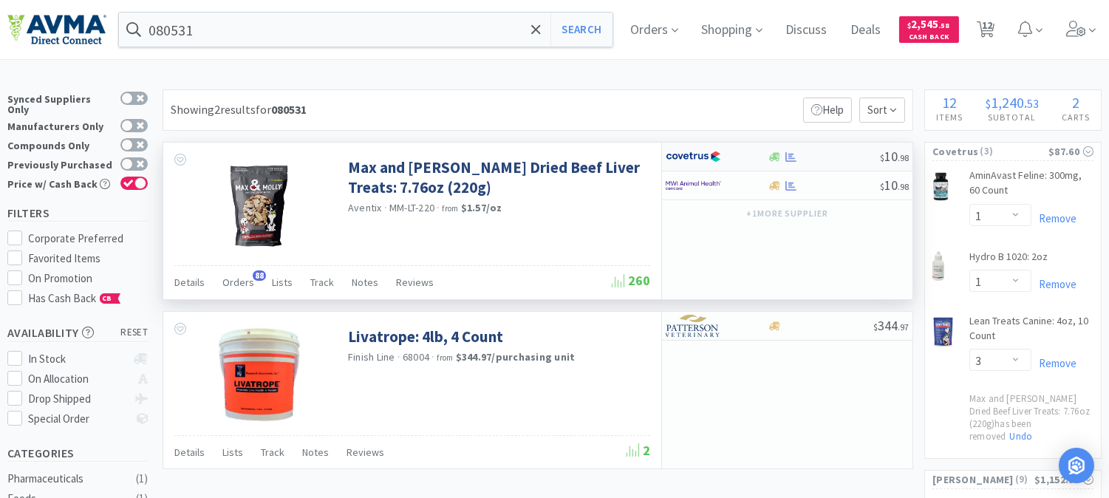
click at [683, 155] on img at bounding box center [693, 157] width 55 height 22
select select "1"
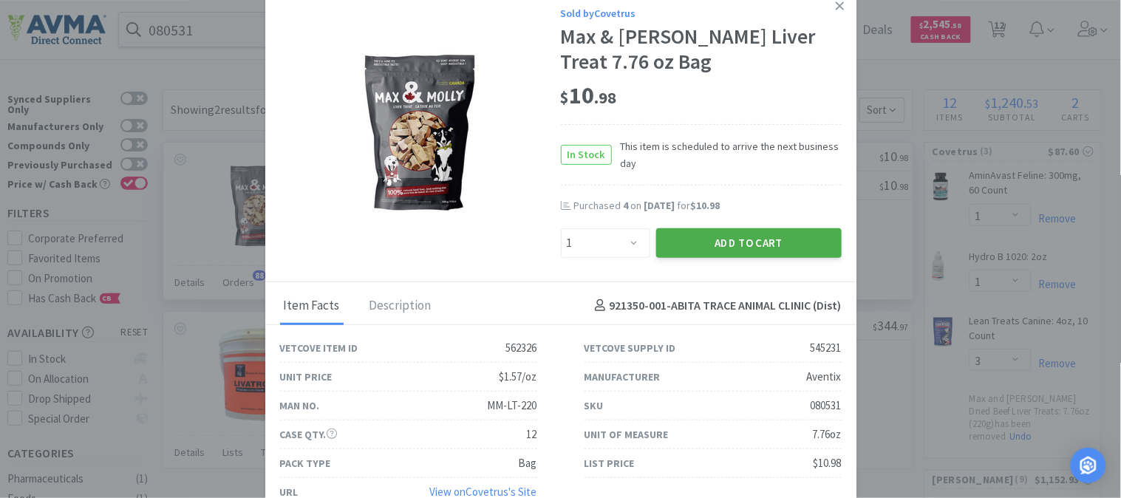
click at [730, 233] on button "Add to Cart" at bounding box center [748, 243] width 185 height 30
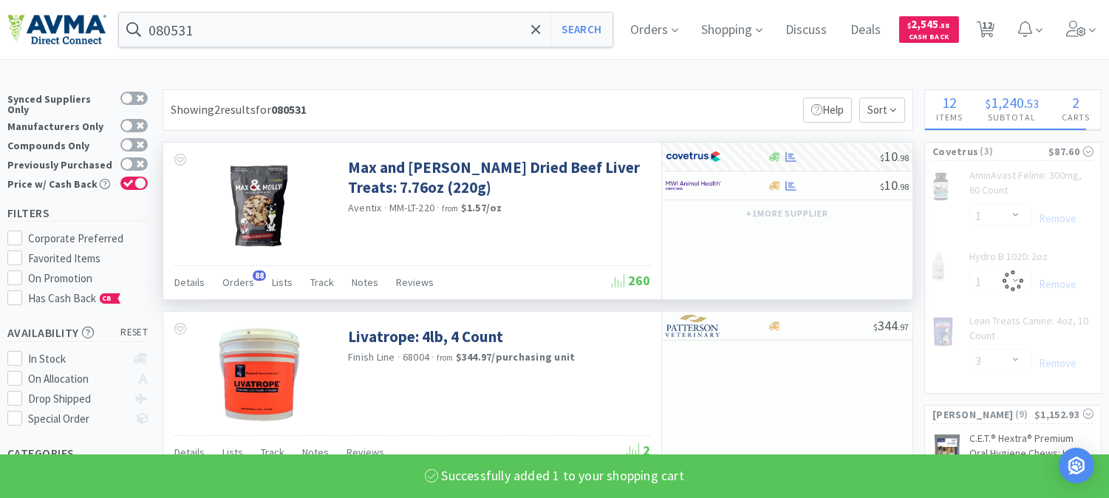
select select "1"
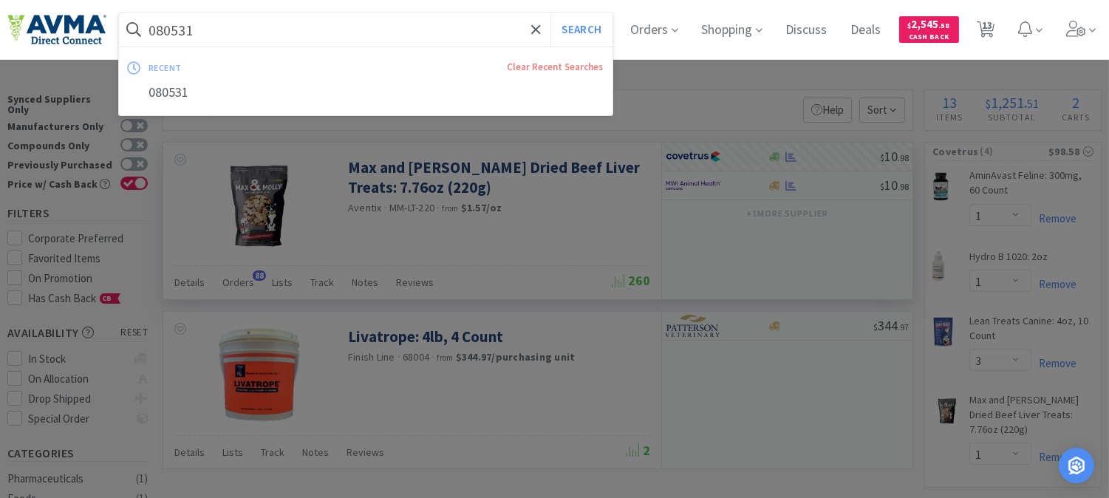
click at [400, 45] on input "080531" at bounding box center [366, 30] width 494 height 34
paste input "36275"
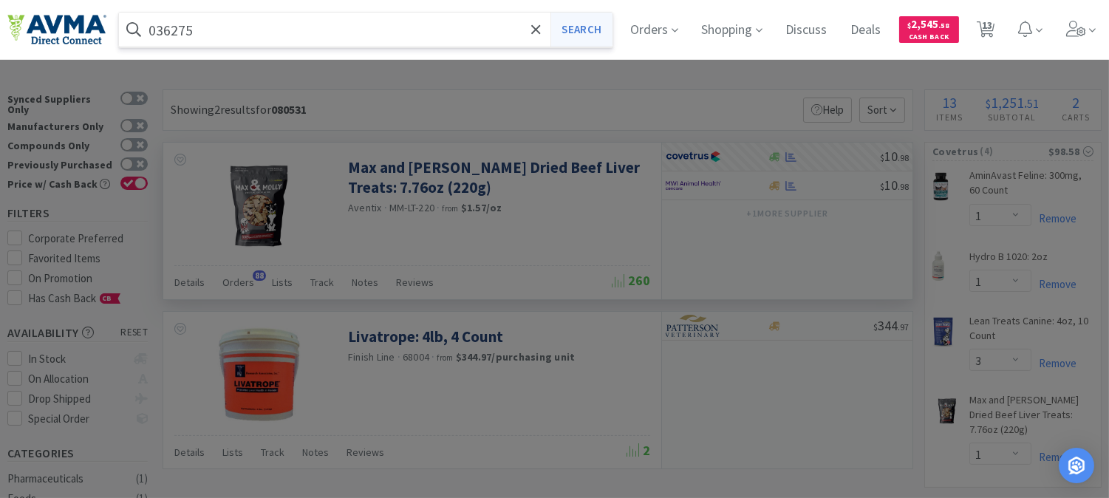
type input "036275"
click at [594, 33] on button "Search" at bounding box center [580, 30] width 61 height 34
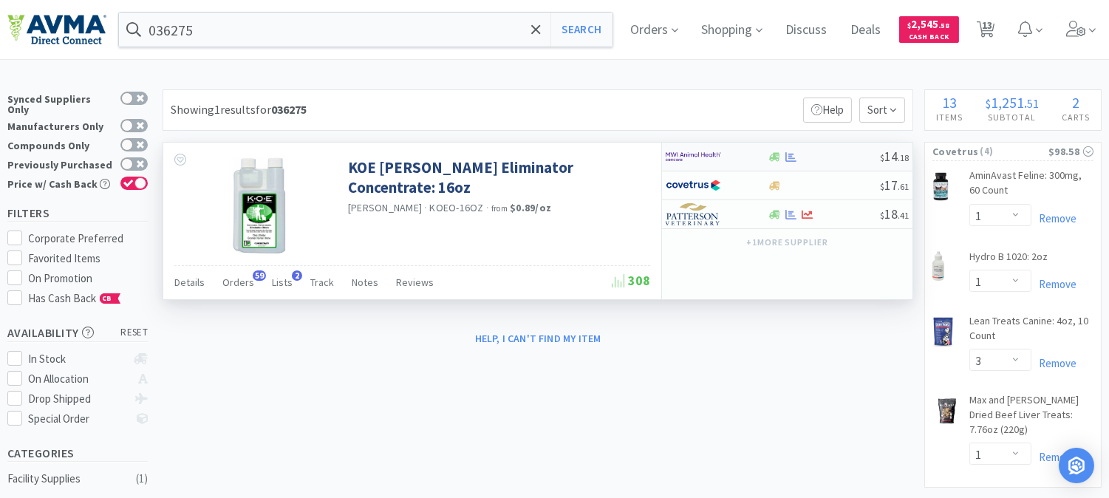
click at [697, 155] on img at bounding box center [693, 157] width 55 height 22
select select "1"
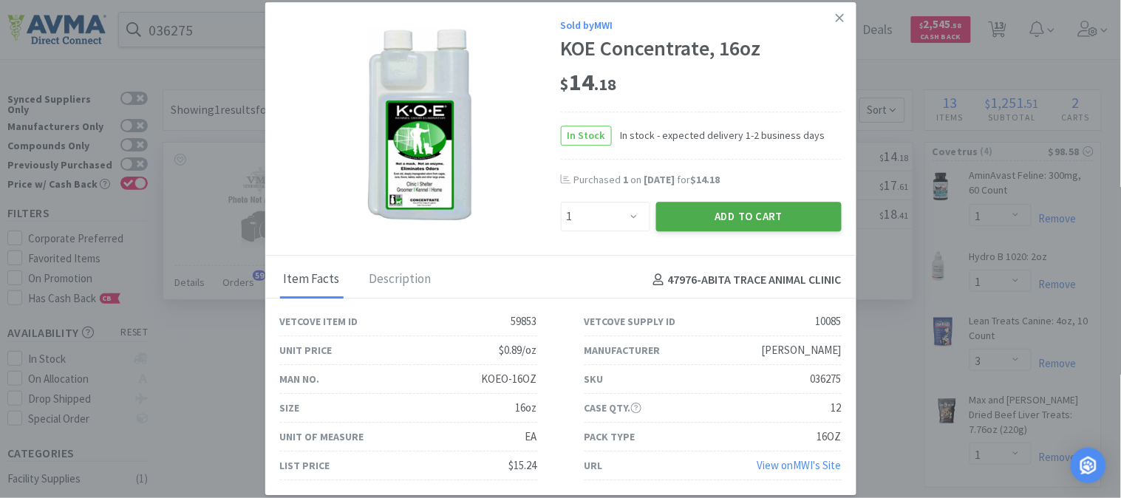
click at [756, 211] on button "Add to Cart" at bounding box center [748, 217] width 185 height 30
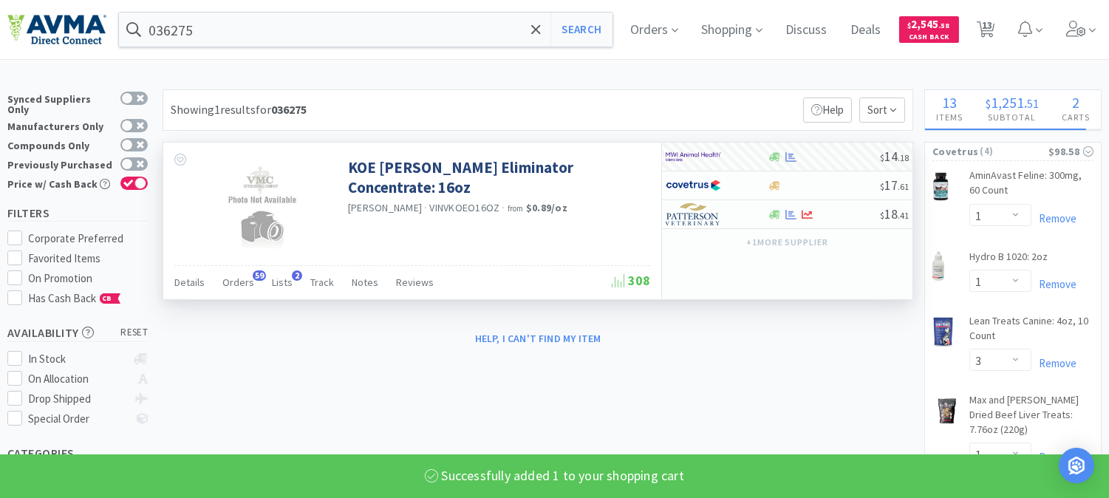
select select "1"
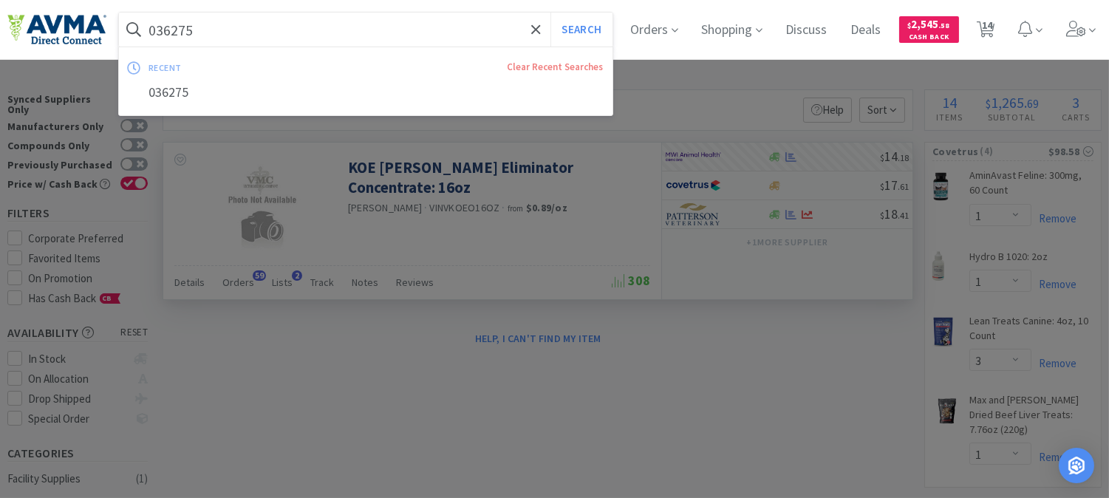
click at [276, 37] on input "036275" at bounding box center [366, 30] width 494 height 34
paste input "50123"
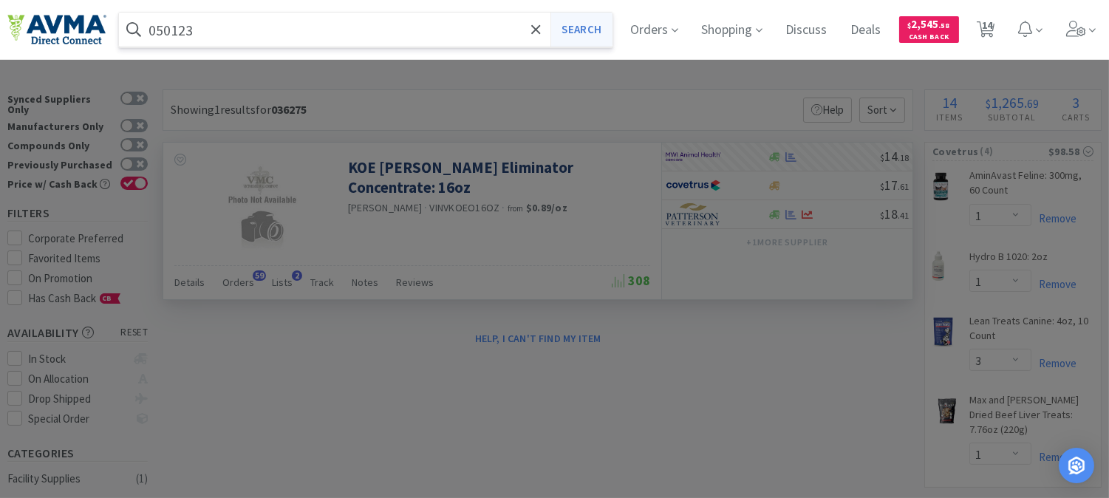
type input "050123"
click at [599, 30] on button "Search" at bounding box center [580, 30] width 61 height 34
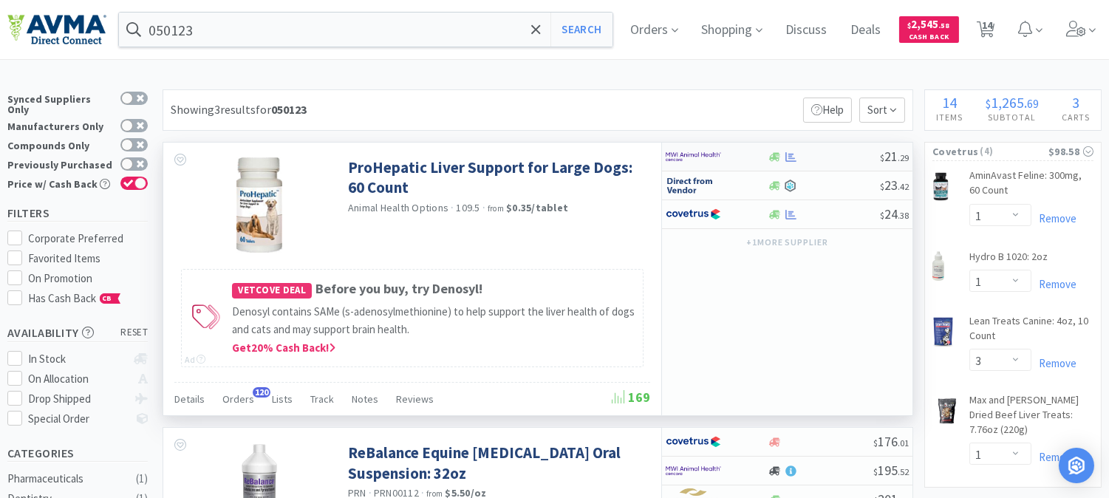
click at [697, 158] on img at bounding box center [693, 157] width 55 height 22
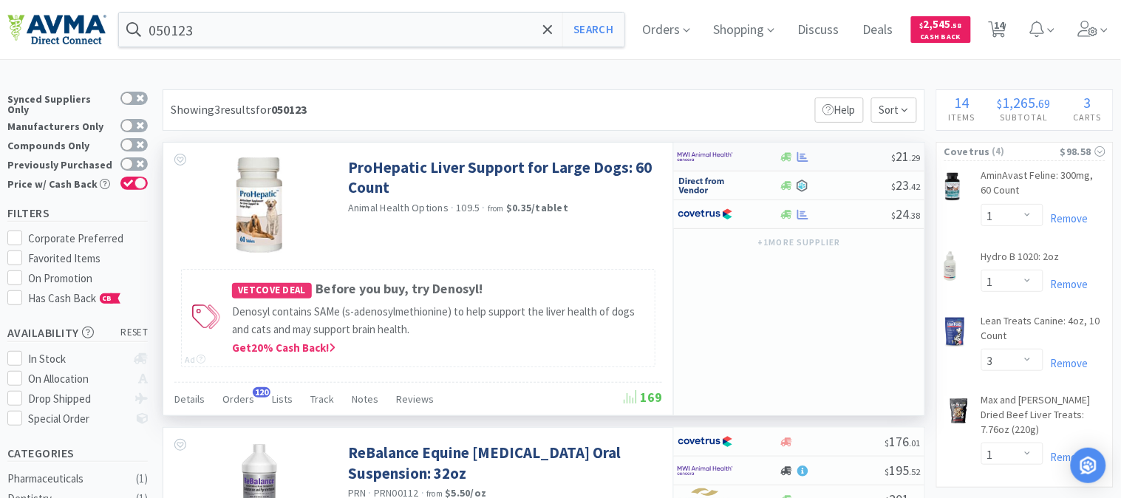
select select "1"
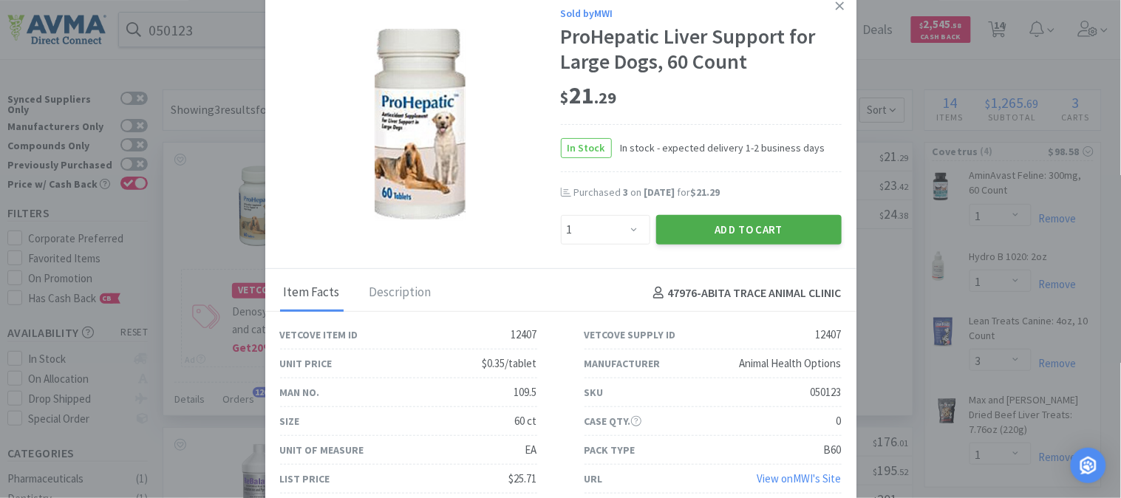
click at [735, 228] on button "Add to Cart" at bounding box center [748, 230] width 185 height 30
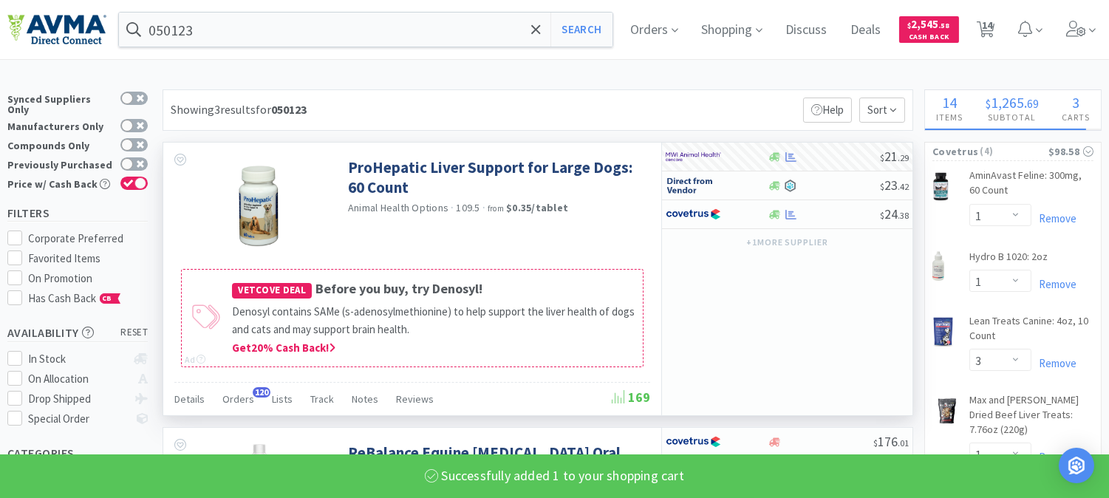
select select "1"
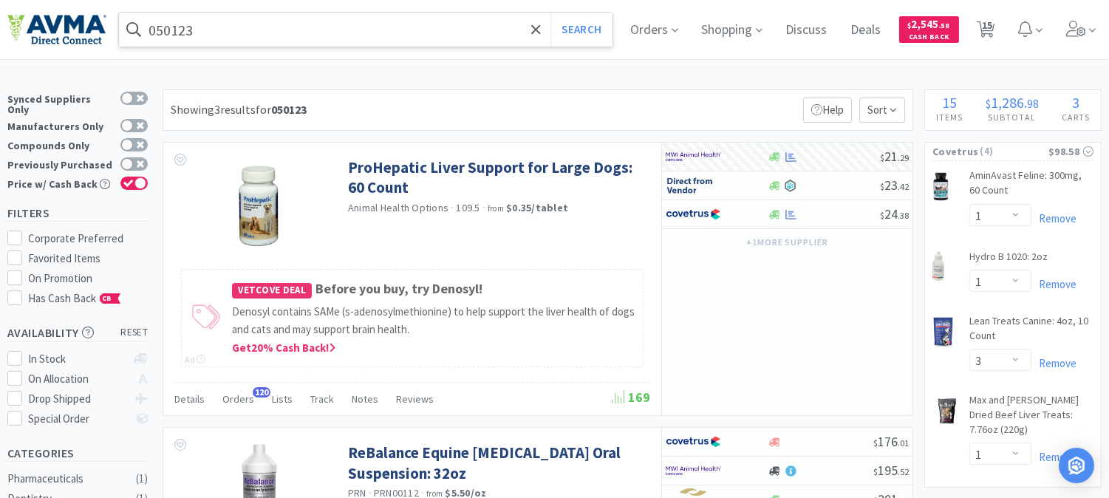
click at [223, 22] on input "050123" at bounding box center [366, 30] width 494 height 34
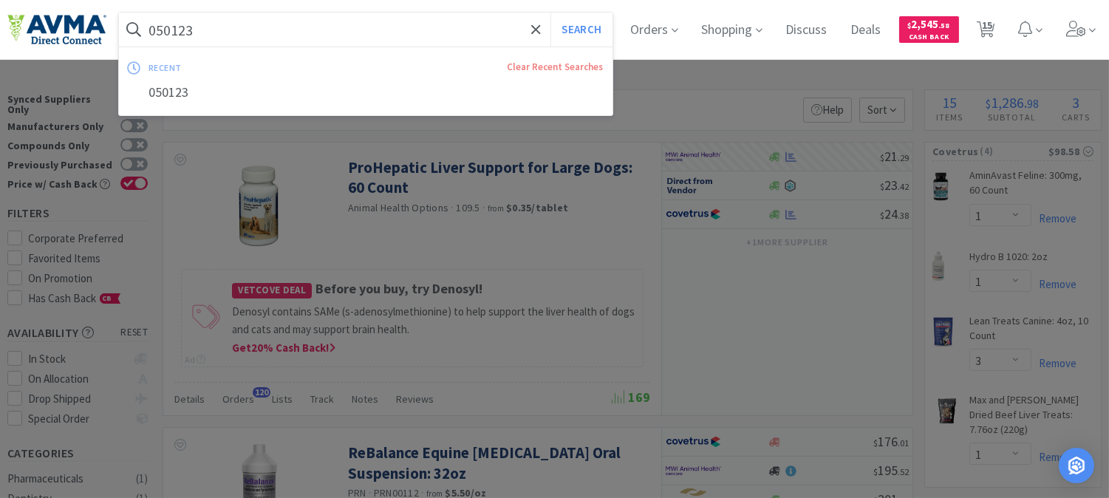
paste input "PVS8920"
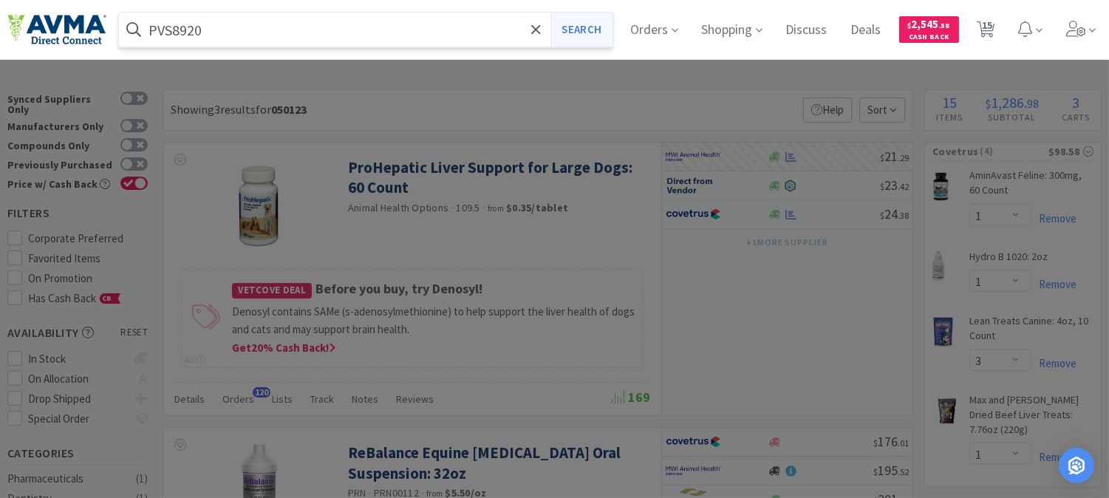
type input "PVS8920"
click at [595, 17] on button "Search" at bounding box center [580, 30] width 61 height 34
